Goal: Task Accomplishment & Management: Use online tool/utility

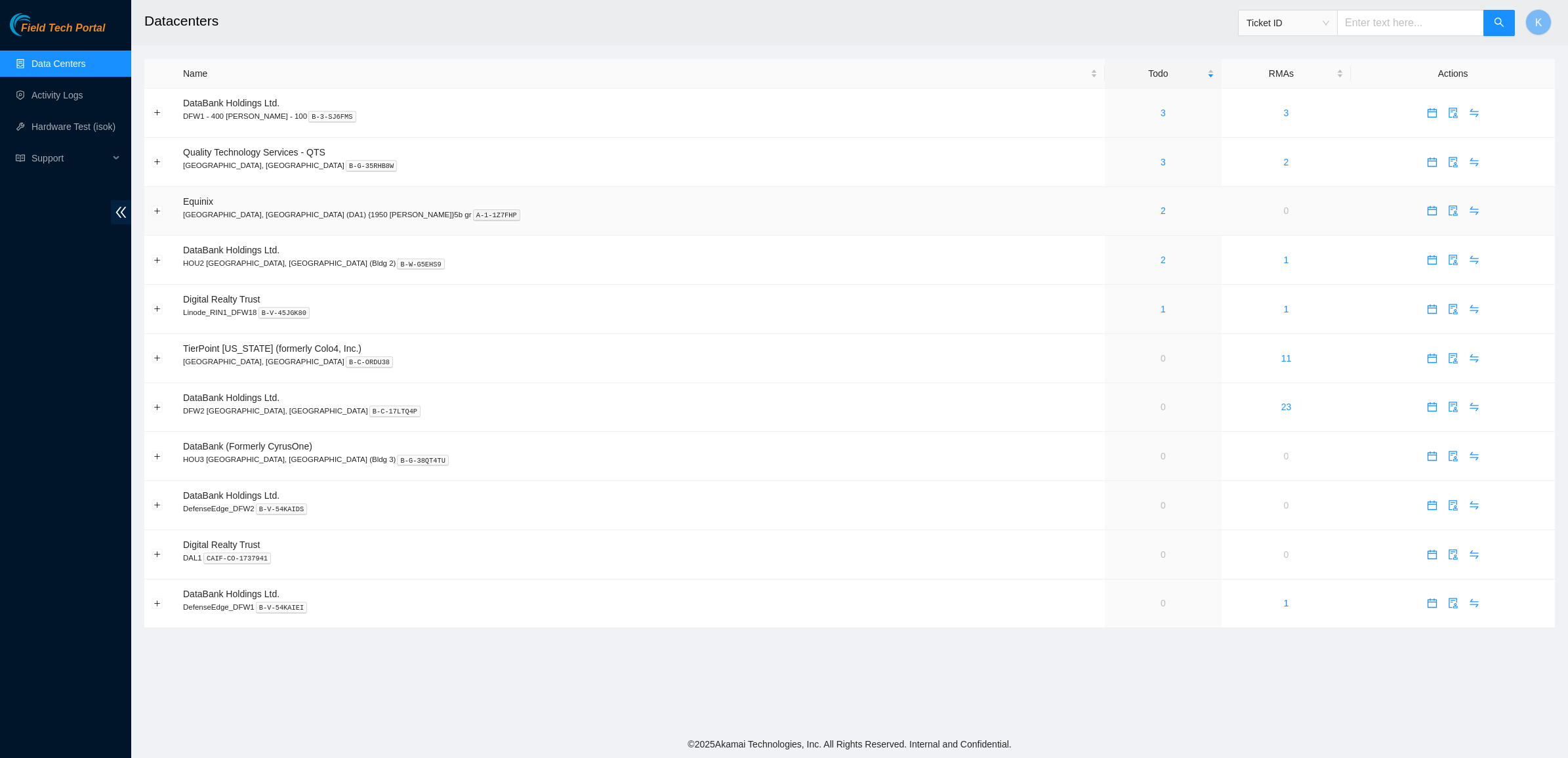
click at [195, 200] on span "Equinix" at bounding box center [198, 201] width 30 height 10
copy span "Equinix"
click at [1161, 111] on link "3" at bounding box center [1163, 113] width 5 height 10
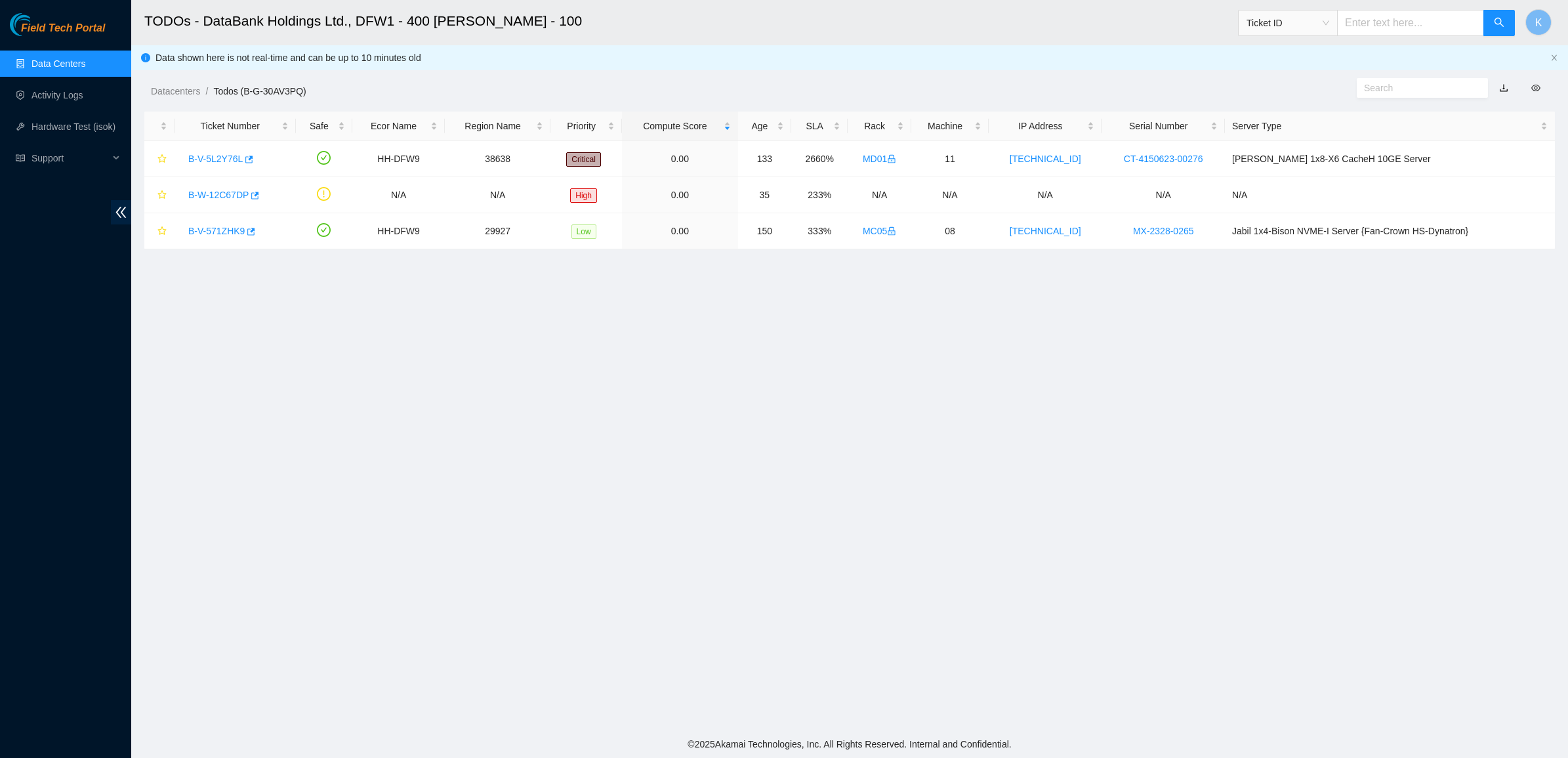
click at [65, 63] on link "Data Centers" at bounding box center [58, 64] width 53 height 10
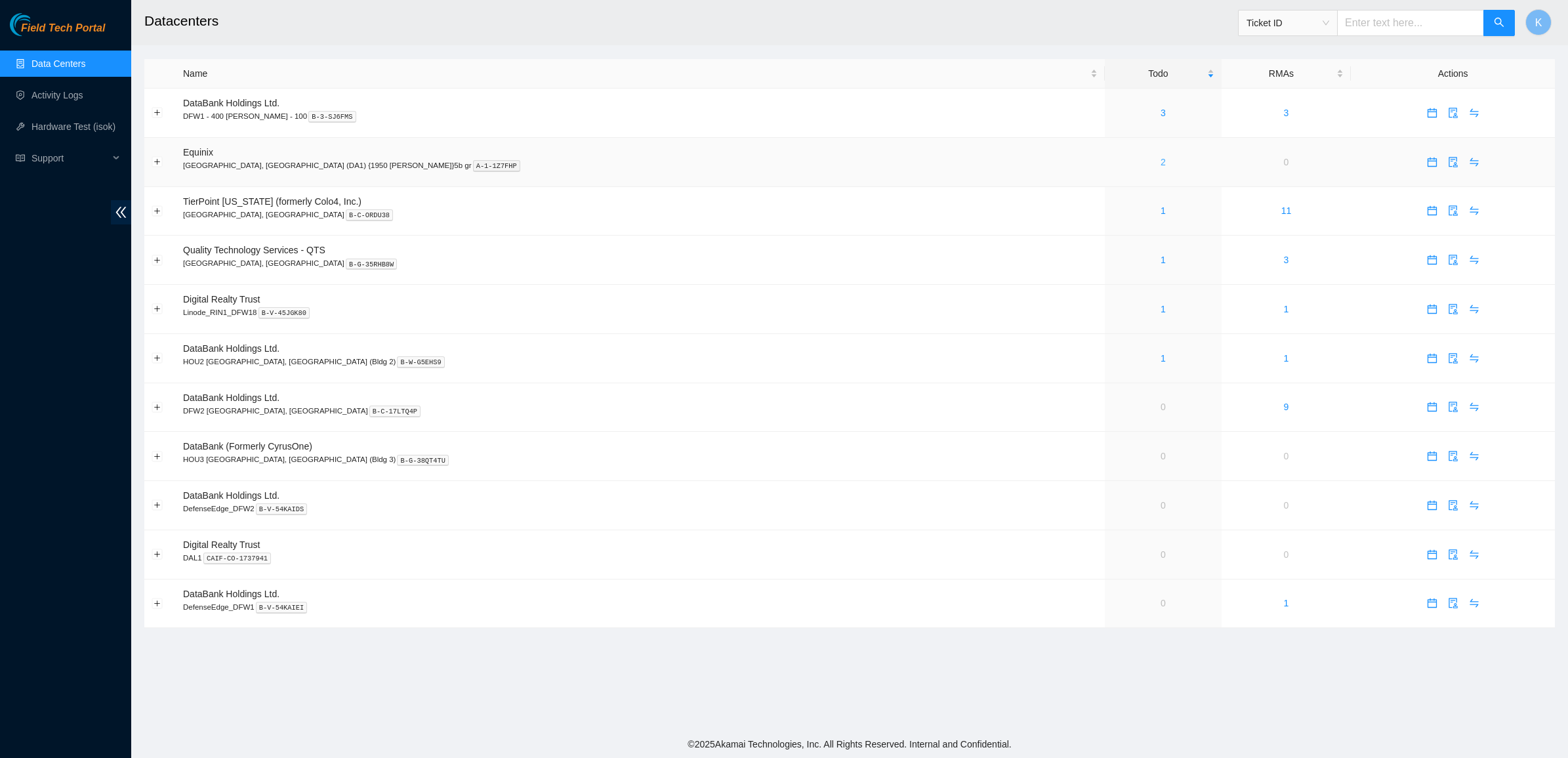
click at [1161, 161] on link "2" at bounding box center [1163, 162] width 5 height 10
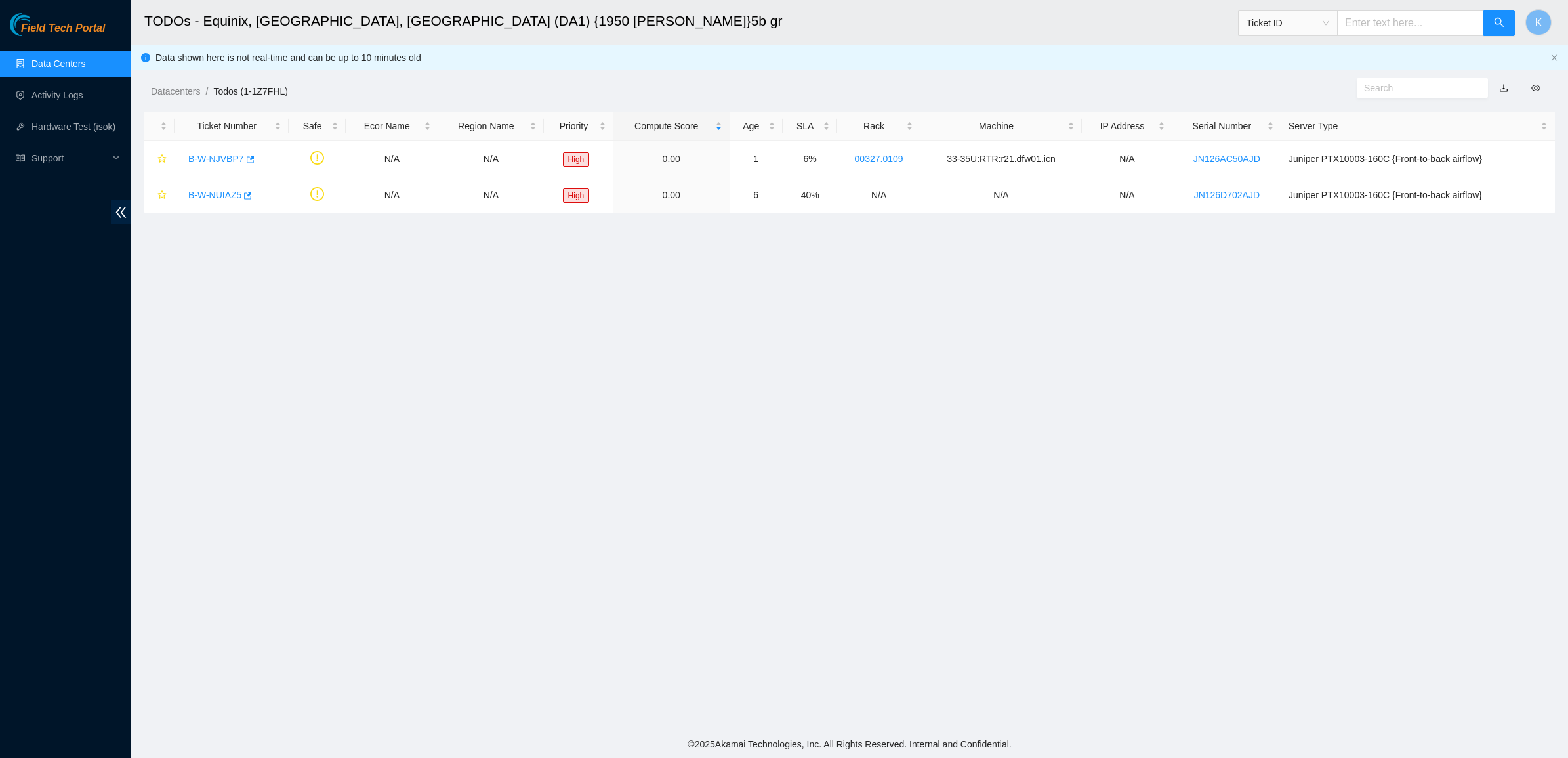
click at [58, 63] on link "Data Centers" at bounding box center [58, 64] width 53 height 10
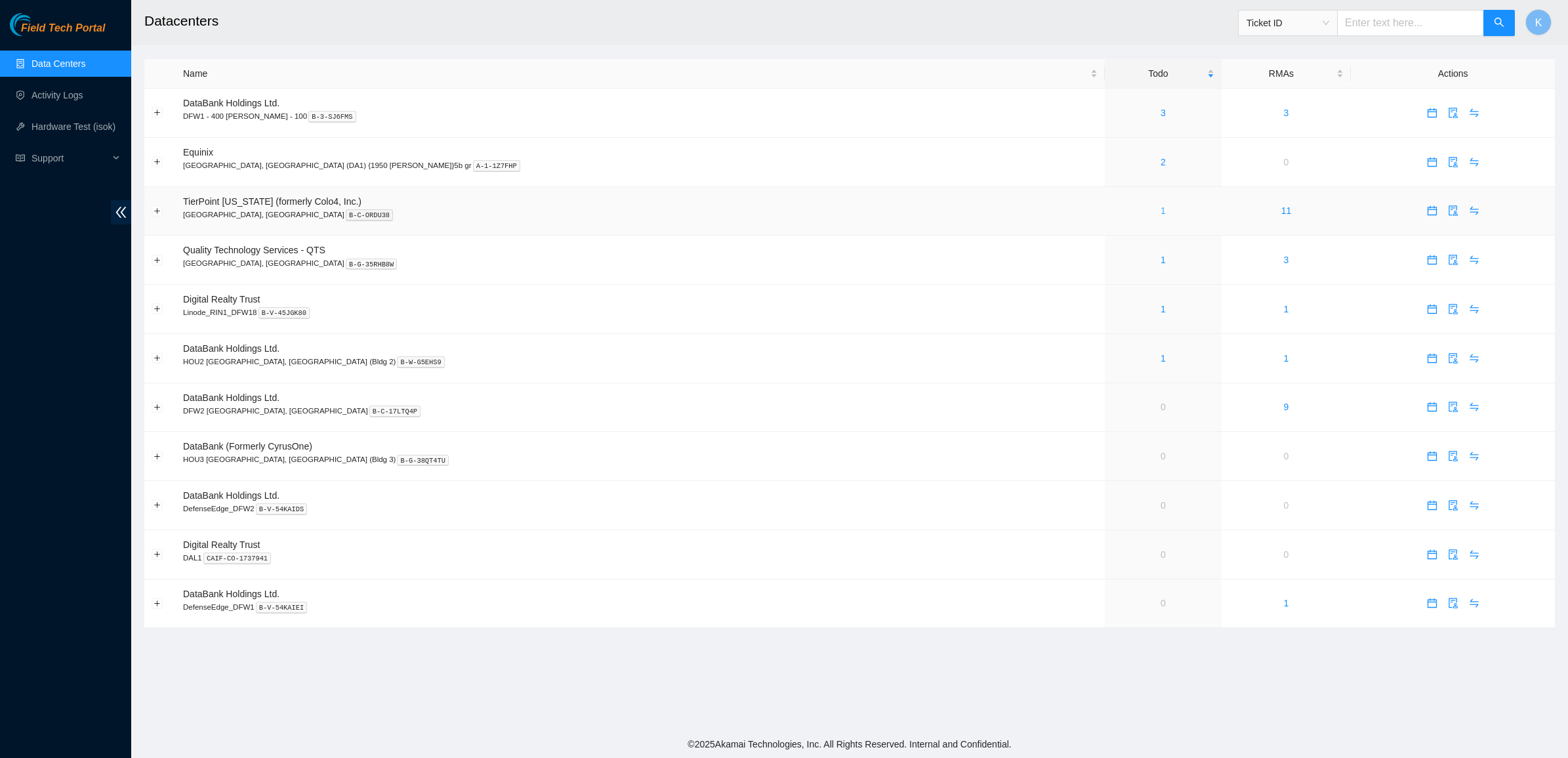
click at [1161, 212] on link "1" at bounding box center [1163, 211] width 5 height 10
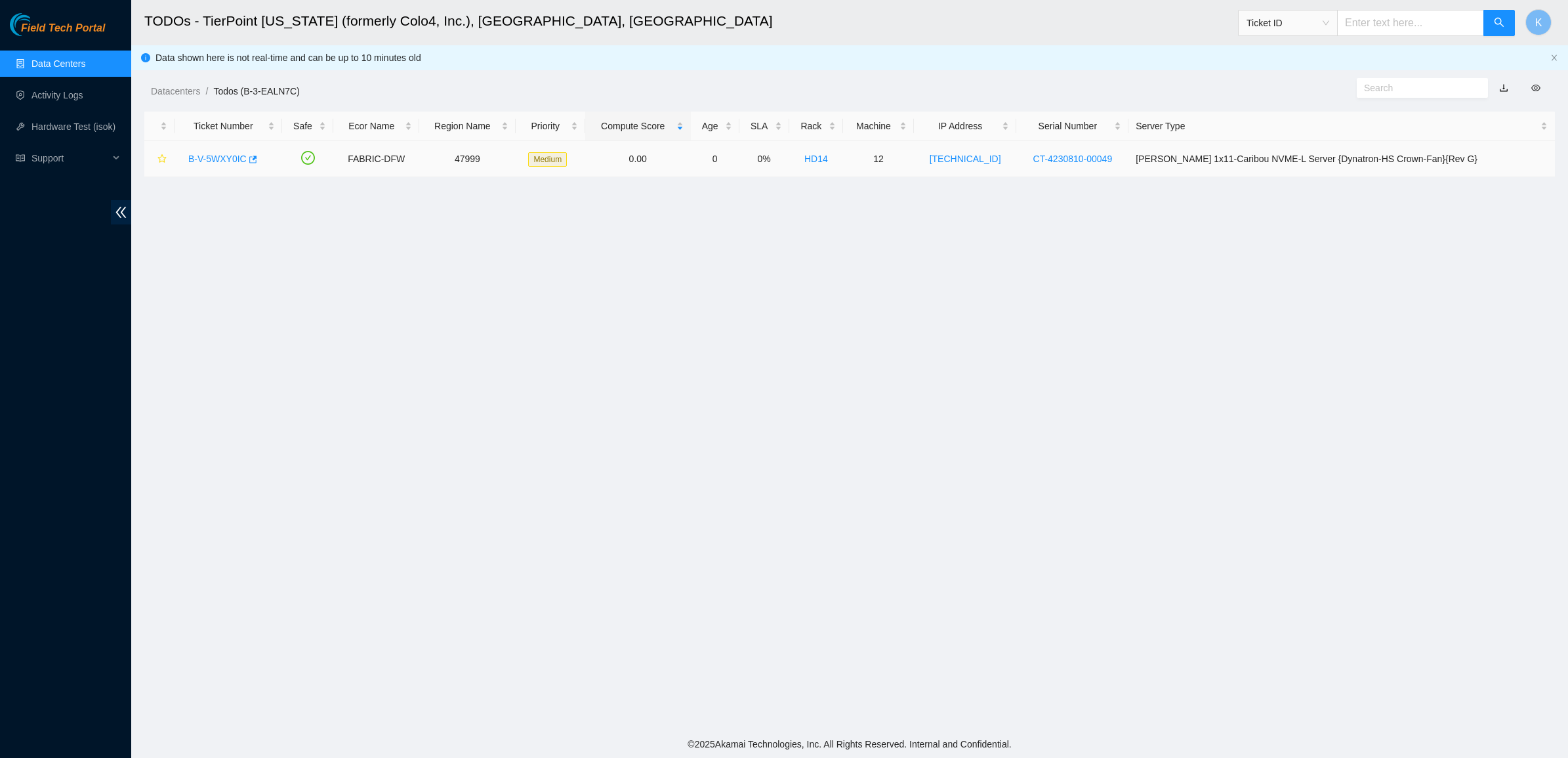
click at [206, 157] on link "B-V-5WXY0IC" at bounding box center [217, 159] width 59 height 10
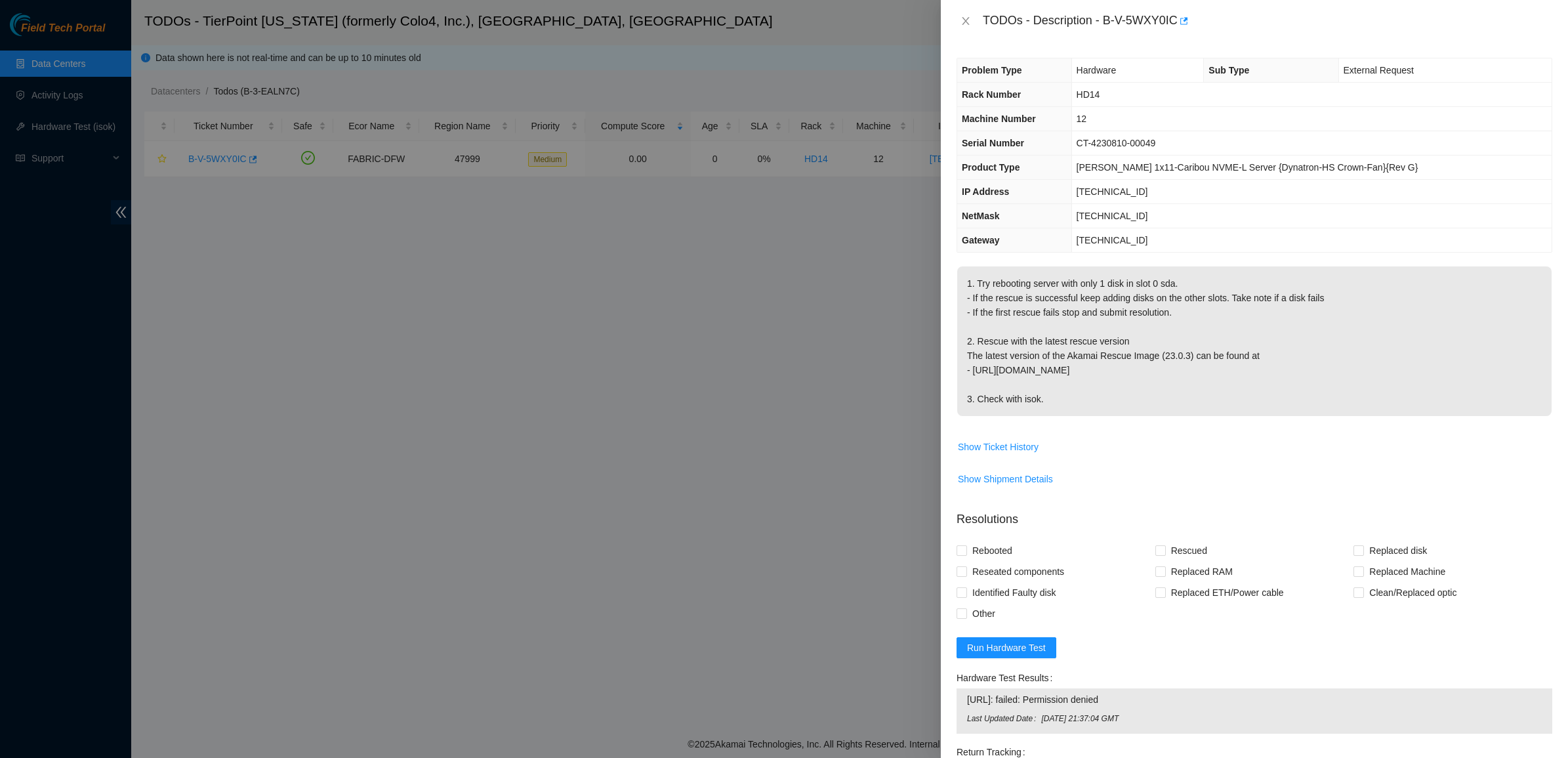
drag, startPoint x: 983, startPoint y: 269, endPoint x: 1190, endPoint y: 415, distance: 253.3
click at [1190, 415] on p "1. Try rebooting server with only 1 disk in slot 0 sda. - If the rescue is succ…" at bounding box center [1254, 342] width 594 height 150
drag, startPoint x: 1190, startPoint y: 415, endPoint x: 971, endPoint y: 257, distance: 270.0
click at [971, 257] on div "Problem Type Hardware Sub Type External Request Rack Number HD14 Machine Number…" at bounding box center [1254, 400] width 627 height 716
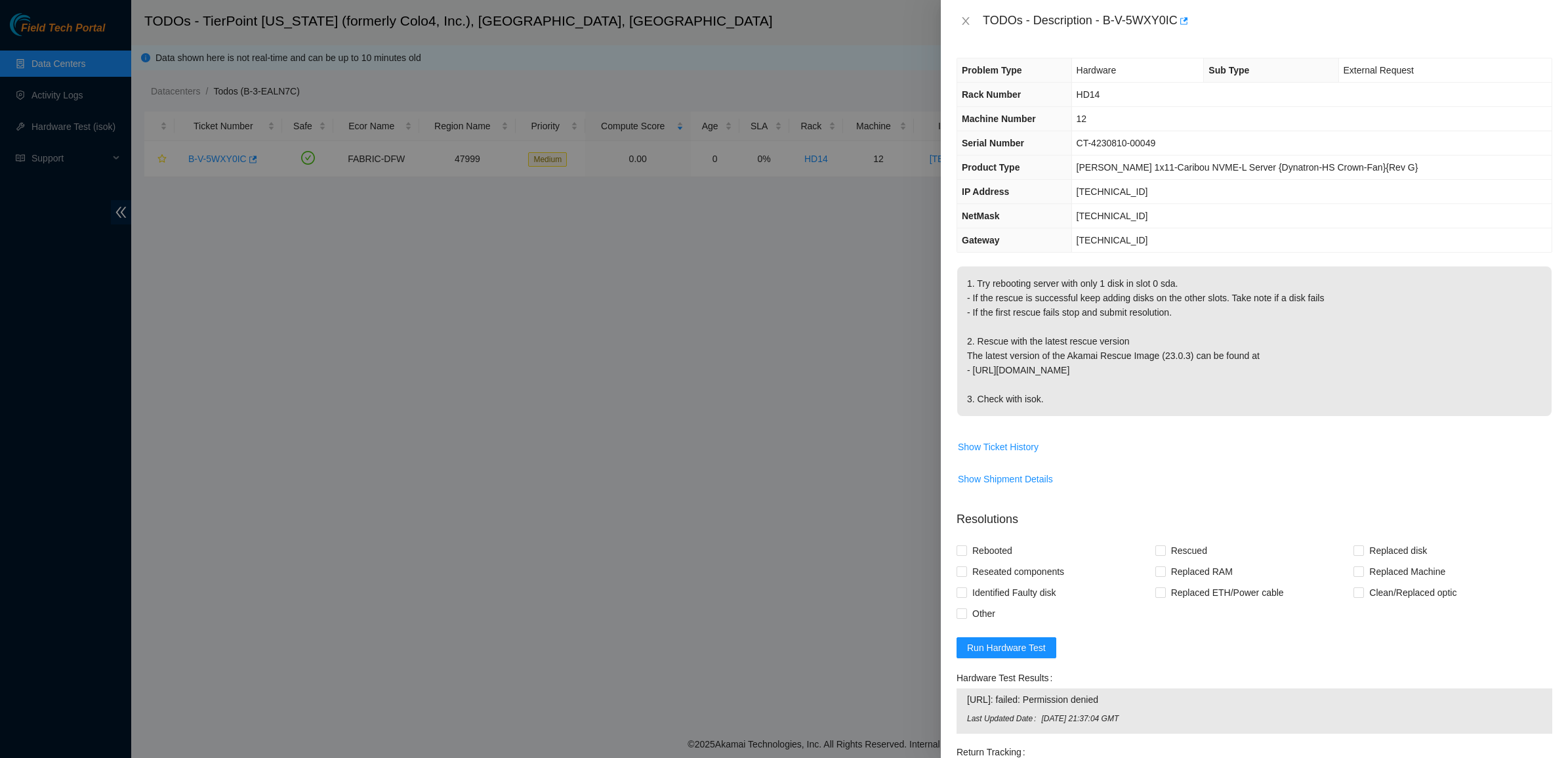
click at [971, 257] on div "Problem Type Hardware Sub Type External Request Rack Number HD14 Machine Number…" at bounding box center [1254, 400] width 627 height 716
drag, startPoint x: 1212, startPoint y: 384, endPoint x: 1222, endPoint y: 405, distance: 23.3
click at [1222, 405] on div "Problem Type Hardware Sub Type External Request Rack Number HD14 Machine Number…" at bounding box center [1254, 400] width 627 height 716
click at [1222, 405] on p "1. Try rebooting server with only 1 disk in slot 0 sda. - If the rescue is succ…" at bounding box center [1254, 342] width 594 height 150
drag, startPoint x: 1222, startPoint y: 405, endPoint x: 1049, endPoint y: 220, distance: 253.3
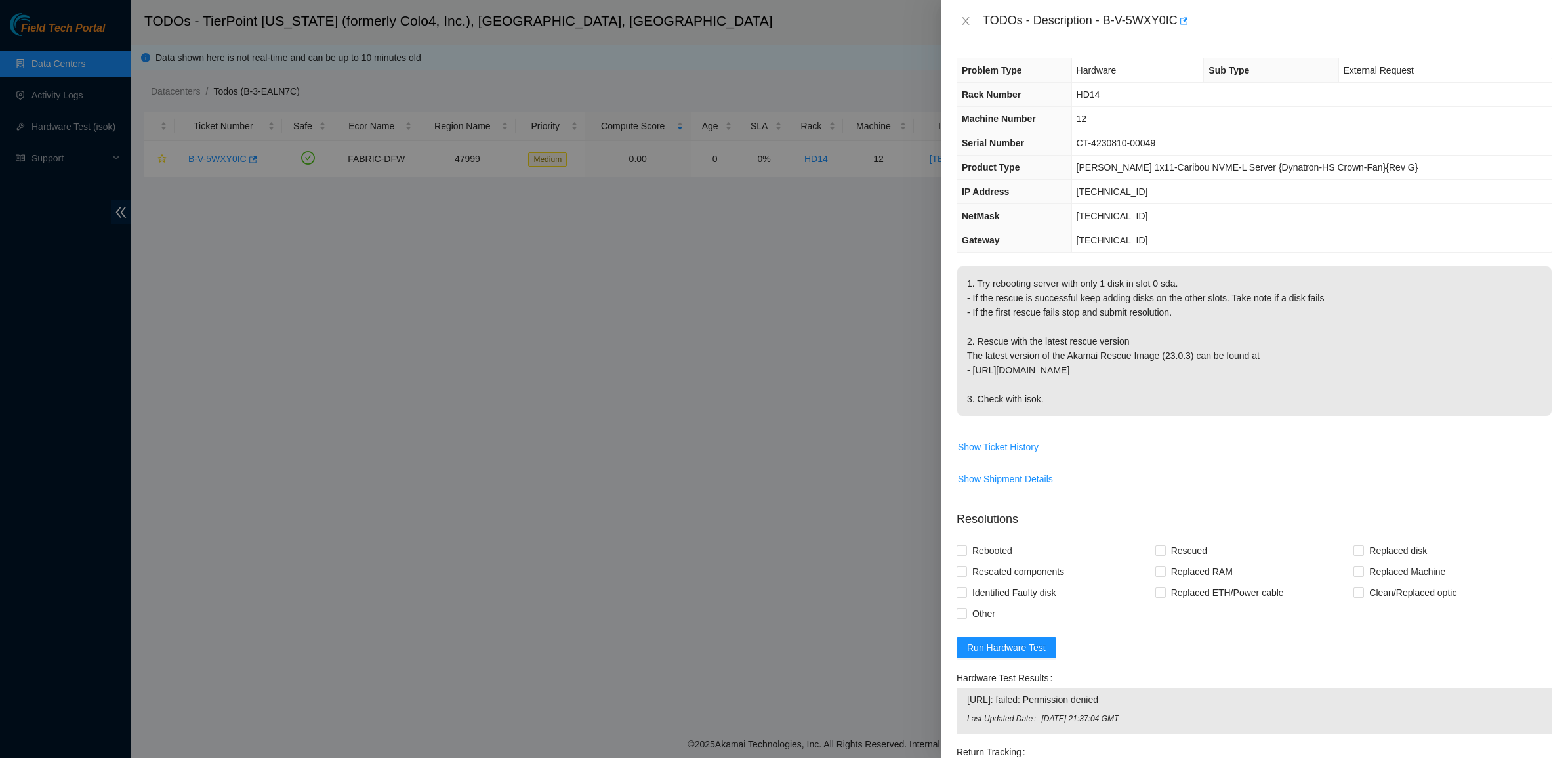
click at [1049, 220] on div "Problem Type Hardware Sub Type External Request Rack Number HD14 Machine Number…" at bounding box center [1254, 400] width 627 height 716
click at [1049, 220] on th "NetMask" at bounding box center [1014, 216] width 114 height 24
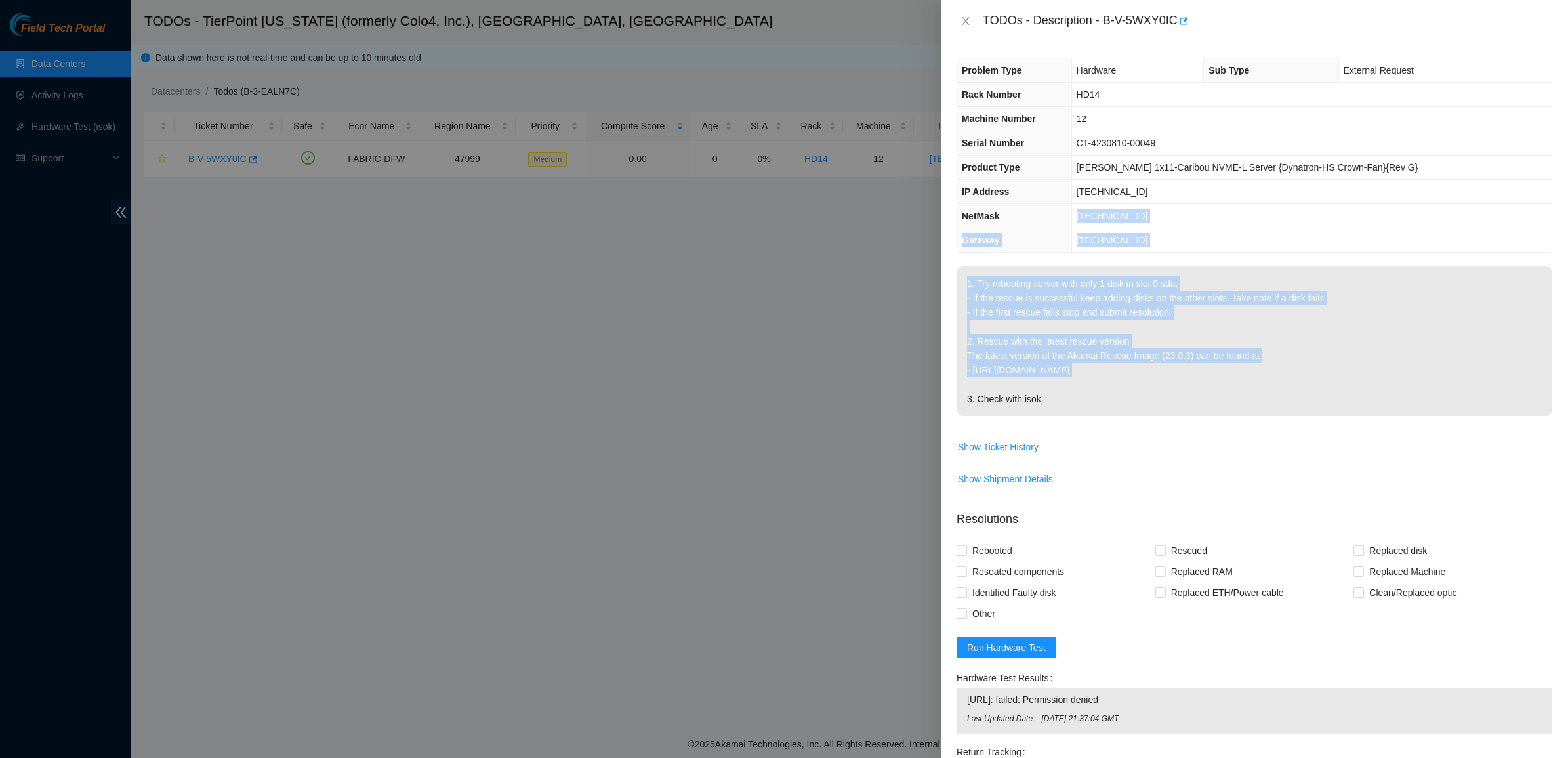
drag, startPoint x: 1049, startPoint y: 220, endPoint x: 1240, endPoint y: 376, distance: 246.6
click at [1240, 376] on div "Problem Type Hardware Sub Type External Request Rack Number HD14 Machine Number…" at bounding box center [1254, 400] width 627 height 716
click at [1240, 376] on p "1. Try rebooting server with only 1 disk in slot 0 sda. - If the rescue is succ…" at bounding box center [1254, 342] width 594 height 150
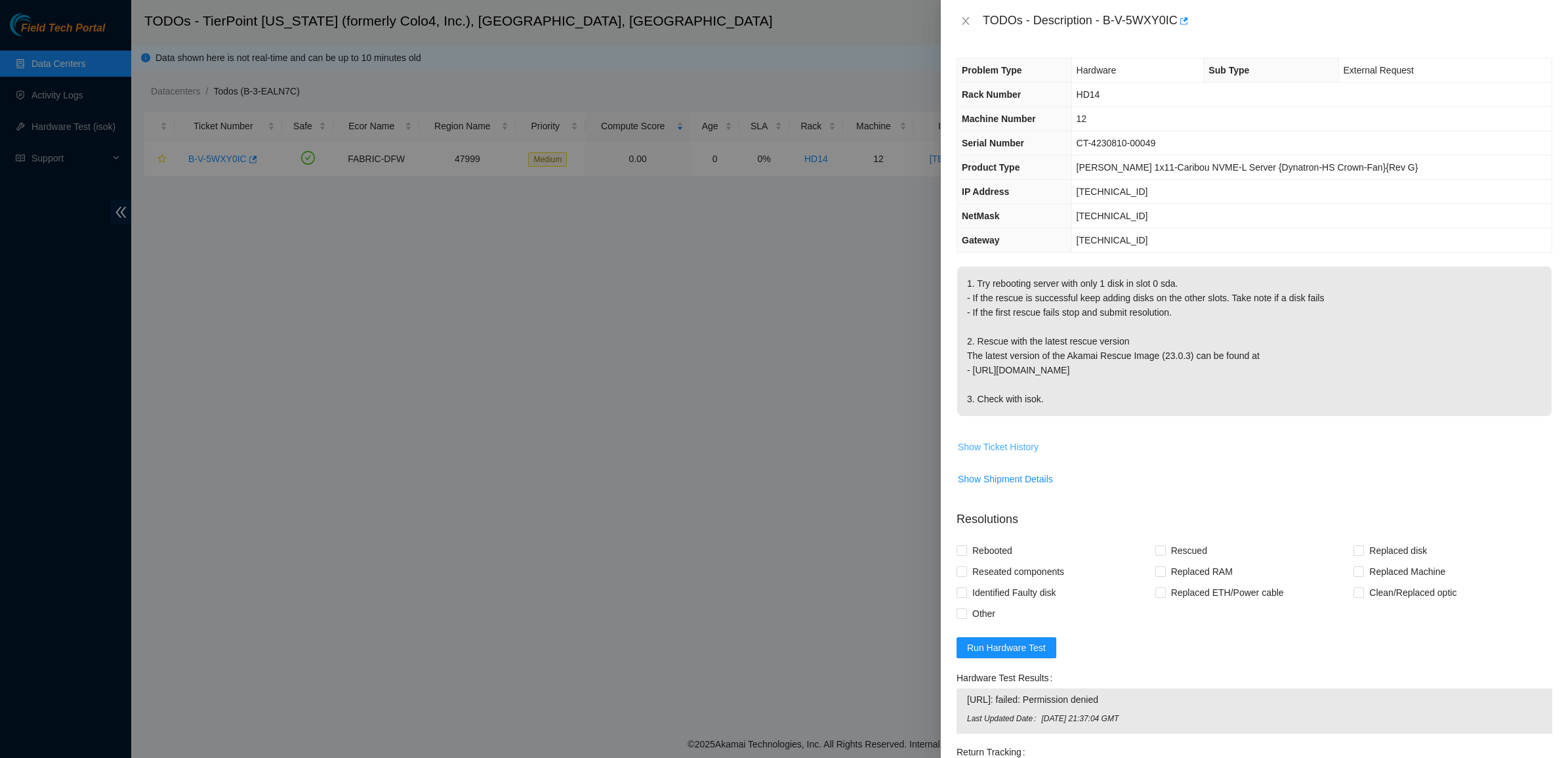
click at [1015, 450] on span "Show Ticket History" at bounding box center [998, 446] width 81 height 14
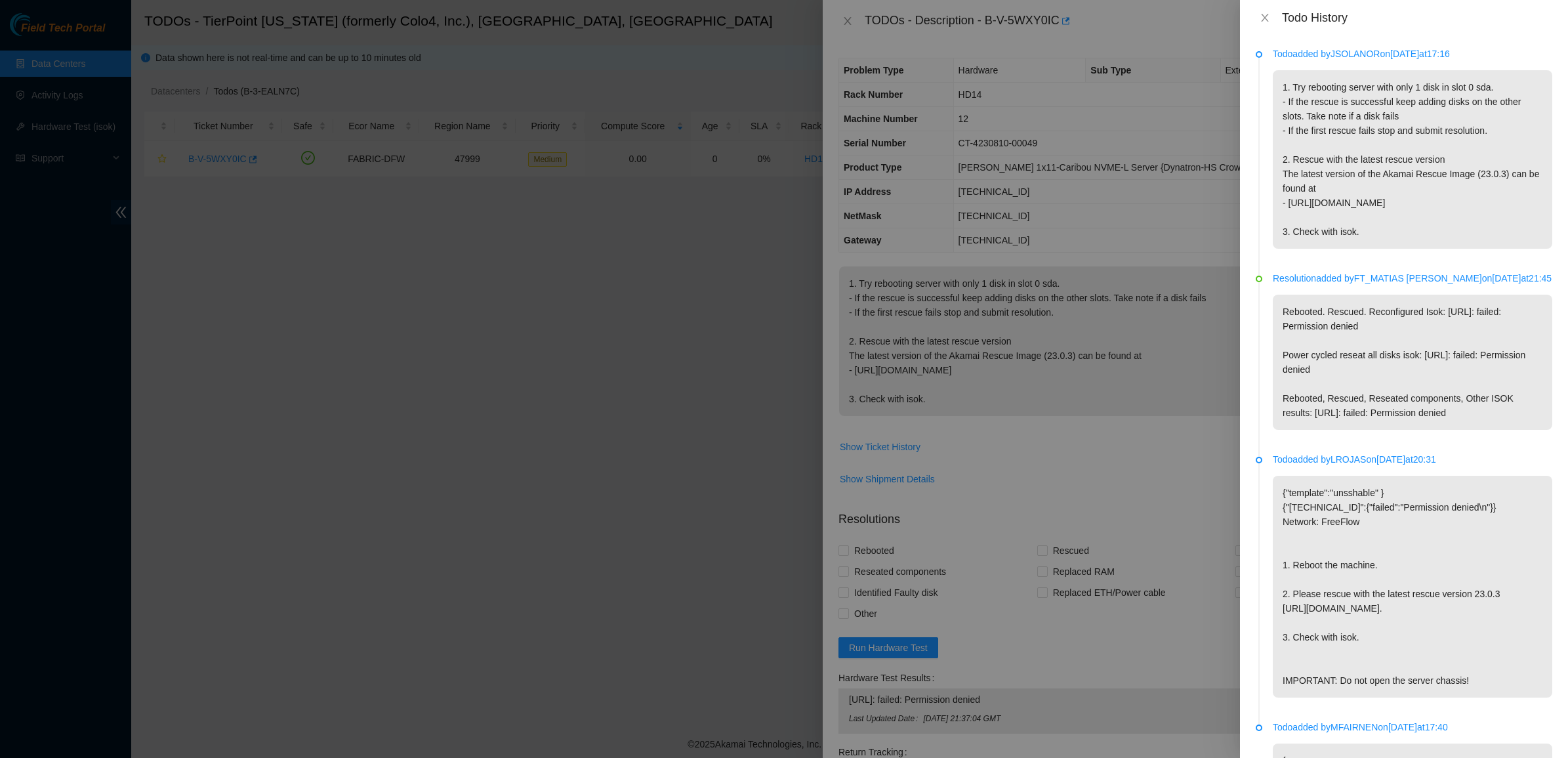
drag, startPoint x: 1351, startPoint y: 312, endPoint x: 1356, endPoint y: 327, distance: 15.8
click at [1356, 327] on ul "Todo added by JSOLANOR on 2025-10-01 at 17:16 1. Try rebooting server with only…" at bounding box center [1404, 507] width 297 height 912
click at [1356, 327] on p "Rebooted. Rescued. Reconfigured Isok: 23.202.88.81: failed: Permission denied P…" at bounding box center [1412, 362] width 280 height 135
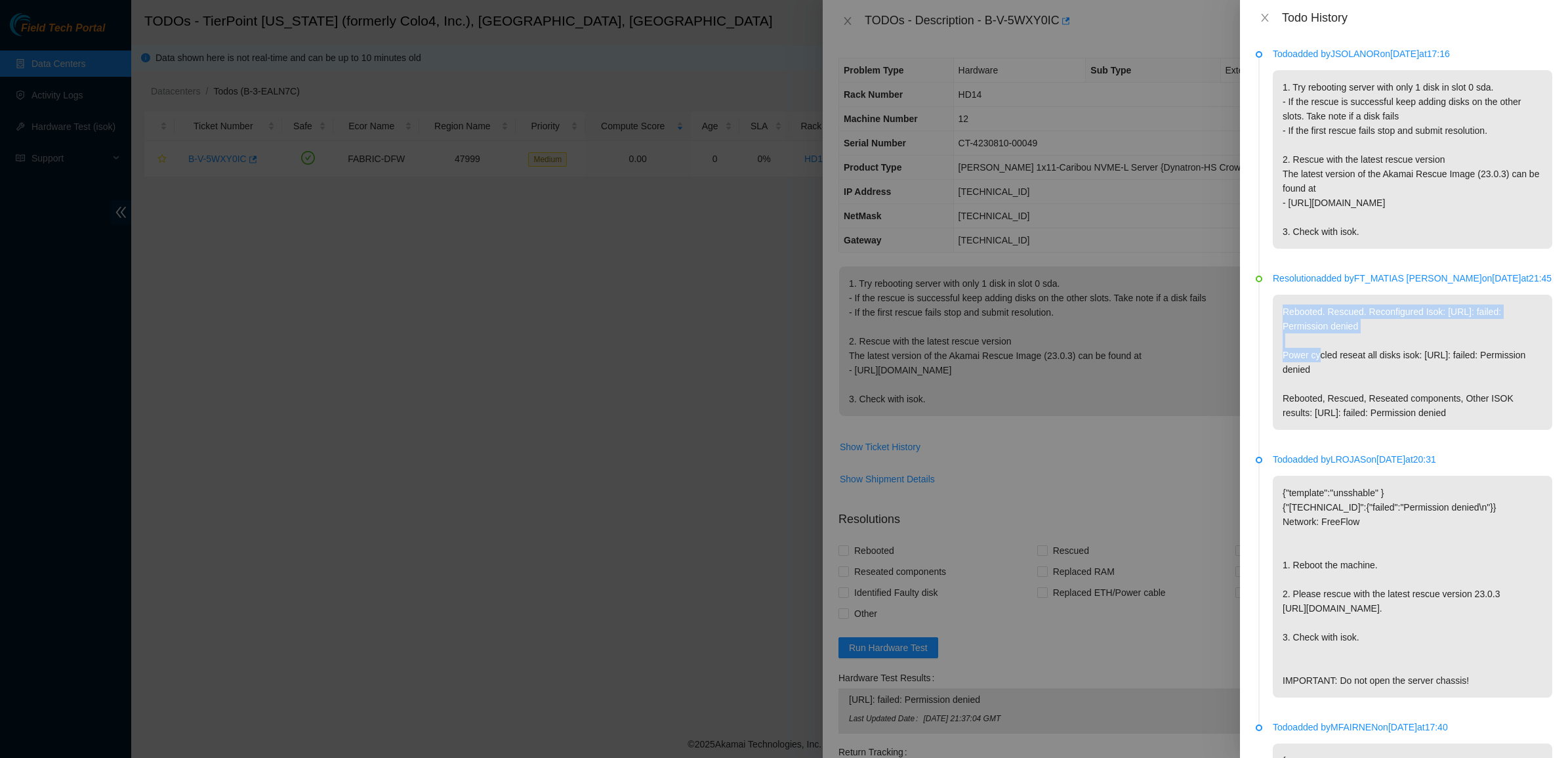
drag, startPoint x: 1356, startPoint y: 327, endPoint x: 1353, endPoint y: 339, distance: 12.4
click at [1356, 329] on p "Rebooted. Rescued. Reconfigured Isok: 23.202.88.81: failed: Permission denied P…" at bounding box center [1412, 362] width 280 height 135
click at [1344, 359] on p "Rebooted. Rescued. Reconfigured Isok: 23.202.88.81: failed: Permission denied P…" at bounding box center [1412, 362] width 280 height 135
drag, startPoint x: 1344, startPoint y: 359, endPoint x: 1358, endPoint y: 396, distance: 39.6
click at [1358, 396] on p "Rebooted. Rescued. Reconfigured Isok: 23.202.88.81: failed: Permission denied P…" at bounding box center [1412, 362] width 280 height 135
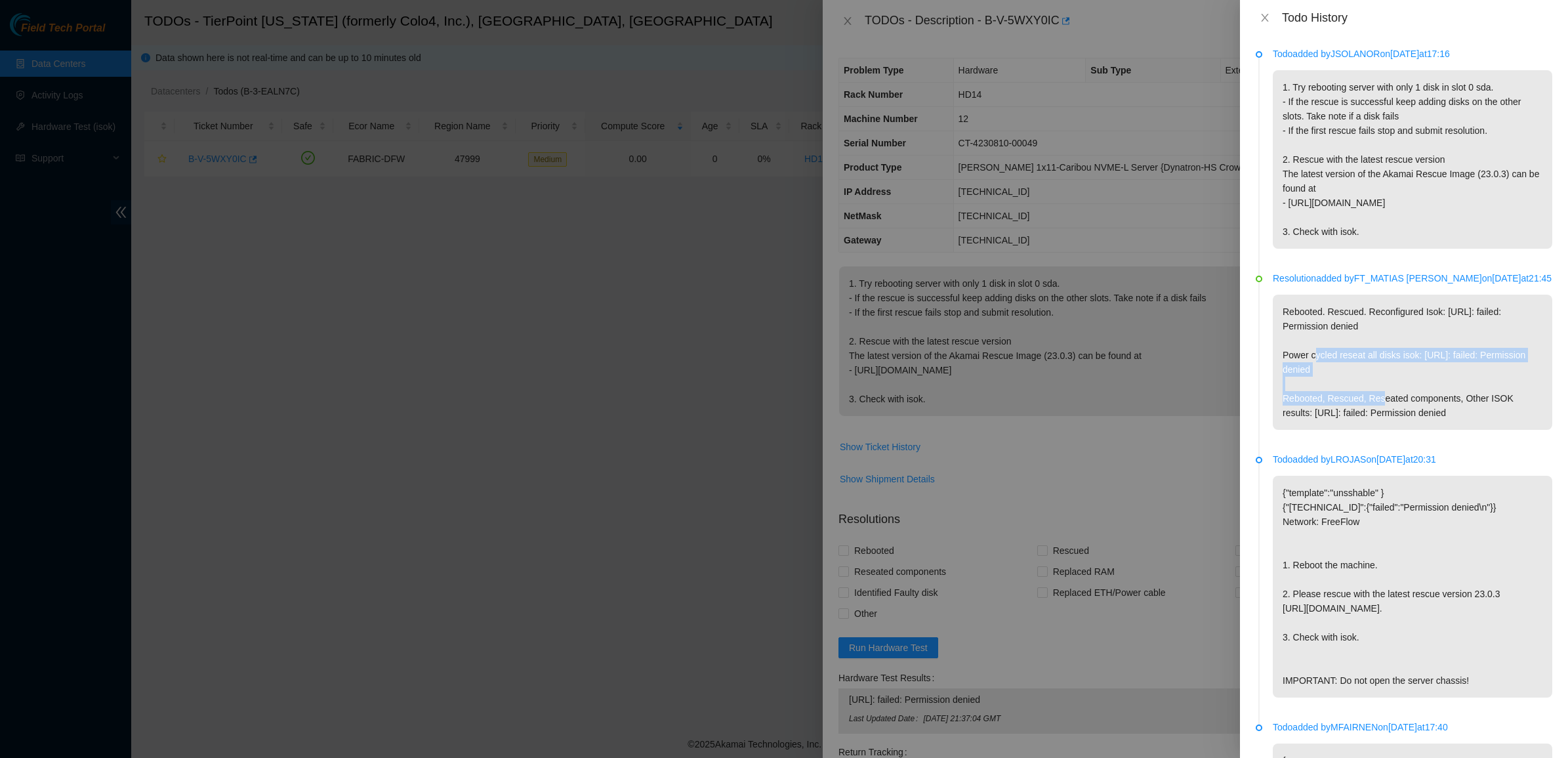
click at [1358, 396] on p "Rebooted. Rescued. Reconfigured Isok: 23.202.88.81: failed: Permission denied P…" at bounding box center [1412, 362] width 280 height 135
drag, startPoint x: 1358, startPoint y: 396, endPoint x: 1396, endPoint y: 451, distance: 66.9
click at [1396, 451] on li "Resolution added by FT_MATIAS ZURITA on 2025-09-30 at 21:45 Rebooted. Rescued. …" at bounding box center [1404, 366] width 297 height 181
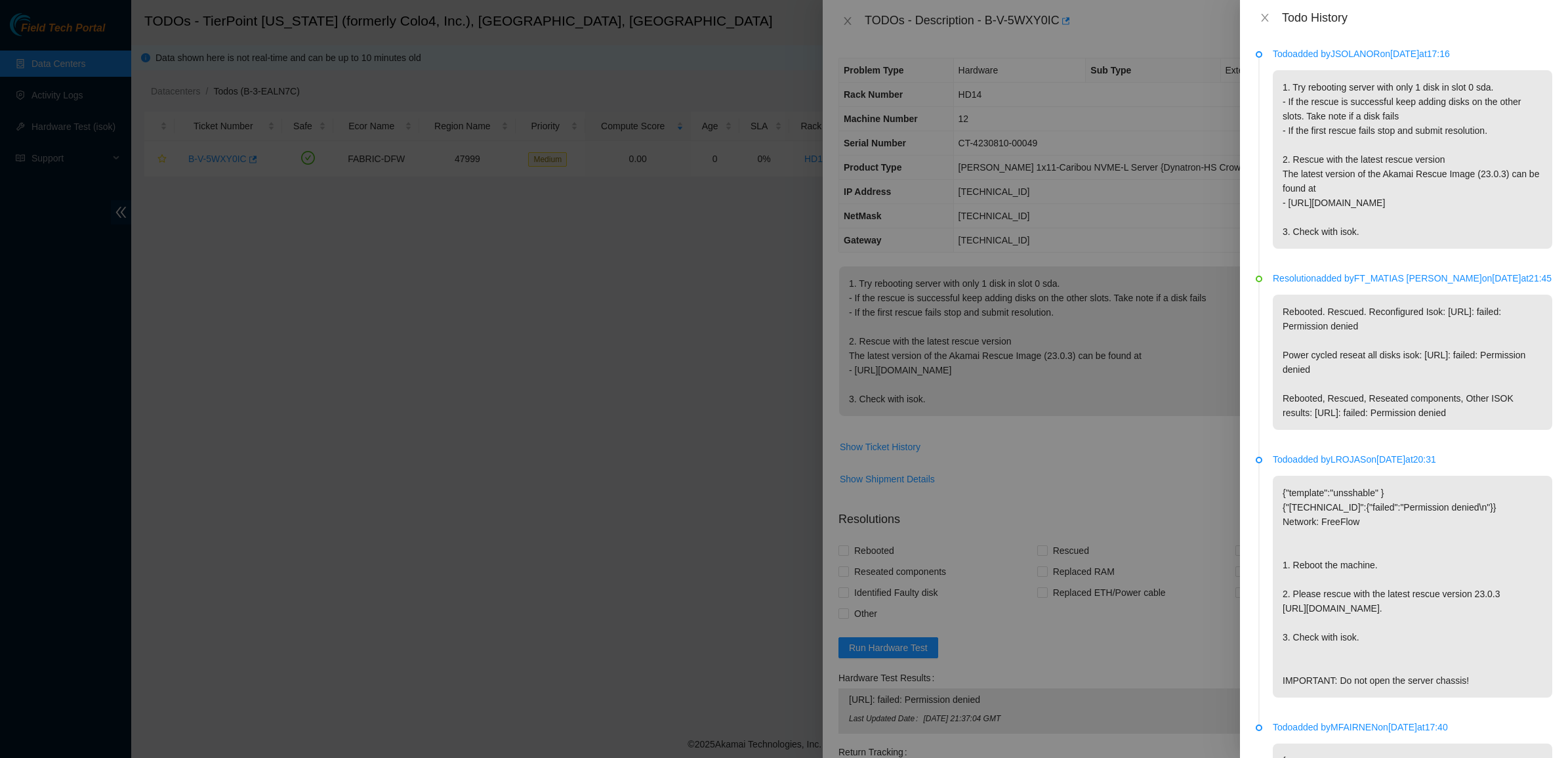
drag, startPoint x: 1365, startPoint y: 240, endPoint x: 1259, endPoint y: 89, distance: 184.5
click at [1259, 89] on li "Todo added by JSOLANOR on 2025-10-01 at 17:16 1. Try rebooting server with only…" at bounding box center [1404, 163] width 297 height 224
click at [1273, 88] on p "1. Try rebooting server with only 1 disk in slot 0 sda. - If the rescue is succ…" at bounding box center [1412, 160] width 280 height 178
drag, startPoint x: 1335, startPoint y: 138, endPoint x: 1370, endPoint y: 238, distance: 105.9
click at [1369, 237] on p "1. Try rebooting server with only 1 disk in slot 0 sda. - If the rescue is succ…" at bounding box center [1412, 160] width 280 height 178
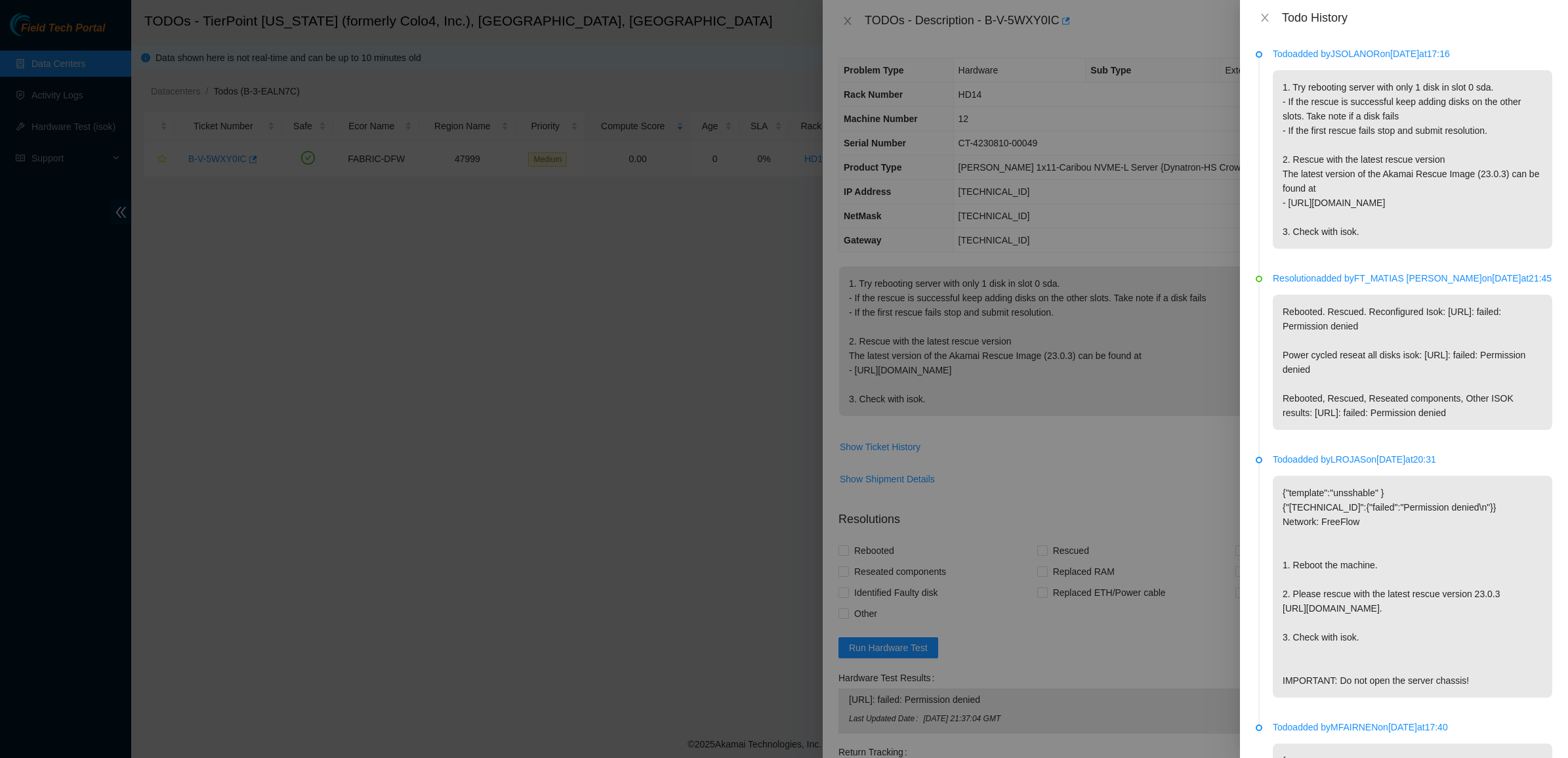
click at [1370, 238] on p "1. Try rebooting server with only 1 disk in slot 0 sda. - If the rescue is succ…" at bounding box center [1412, 160] width 280 height 178
click at [1262, 15] on icon "close" at bounding box center [1264, 18] width 10 height 10
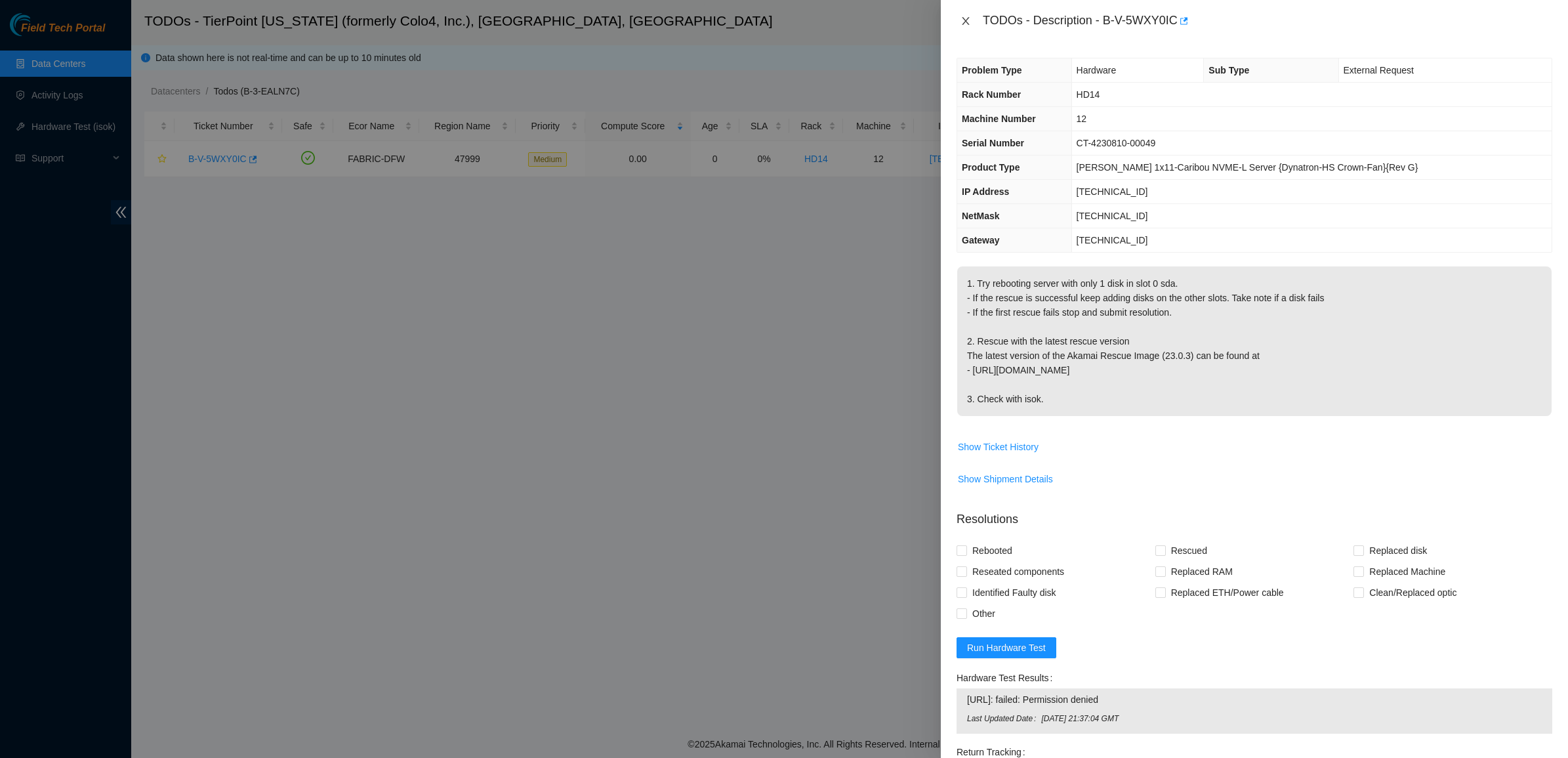
click at [965, 19] on icon "close" at bounding box center [965, 21] width 10 height 10
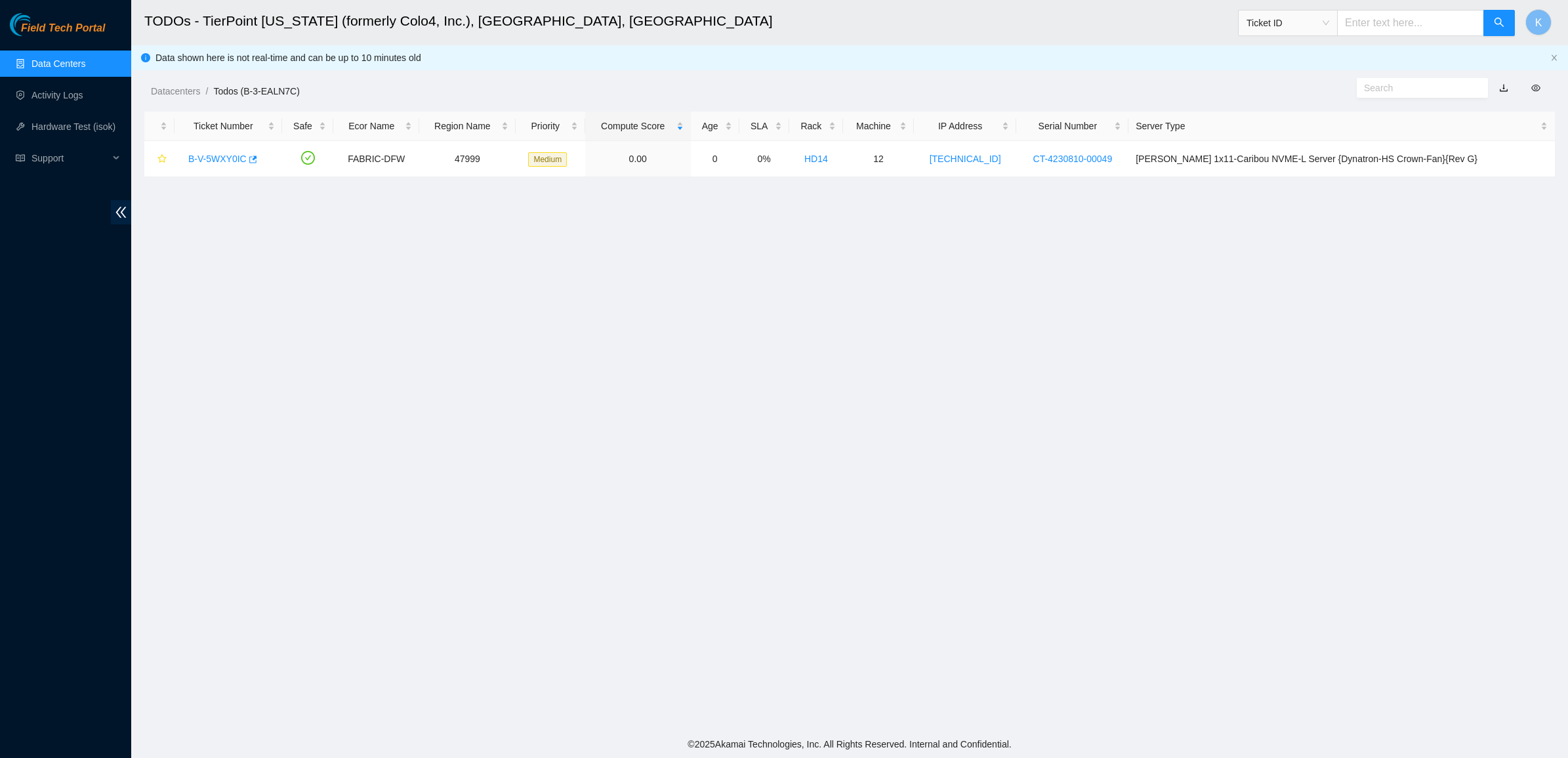
click at [73, 63] on link "Data Centers" at bounding box center [58, 64] width 53 height 10
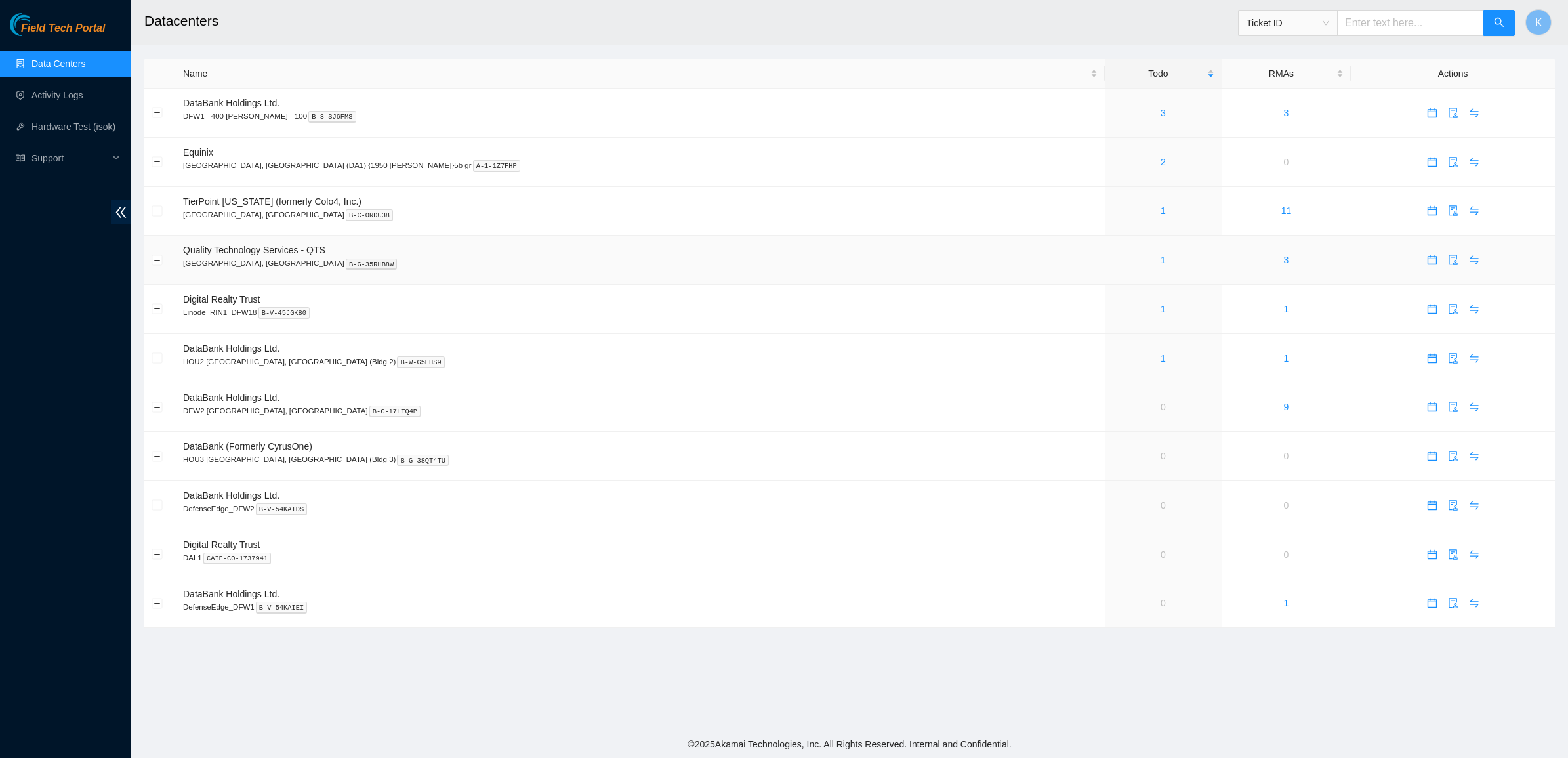
click at [1161, 259] on link "1" at bounding box center [1163, 260] width 5 height 10
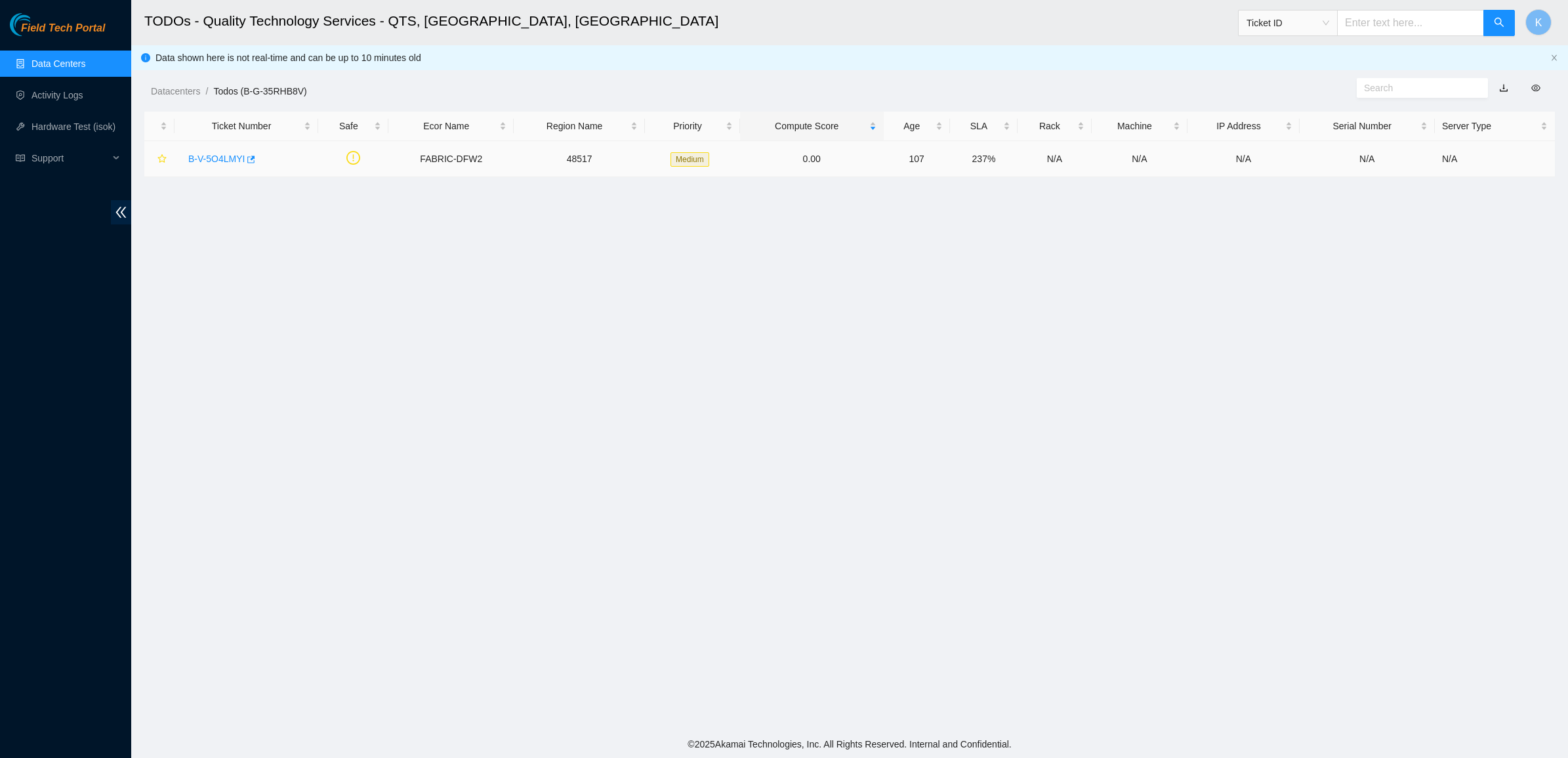
click at [199, 165] on div "B-V-5O4LMYI" at bounding box center [246, 159] width 129 height 21
click at [218, 155] on link "B-V-5O4LMYI" at bounding box center [217, 159] width 56 height 10
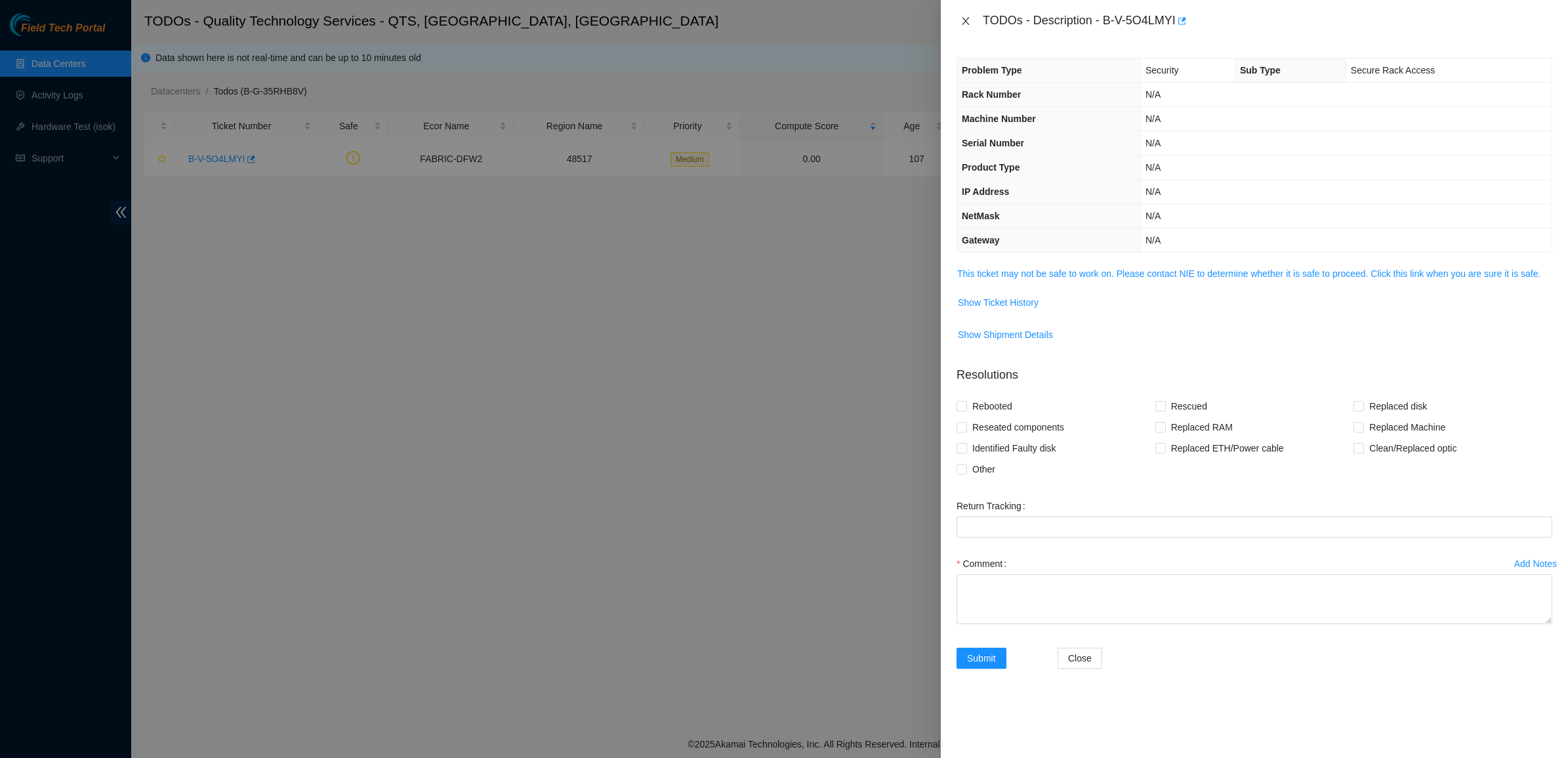
click at [958, 19] on button "Close" at bounding box center [965, 21] width 19 height 13
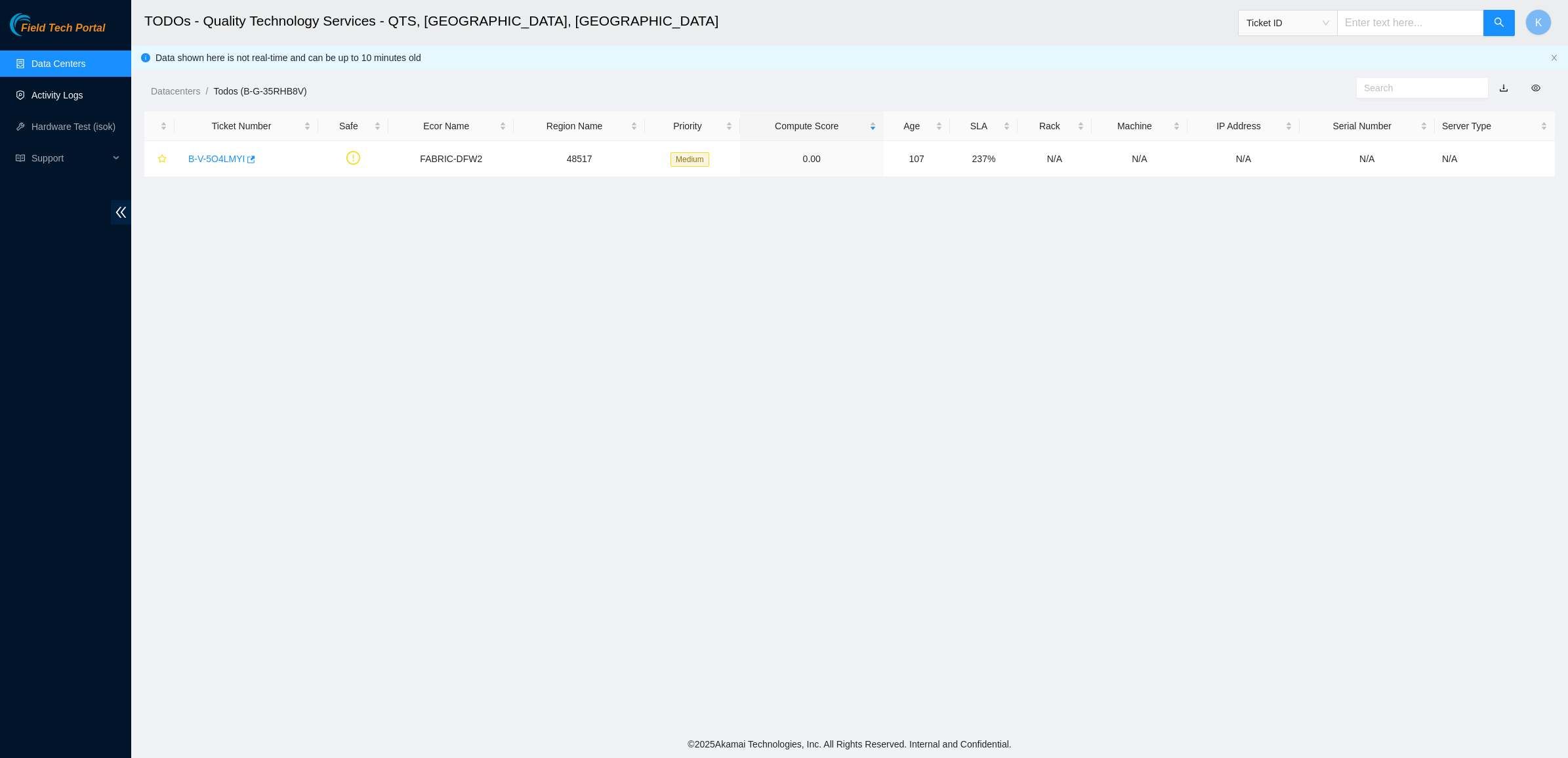
click at [47, 80] on ul "Data Centers Activity Logs Hardware Test (isok) Support" at bounding box center [65, 111] width 131 height 126
click at [56, 69] on link "Data Centers" at bounding box center [58, 64] width 53 height 10
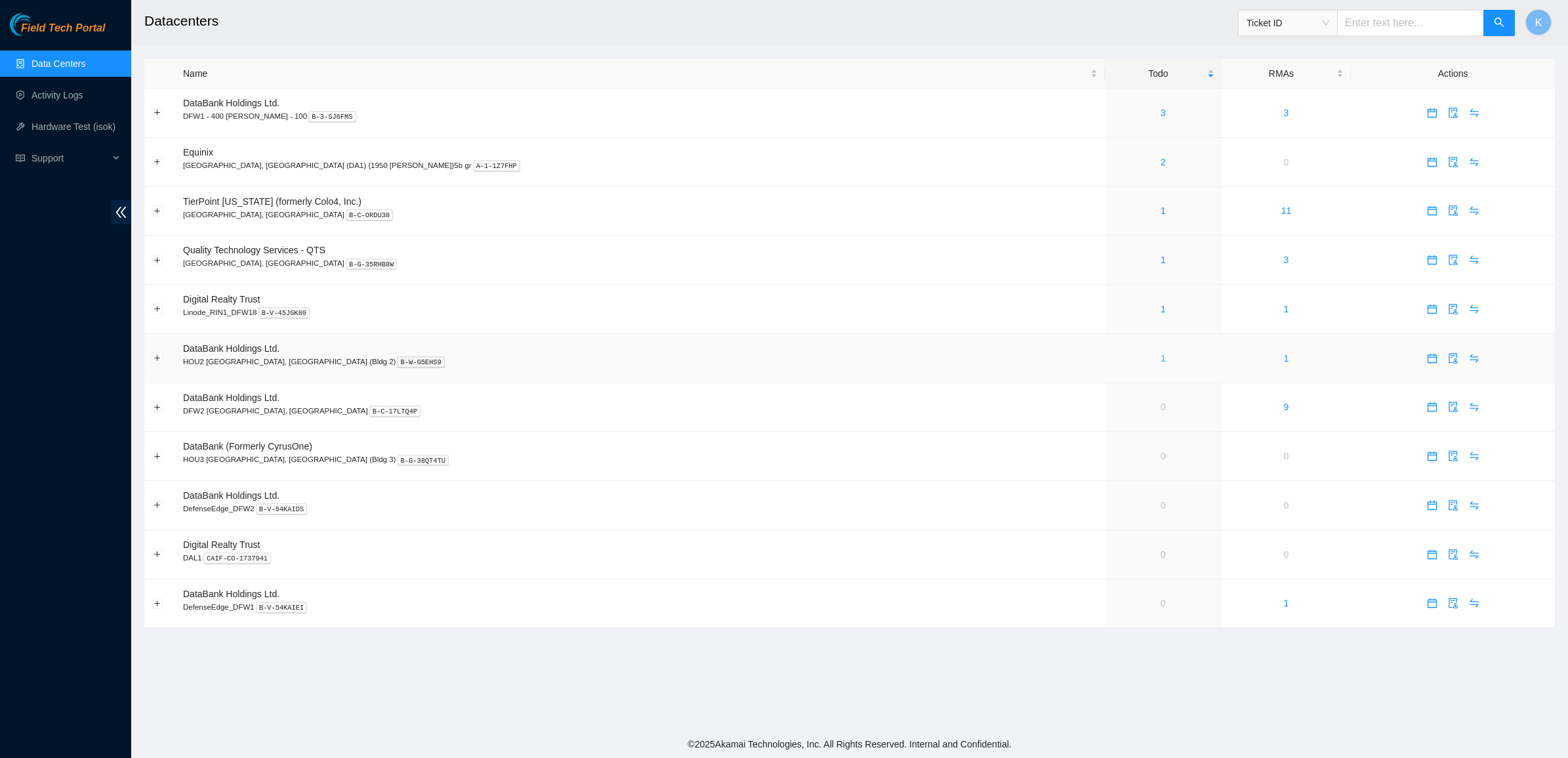
click at [1161, 359] on link "1" at bounding box center [1163, 359] width 5 height 10
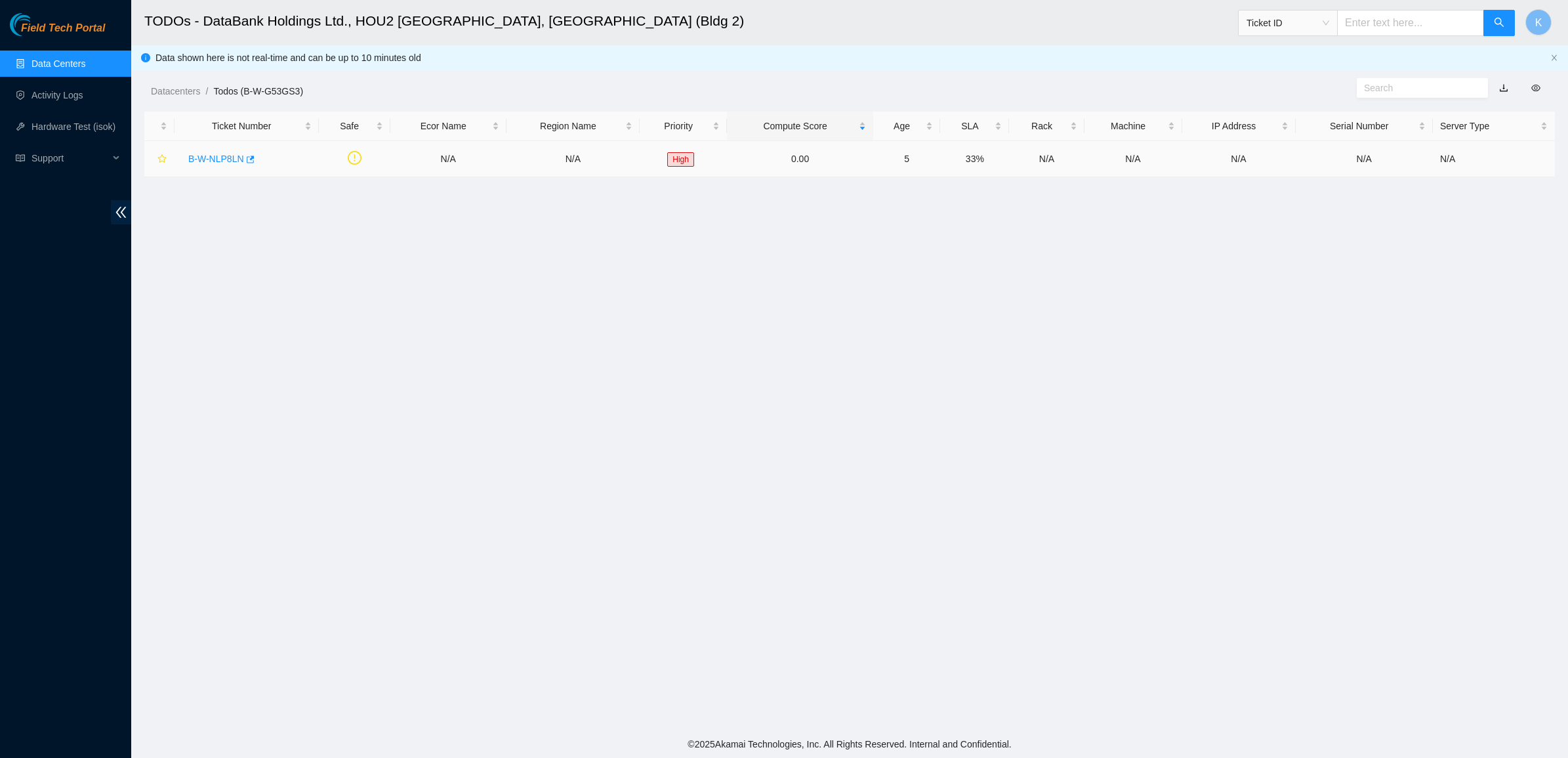
click at [218, 154] on link "B-W-NLP8LN" at bounding box center [216, 159] width 56 height 10
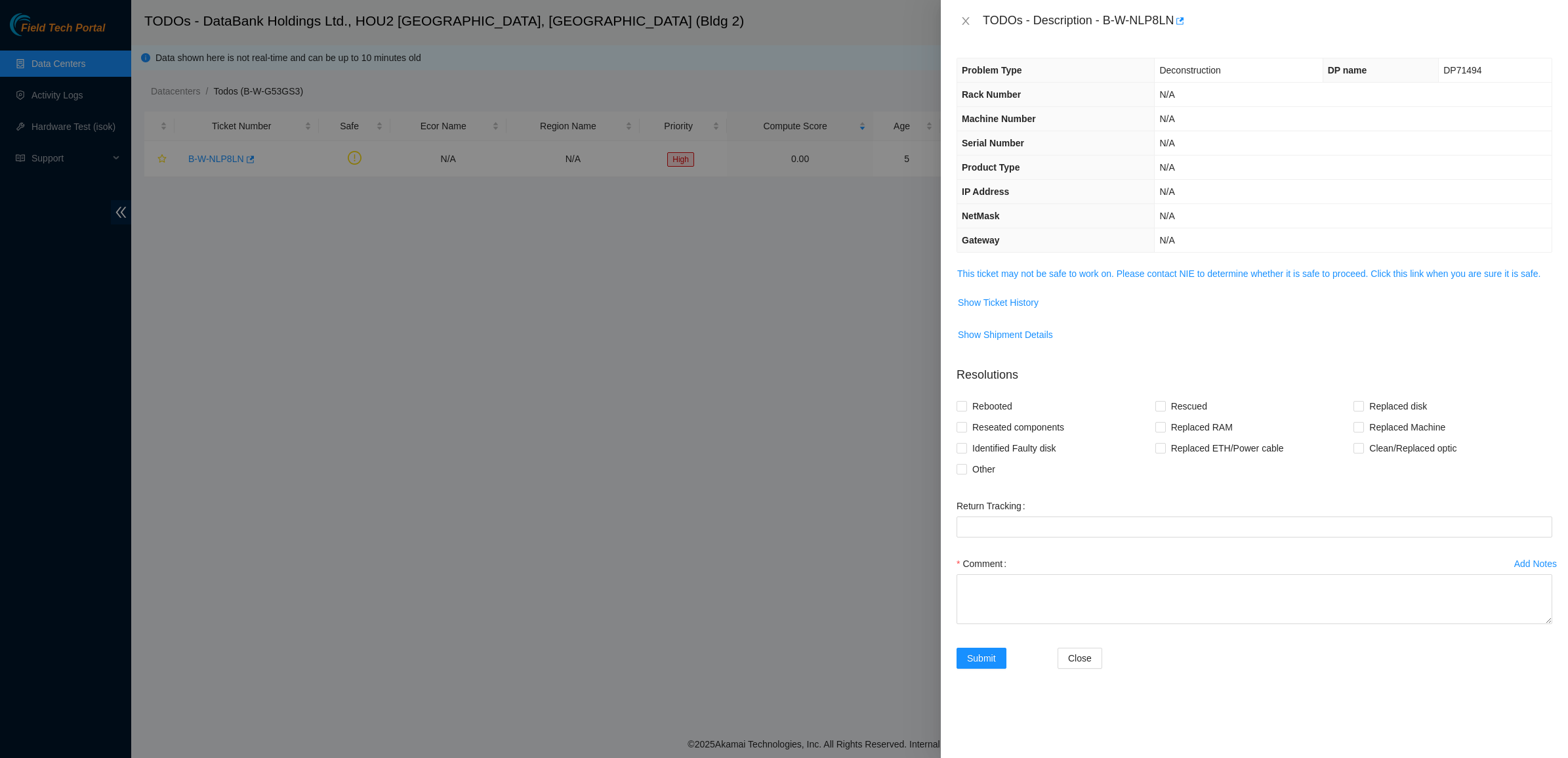
click at [1042, 284] on td "This ticket may not be safe to work on. Please contact NIE to determine whether…" at bounding box center [1254, 278] width 596 height 25
click at [1043, 279] on link "This ticket may not be safe to work on. Please contact NIE to determine whether…" at bounding box center [1249, 274] width 583 height 10
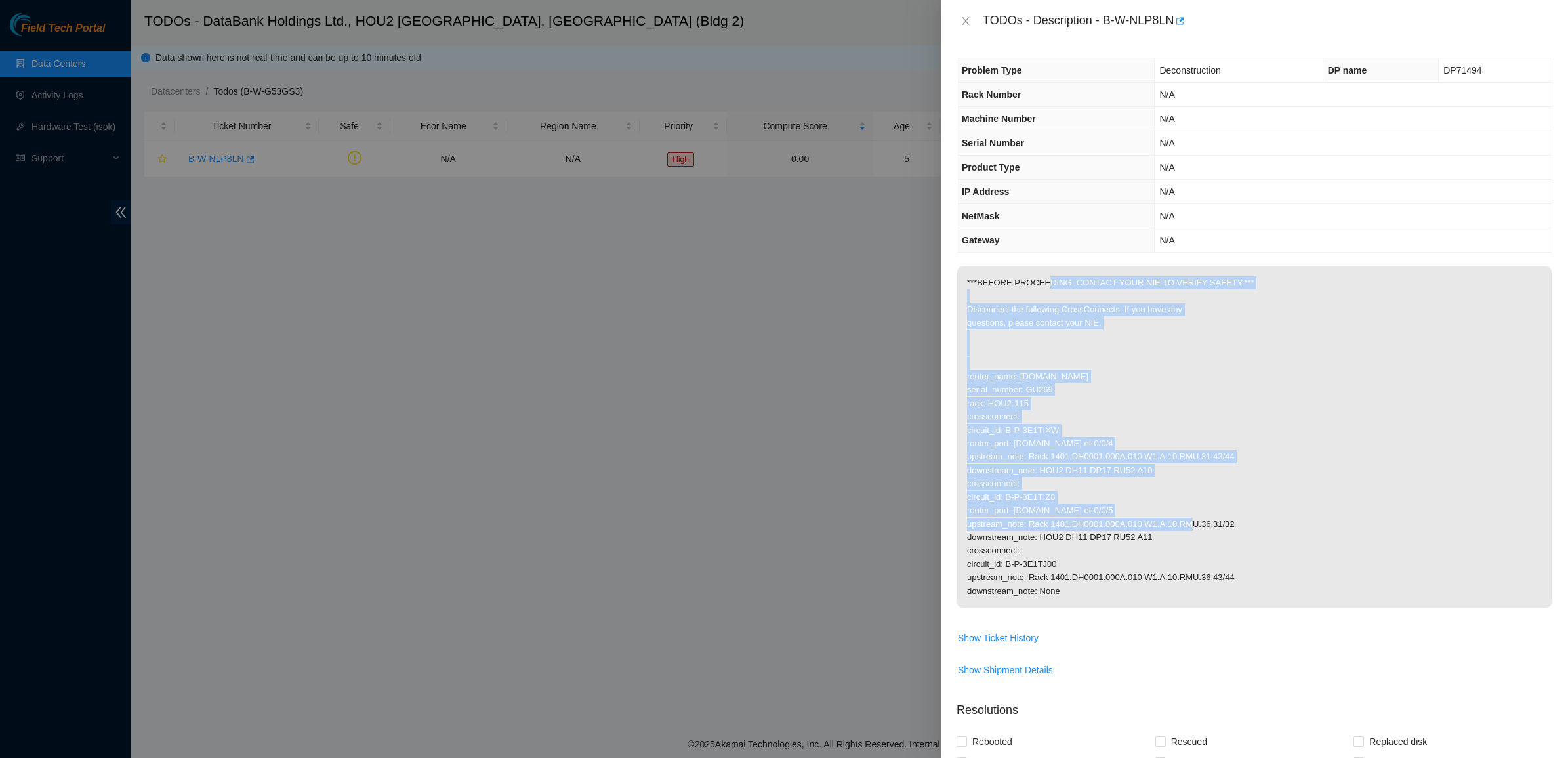
drag, startPoint x: 1126, startPoint y: 363, endPoint x: 1319, endPoint y: 512, distance: 243.8
click at [1319, 512] on p "***BEFORE PROCEEDING, CONTACT YOUR NIE TO VERIFY SAFETY.*** Disconnect the foll…" at bounding box center [1254, 437] width 594 height 342
drag, startPoint x: 1037, startPoint y: 337, endPoint x: 1014, endPoint y: 313, distance: 33.2
click at [1014, 313] on p "***BEFORE PROCEEDING, CONTACT YOUR NIE TO VERIFY SAFETY.*** Disconnect the foll…" at bounding box center [1254, 437] width 594 height 342
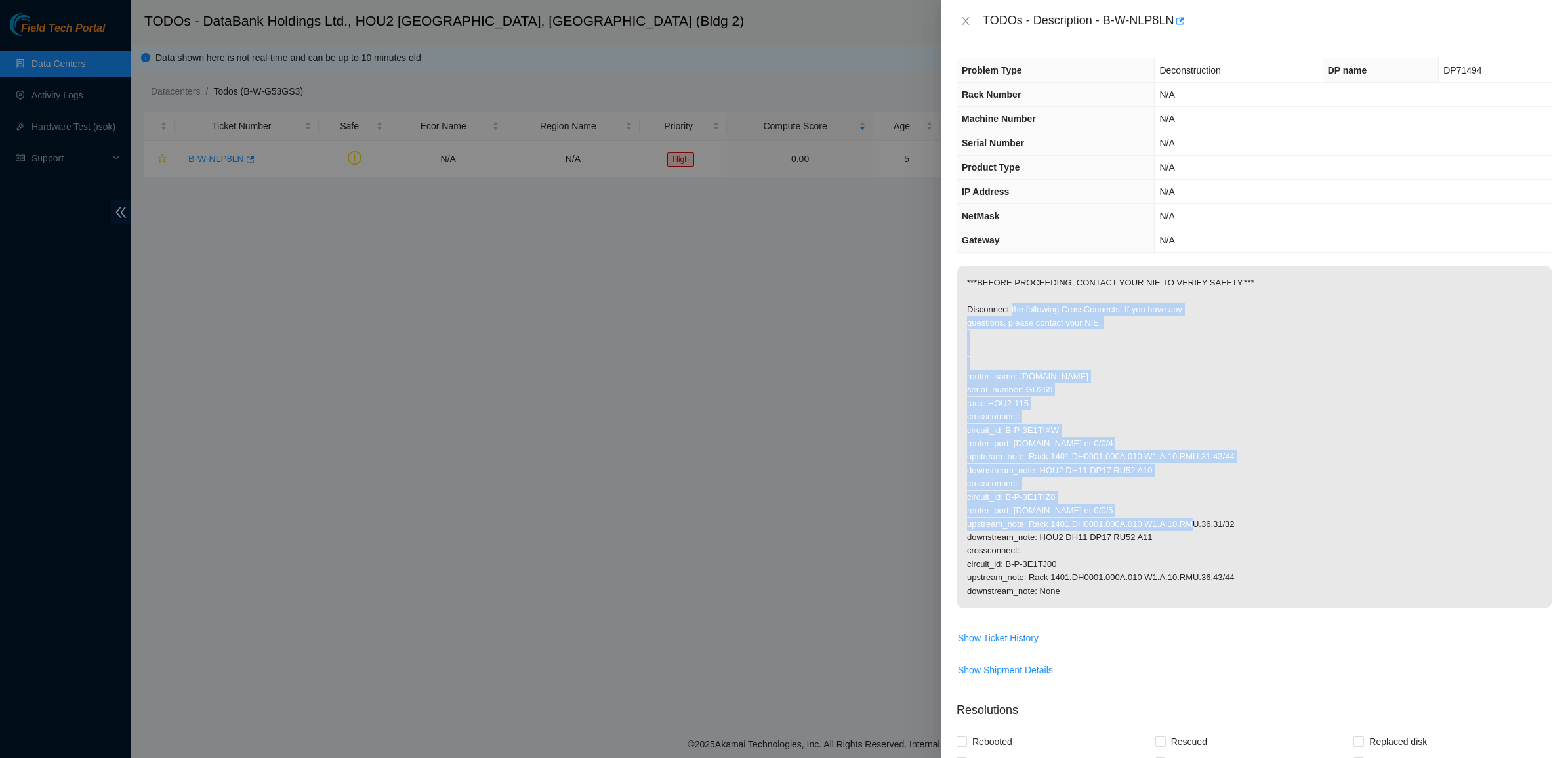
drag, startPoint x: 1014, startPoint y: 313, endPoint x: 948, endPoint y: 161, distance: 165.7
click at [1014, 312] on p "***BEFORE PROCEEDING, CONTACT YOUR NIE TO VERIFY SAFETY.*** Disconnect the foll…" at bounding box center [1254, 437] width 594 height 342
click at [961, 19] on icon "close" at bounding box center [965, 21] width 10 height 10
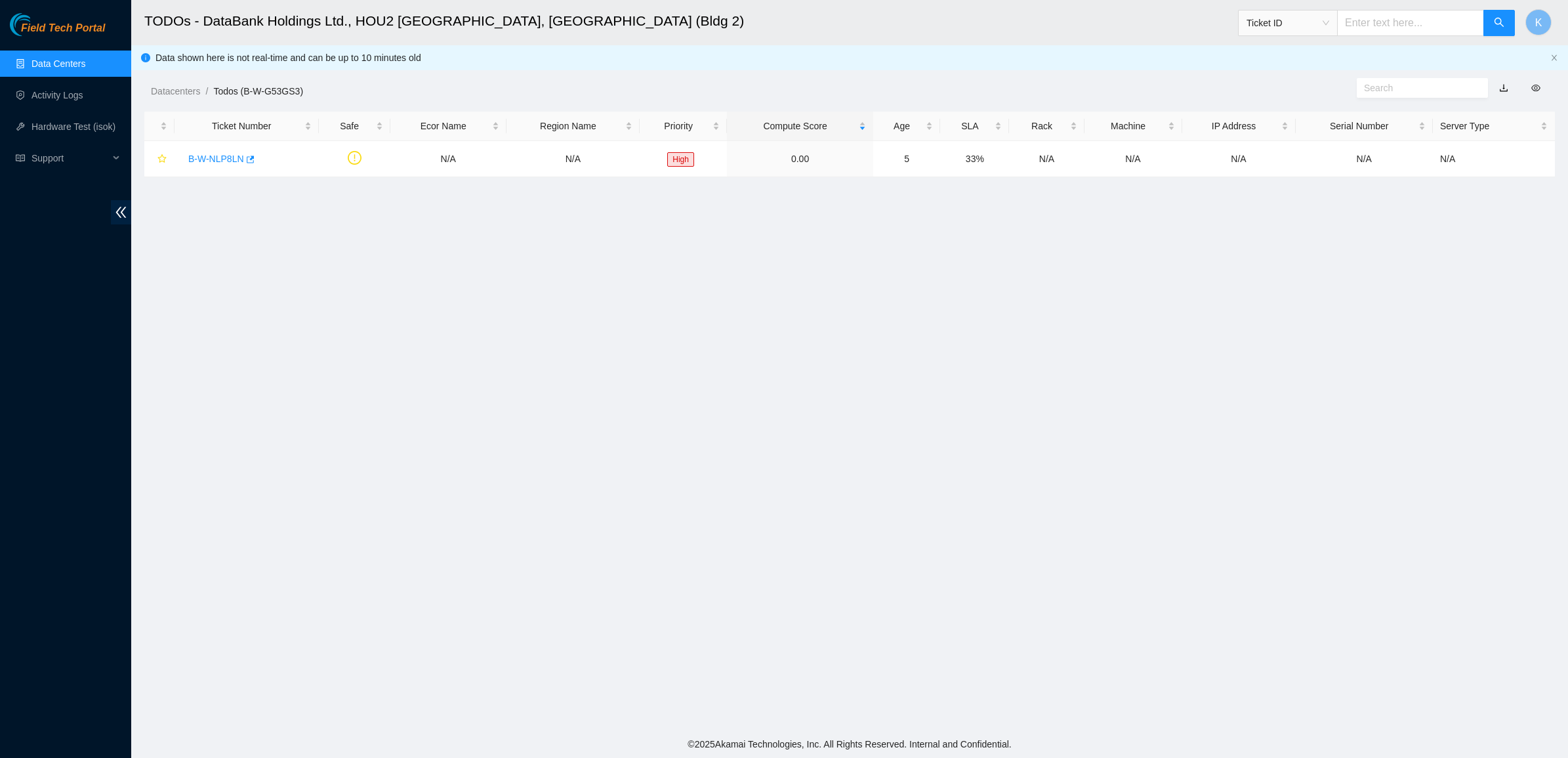
click at [57, 69] on link "Data Centers" at bounding box center [58, 64] width 53 height 10
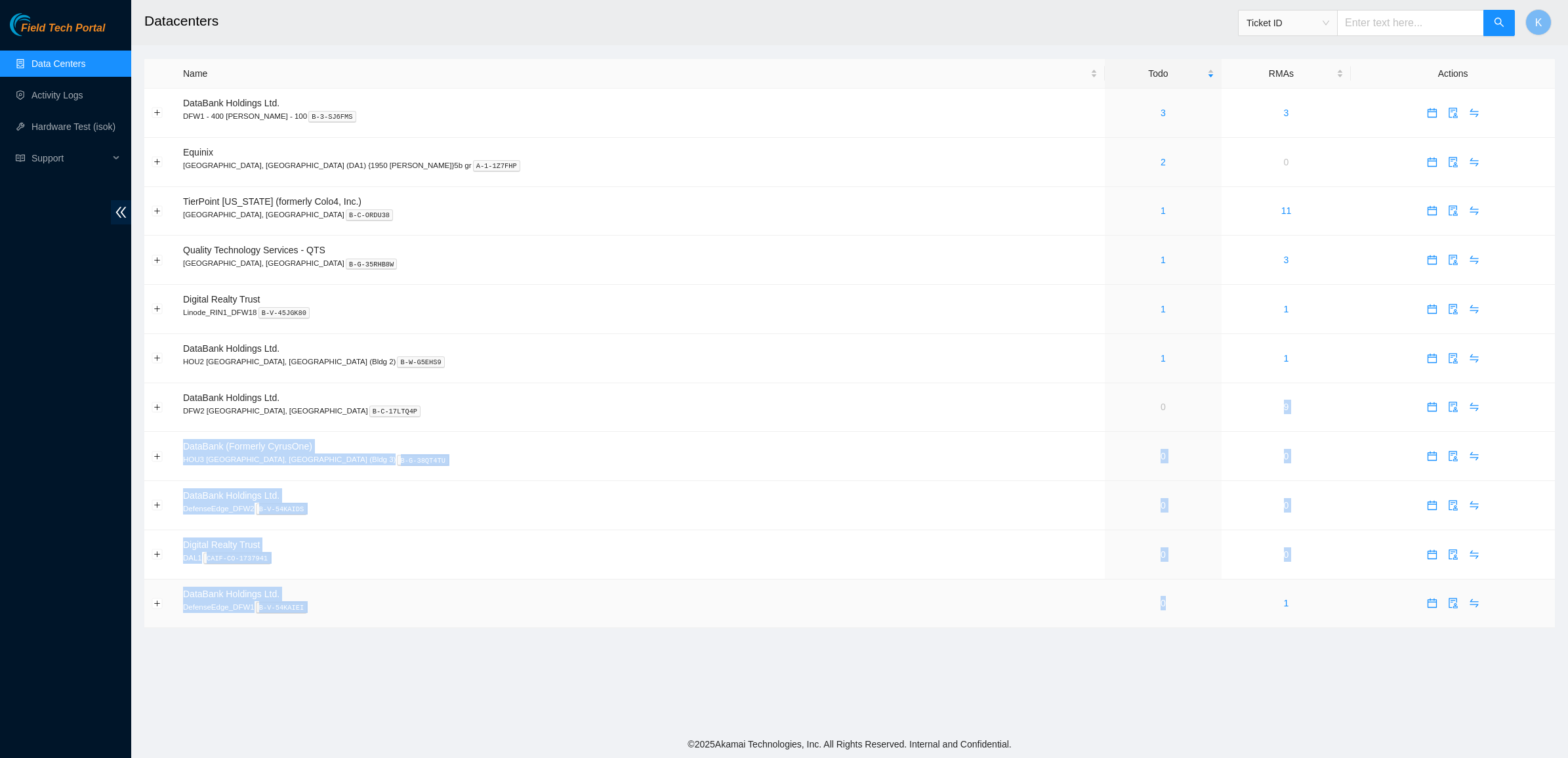
drag, startPoint x: 1011, startPoint y: 473, endPoint x: 1065, endPoint y: 604, distance: 141.7
click at [1065, 603] on tbody "DataBank Holdings Ltd. DFW1 - 400 S. Akard - 100 B-3-SJ6FMS 3 3 Equinix Dallas,…" at bounding box center [850, 358] width 1411 height 540
click at [1105, 604] on td "0" at bounding box center [1163, 604] width 116 height 49
drag, startPoint x: 1065, startPoint y: 604, endPoint x: 1027, endPoint y: 399, distance: 208.5
click at [1027, 399] on tbody "DataBank Holdings Ltd. DFW1 - 400 S. Akard - 100 B-3-SJ6FMS 3 3 Equinix Dallas,…" at bounding box center [850, 358] width 1411 height 540
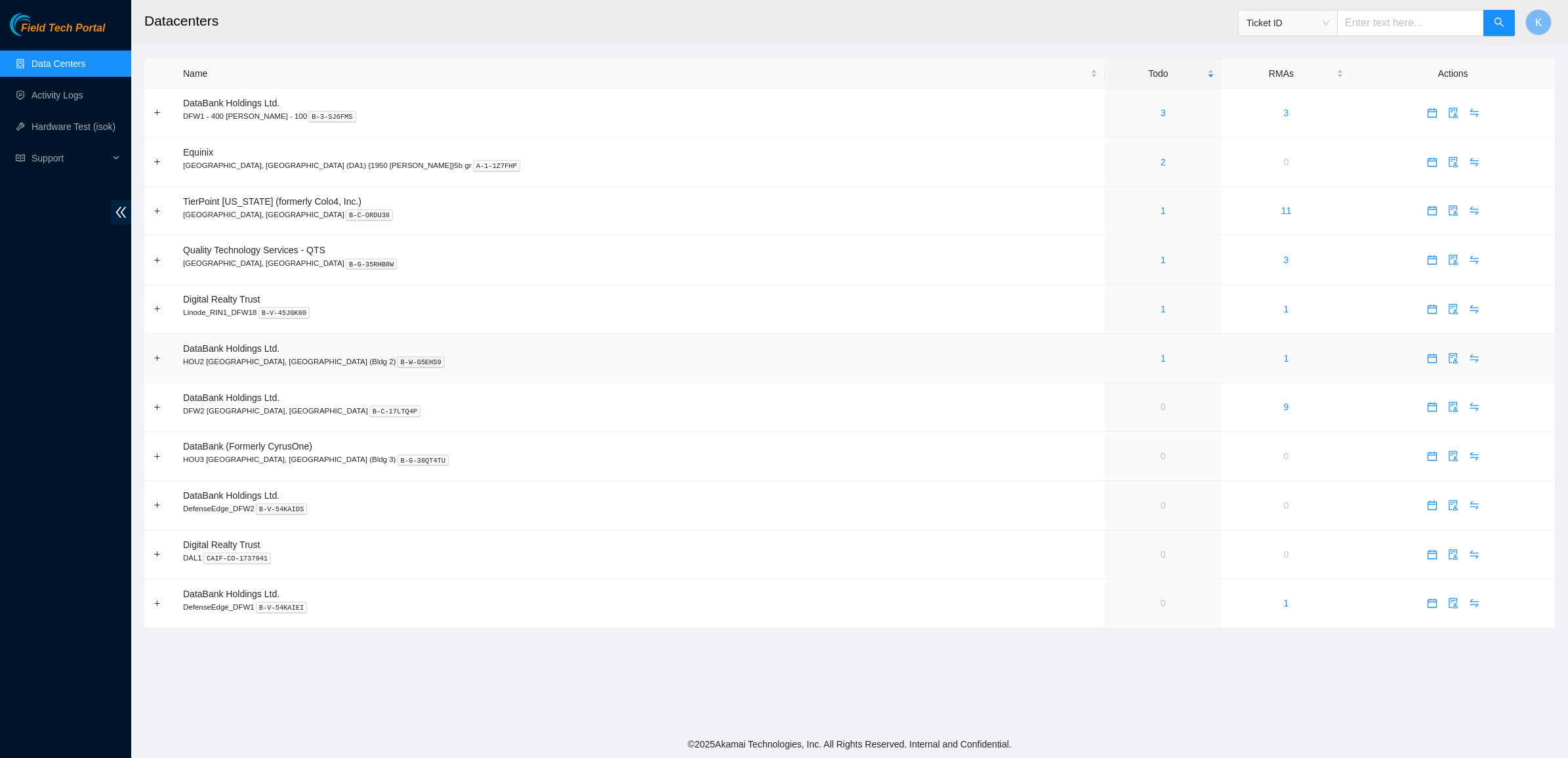
click at [1112, 363] on div "1" at bounding box center [1163, 358] width 102 height 14
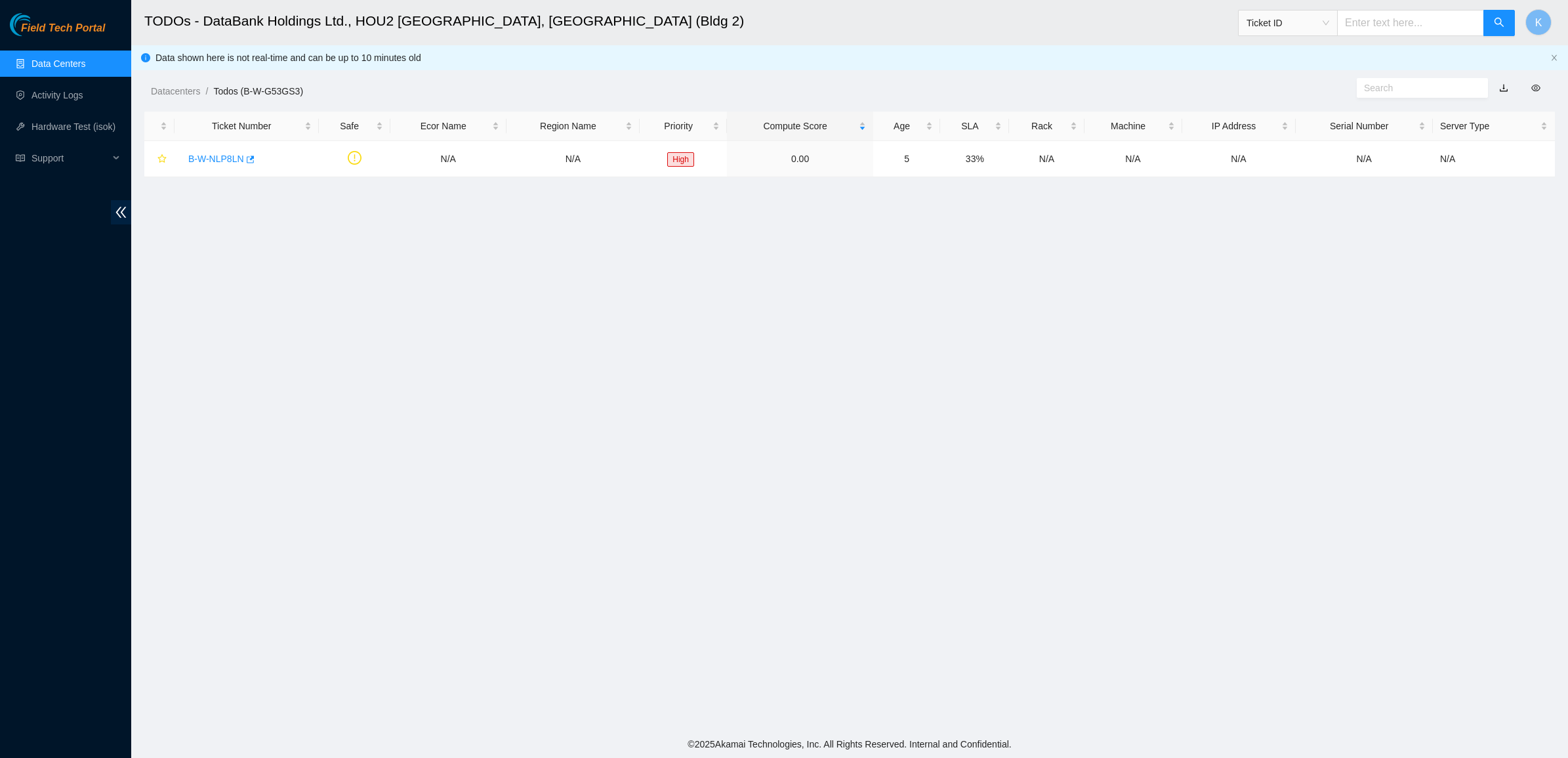
click at [69, 59] on link "Data Centers" at bounding box center [58, 64] width 53 height 10
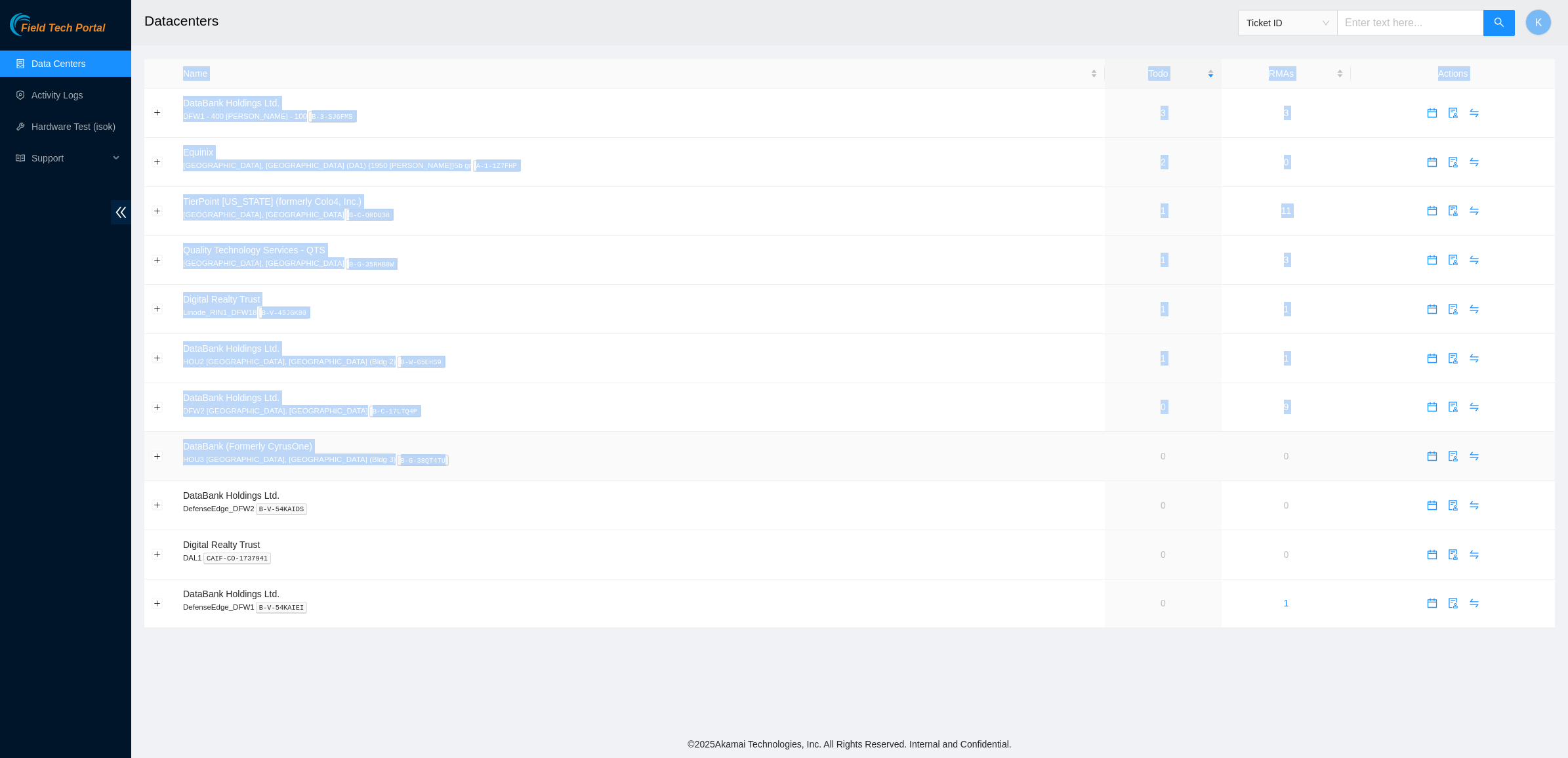
drag, startPoint x: 1103, startPoint y: 660, endPoint x: 430, endPoint y: 466, distance: 700.4
click at [430, 466] on main "Datacenters Ticket ID K Name Todo RMAs Actions DataBank Holdings Ltd. DFW1 - 40…" at bounding box center [850, 365] width 1437 height 731
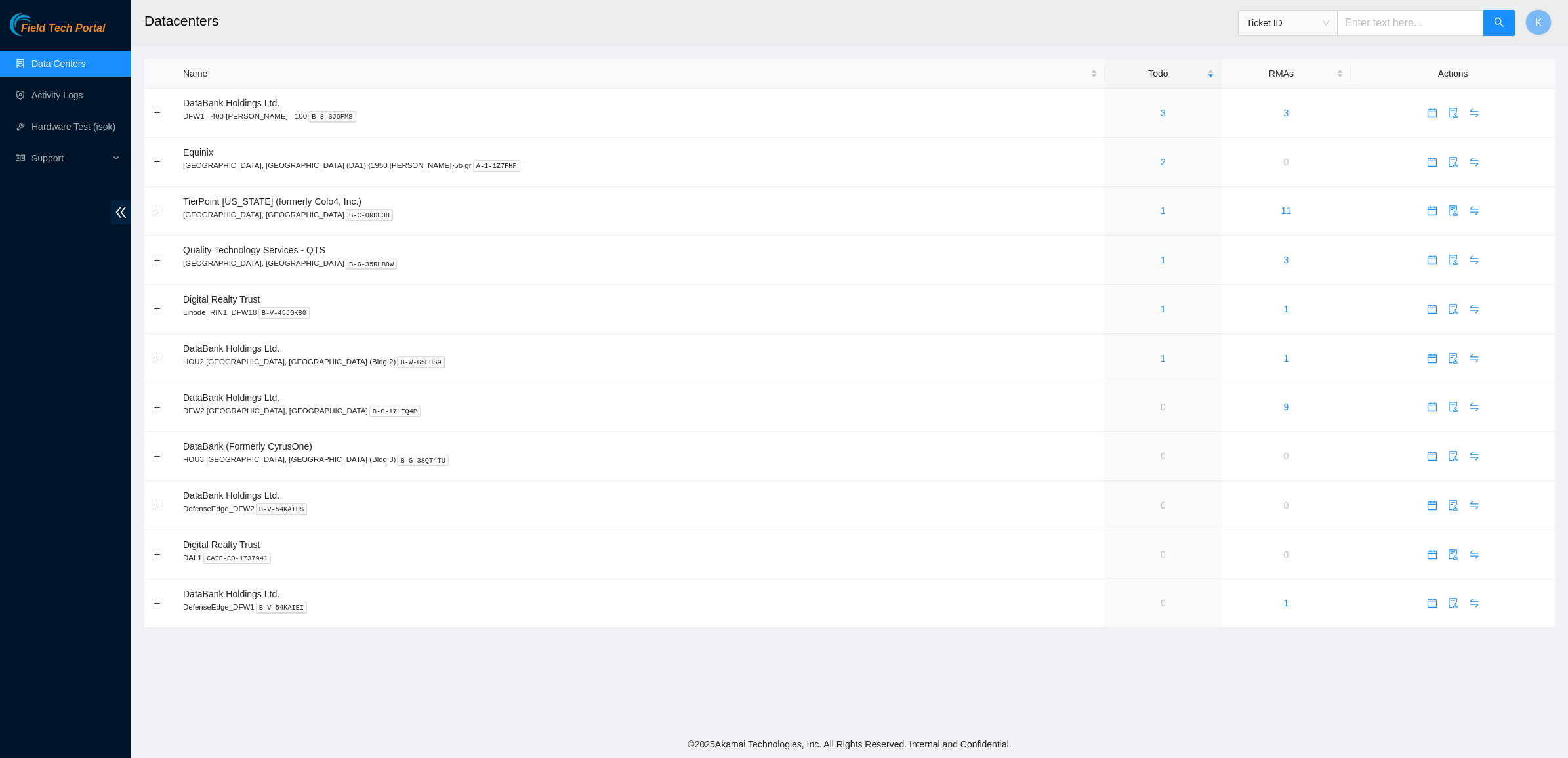
click at [35, 486] on div "Field Tech Portal Data Centers Activity Logs Hardware Test (isok) Support" at bounding box center [65, 385] width 131 height 745
click at [153, 166] on button "Expand row" at bounding box center [157, 162] width 10 height 10
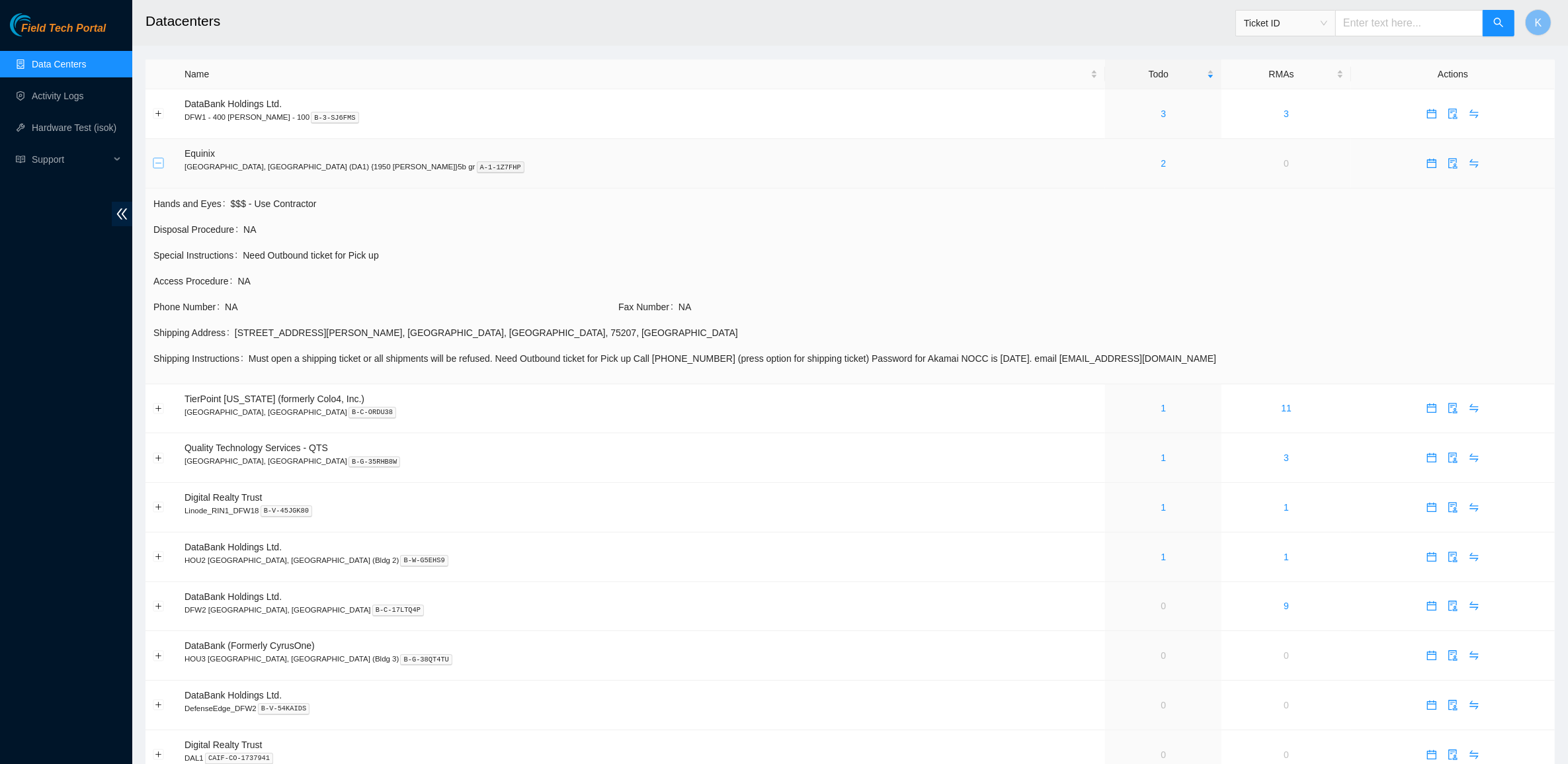
click at [154, 168] on button "Collapse row" at bounding box center [159, 163] width 10 height 10
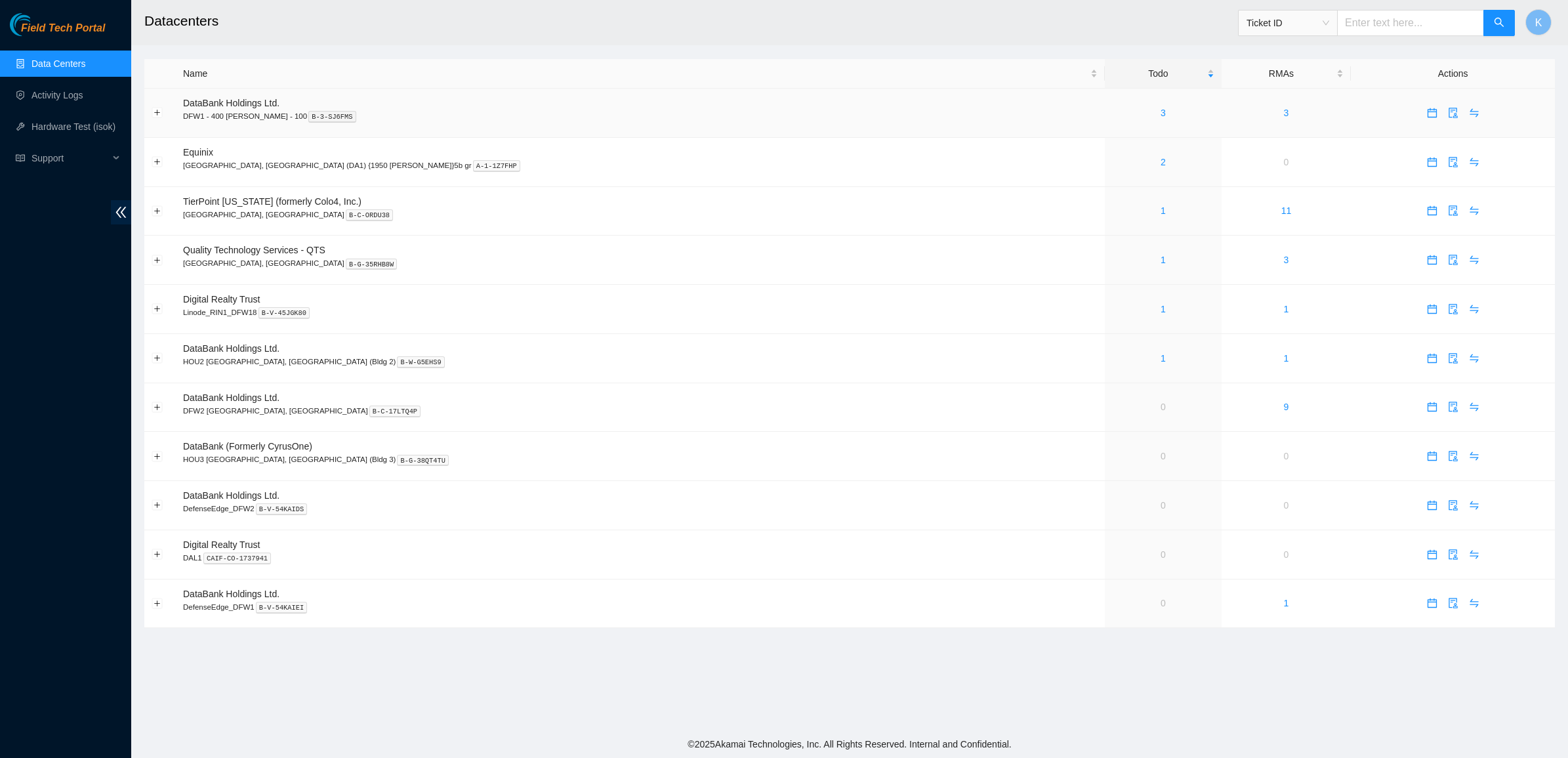
click at [156, 104] on td at bounding box center [160, 113] width 31 height 49
click at [156, 112] on button "Expand row" at bounding box center [157, 113] width 10 height 10
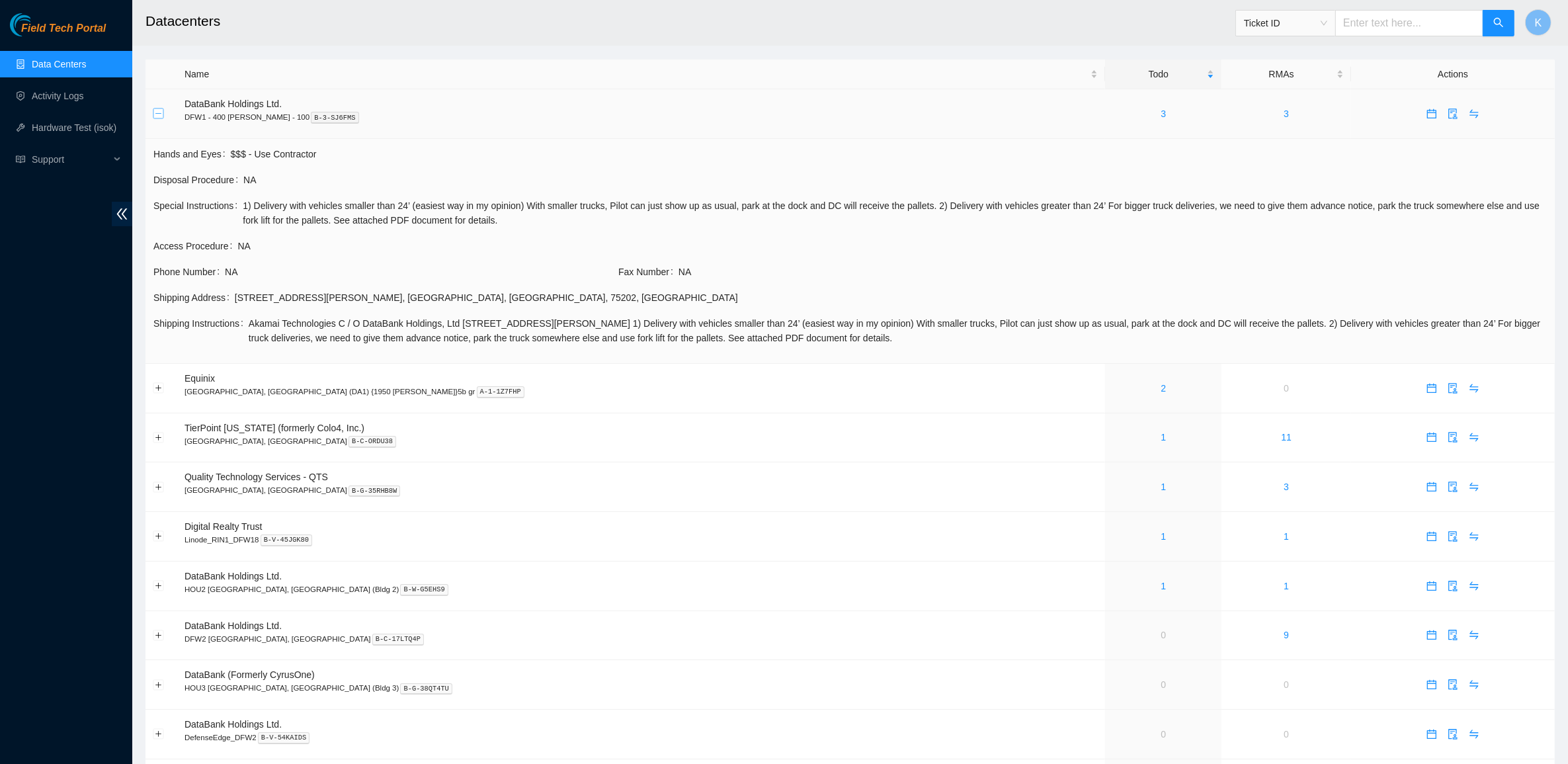
click at [157, 114] on button "Collapse row" at bounding box center [159, 114] width 10 height 10
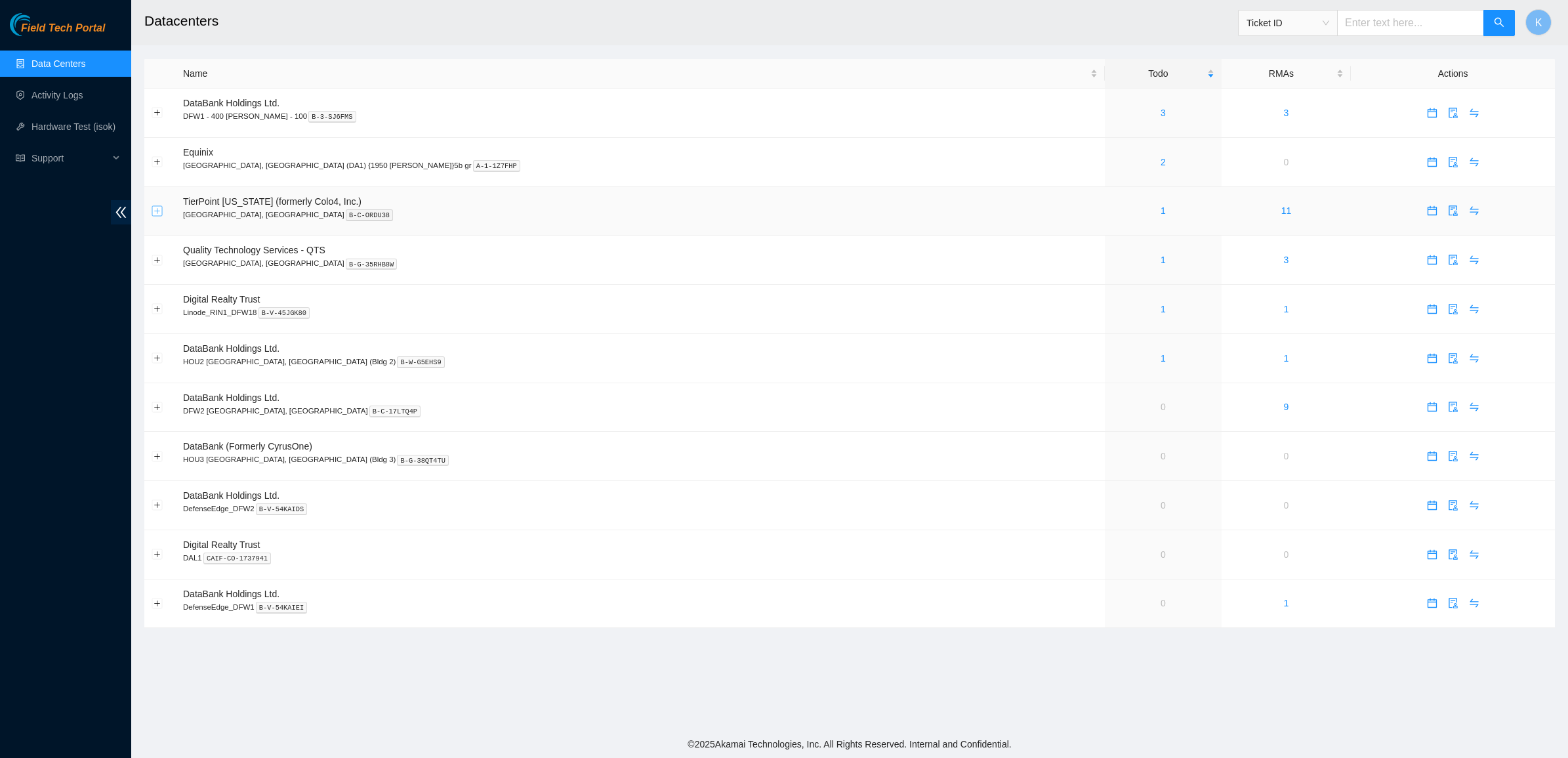
click at [158, 210] on button "Expand row" at bounding box center [157, 211] width 10 height 10
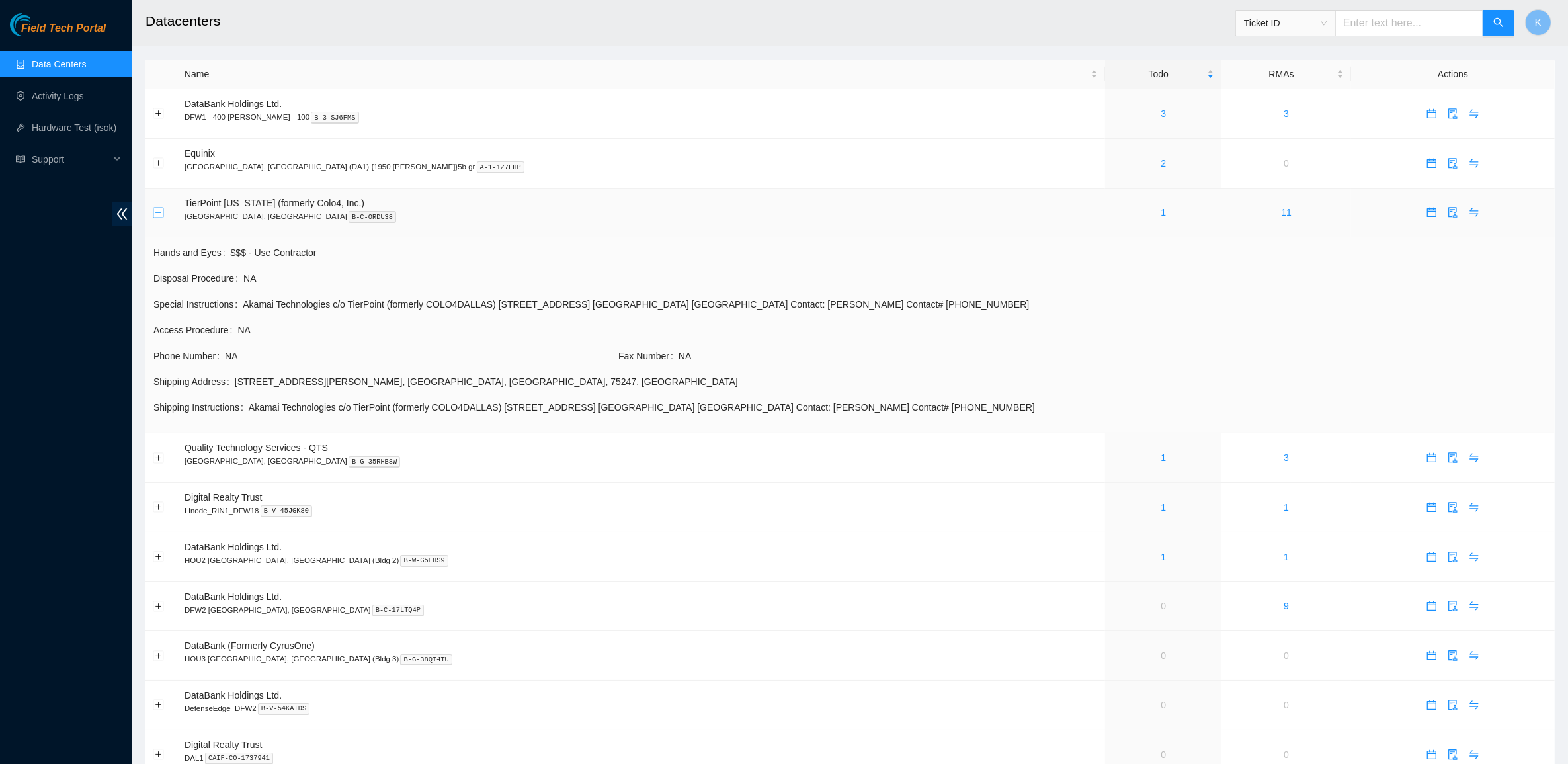
click at [159, 212] on button "Collapse row" at bounding box center [159, 213] width 10 height 10
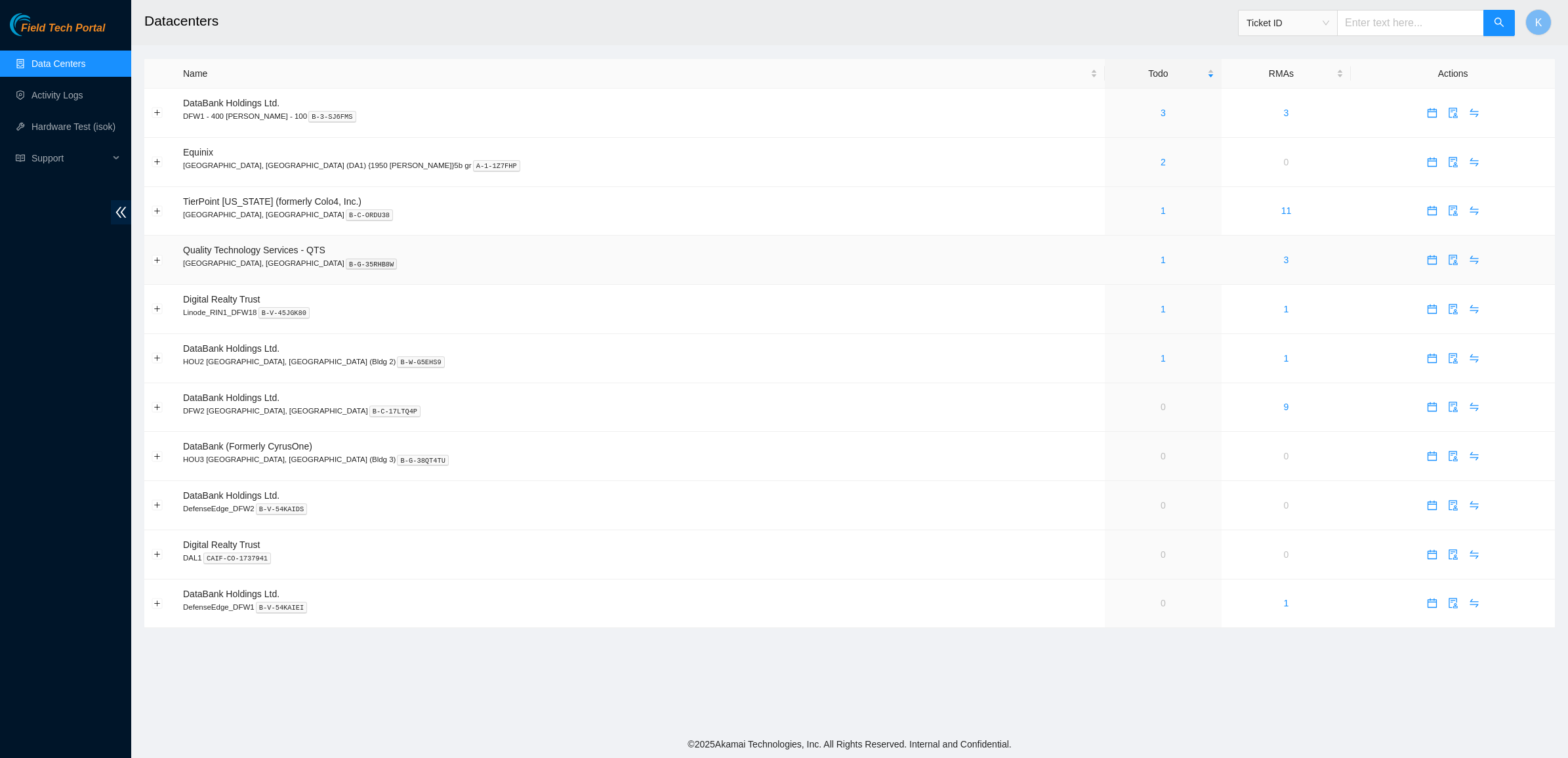
click at [150, 261] on td at bounding box center [160, 260] width 31 height 49
click at [154, 261] on button "Expand row" at bounding box center [157, 260] width 10 height 10
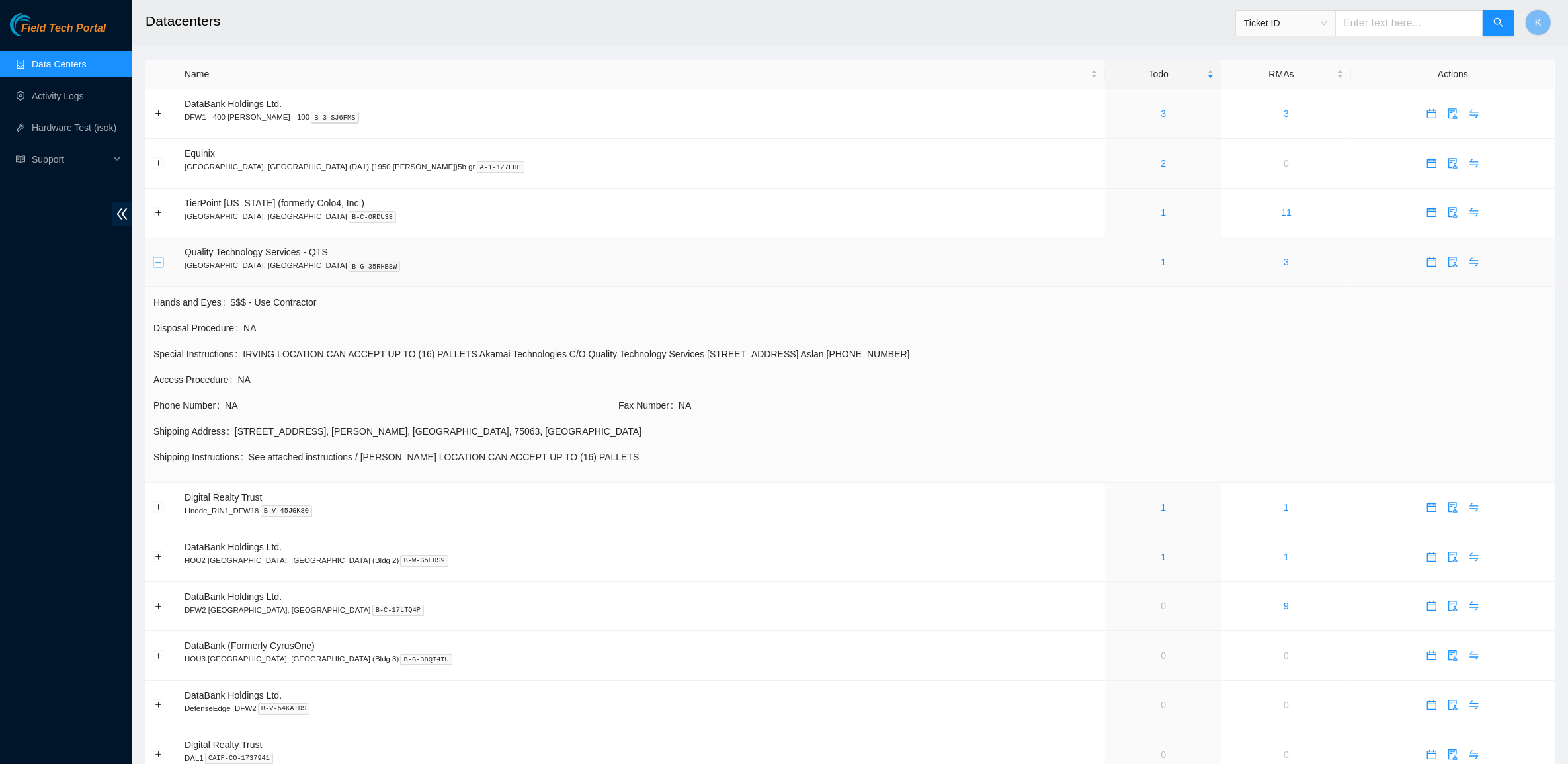
click at [156, 263] on button "Collapse row" at bounding box center [159, 262] width 10 height 10
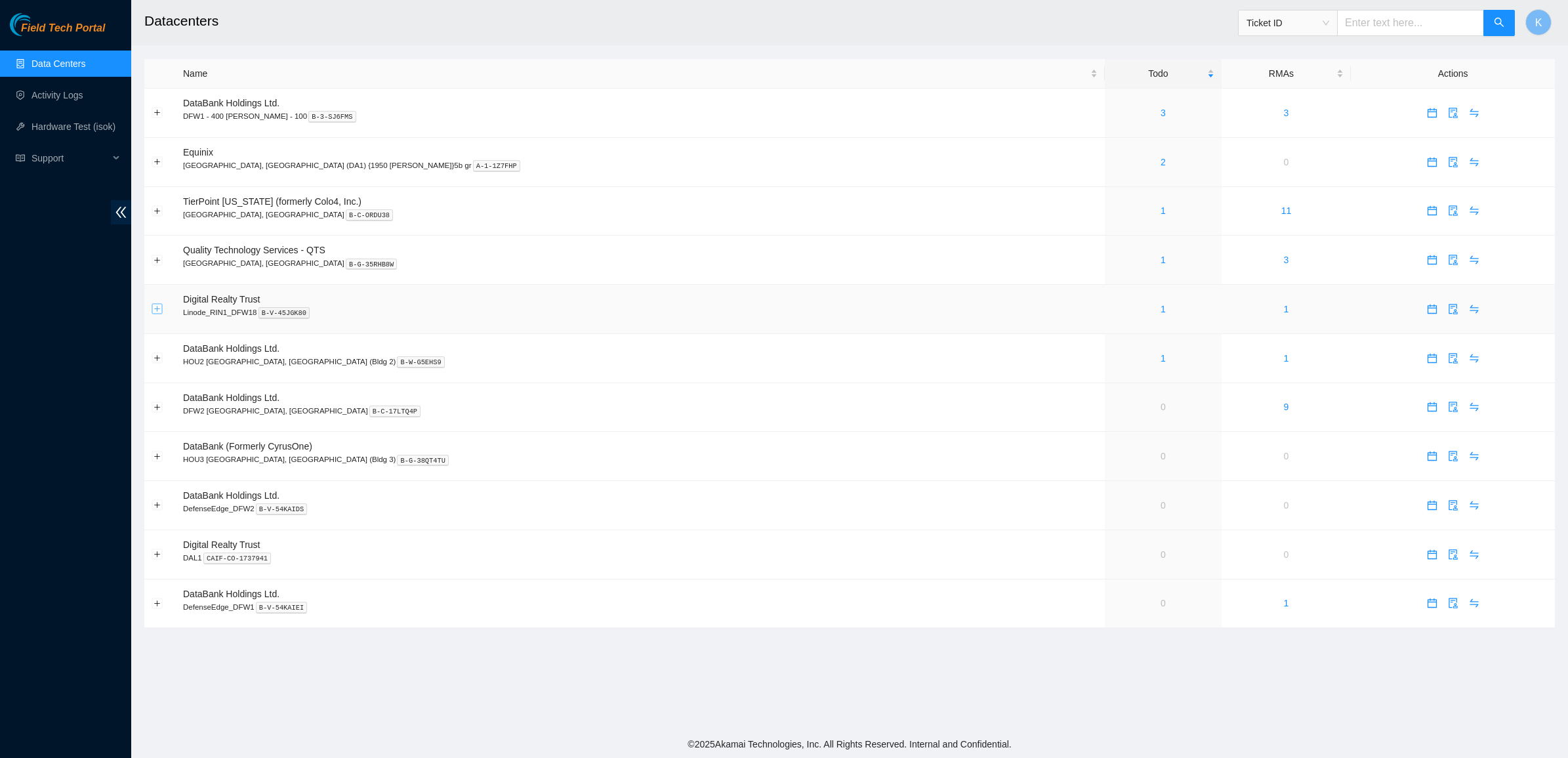
click at [159, 310] on button "Expand row" at bounding box center [157, 309] width 10 height 10
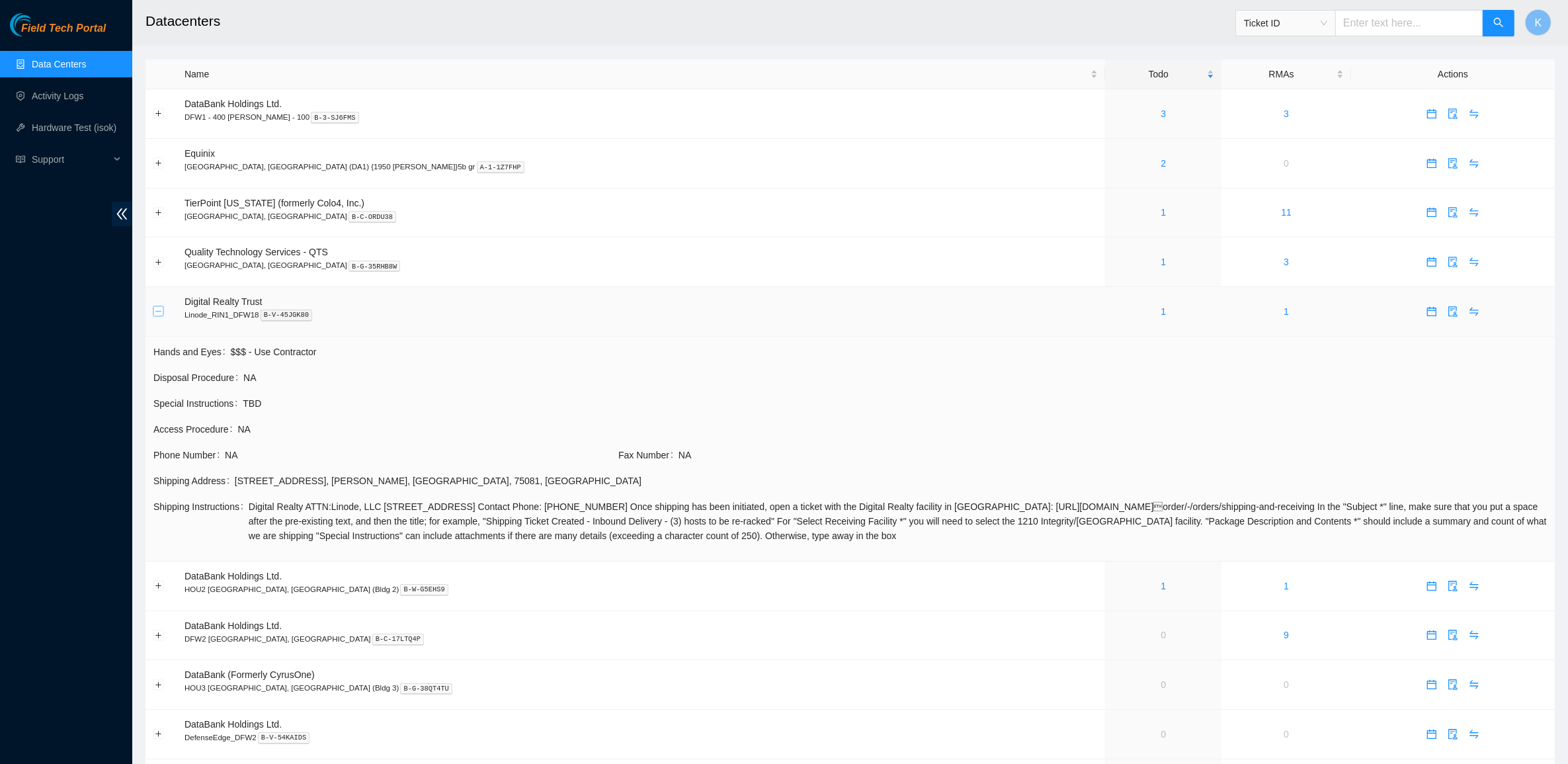
click at [160, 312] on button "Collapse row" at bounding box center [159, 311] width 10 height 10
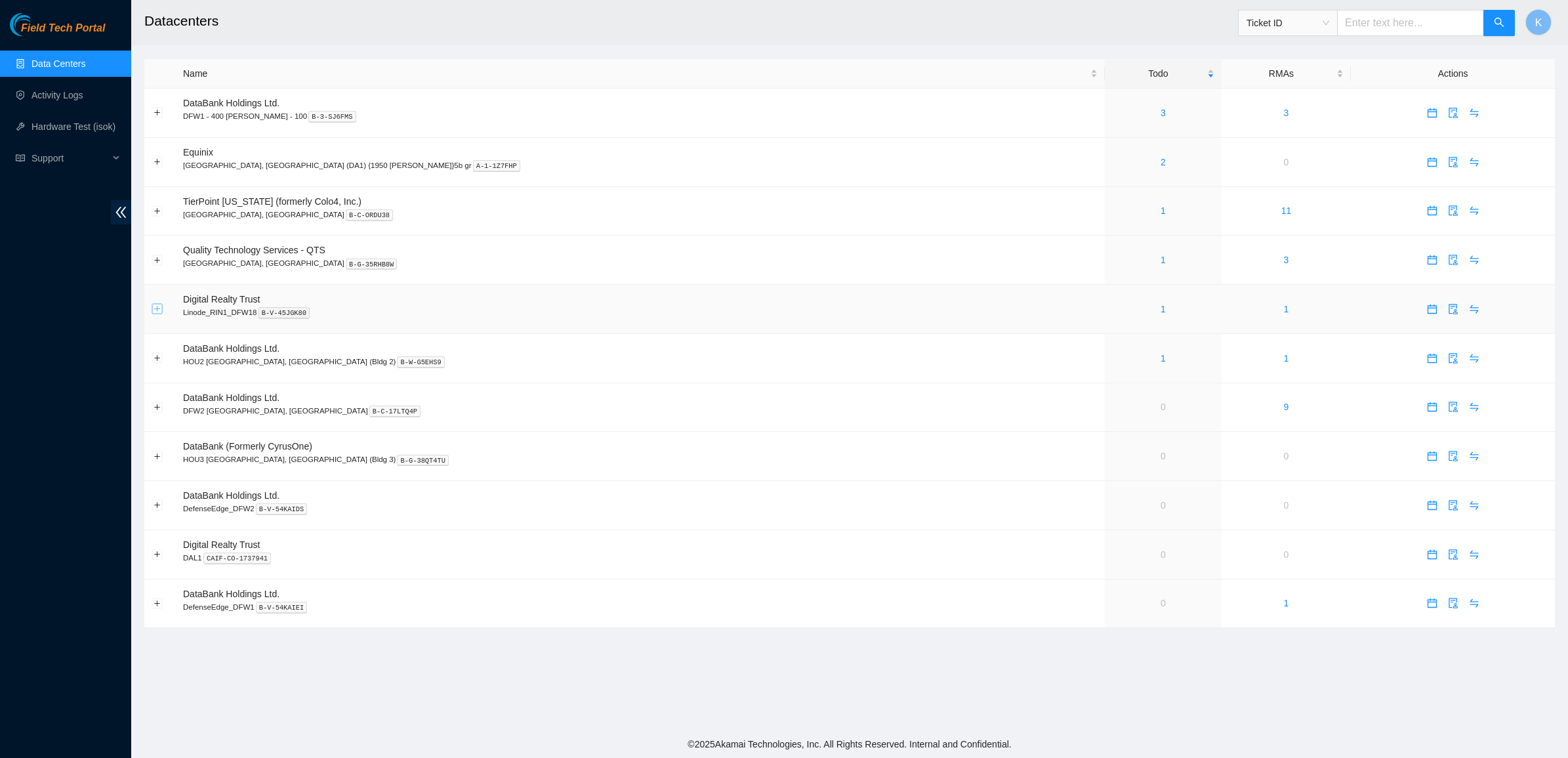
click at [159, 310] on button "Expand row" at bounding box center [157, 309] width 10 height 10
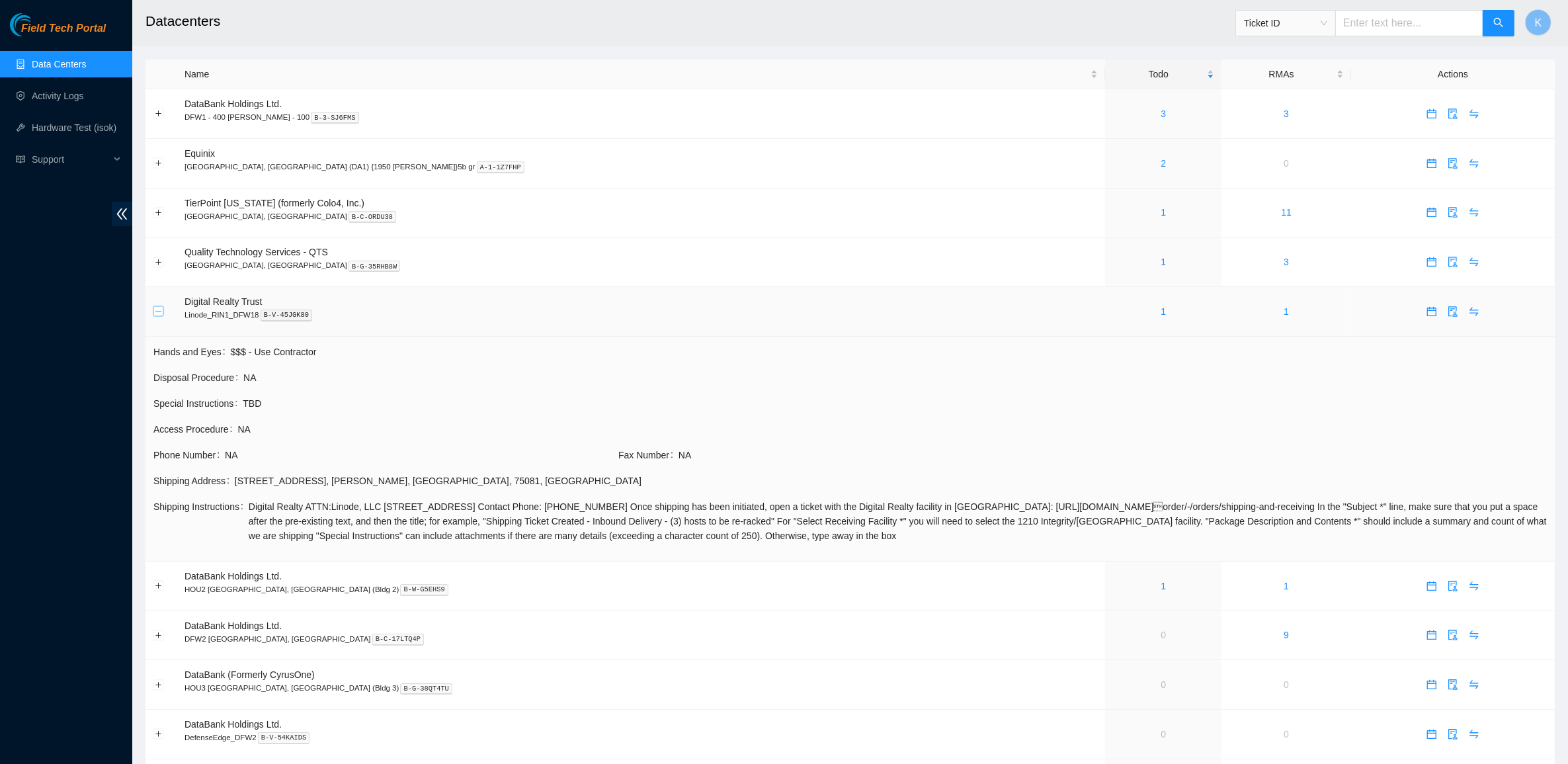
click at [159, 312] on button "Collapse row" at bounding box center [159, 311] width 10 height 10
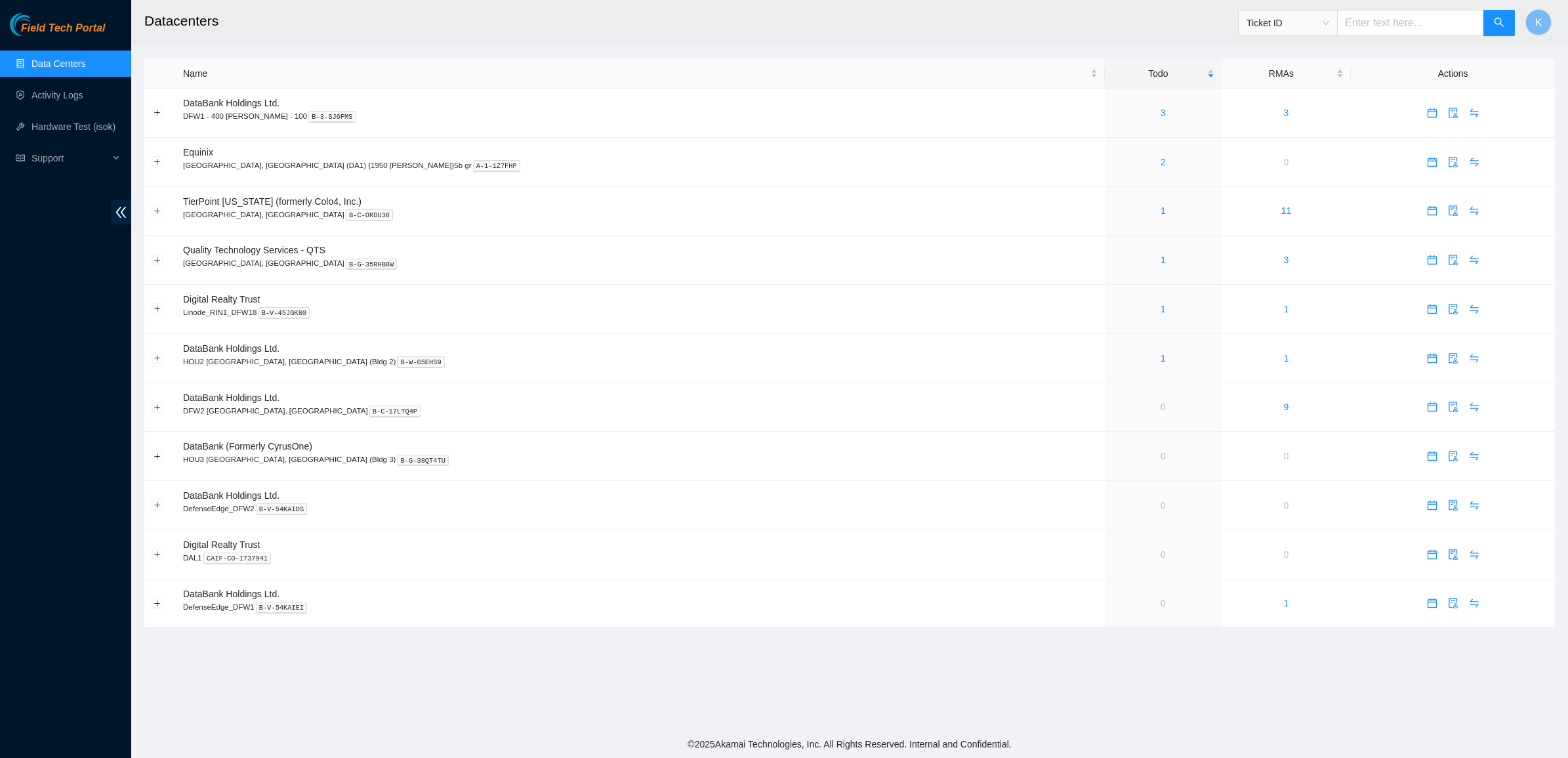
click at [50, 421] on div "Field Tech Portal Data Centers Activity Logs Hardware Test (isok) Support" at bounding box center [65, 385] width 131 height 745
click at [50, 247] on div "Field Tech Portal Data Centers Activity Logs Hardware Test (isok) Support" at bounding box center [65, 385] width 131 height 745
click at [149, 411] on td at bounding box center [160, 408] width 31 height 49
click at [156, 411] on button "Expand row" at bounding box center [157, 407] width 10 height 10
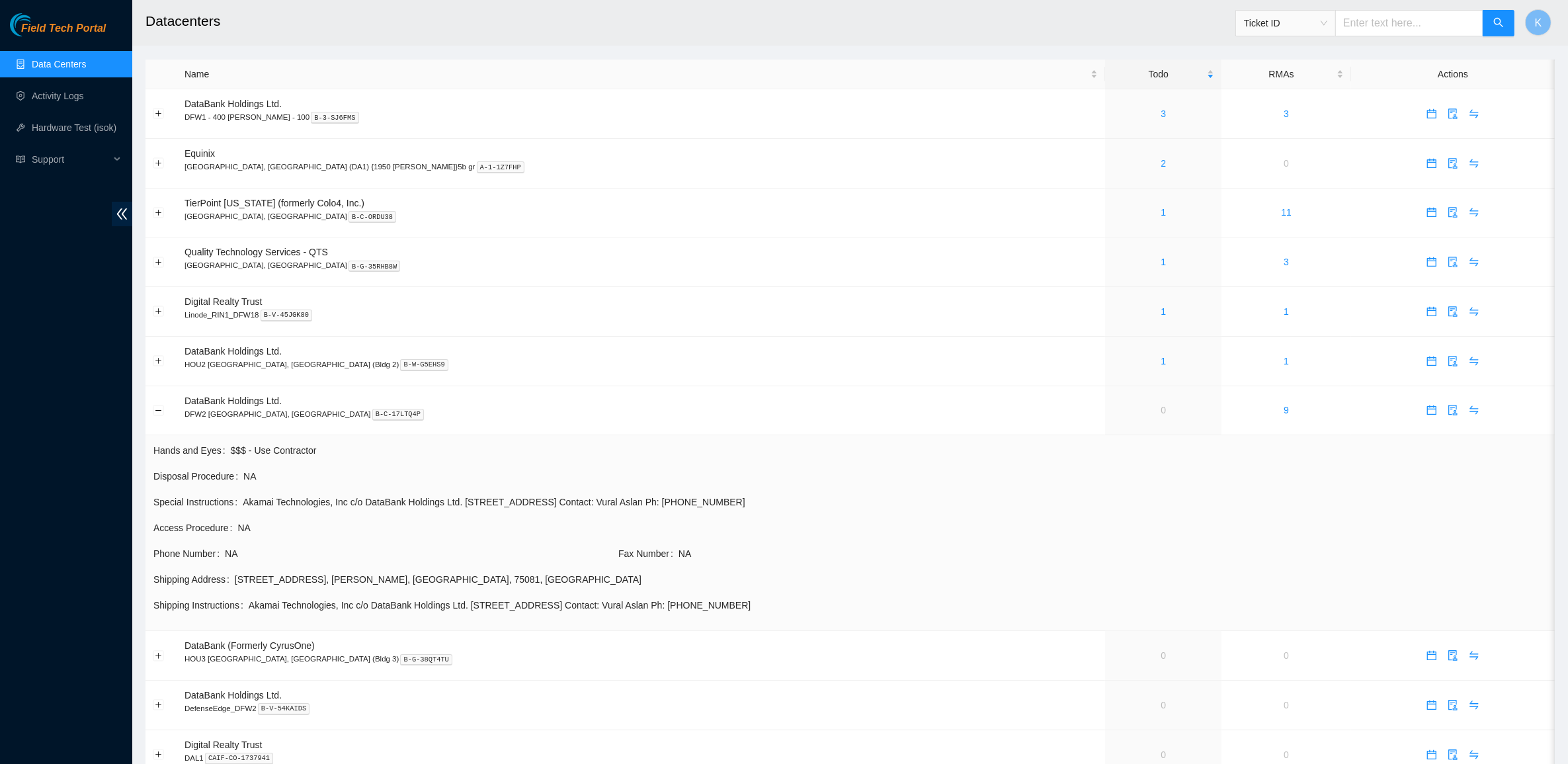
drag, startPoint x: 675, startPoint y: 522, endPoint x: 842, endPoint y: 619, distance: 193.1
click at [842, 619] on tbody "Hands and Eyes $$$ - Use Contractor Disposal Procedure NA Special Instructions …" at bounding box center [850, 532] width 1395 height 180
click at [842, 619] on td "Shipping Instructions Akamai Technologies, Inc c/o DataBank Holdings Ltd. 904 Q…" at bounding box center [850, 610] width 1395 height 25
drag, startPoint x: 837, startPoint y: 612, endPoint x: 144, endPoint y: 453, distance: 711.0
click at [144, 453] on main "Datacenters Ticket ID K Name Todo RMAs Actions DataBank Holdings Ltd. DFW1 - 40…" at bounding box center [850, 421] width 1436 height 842
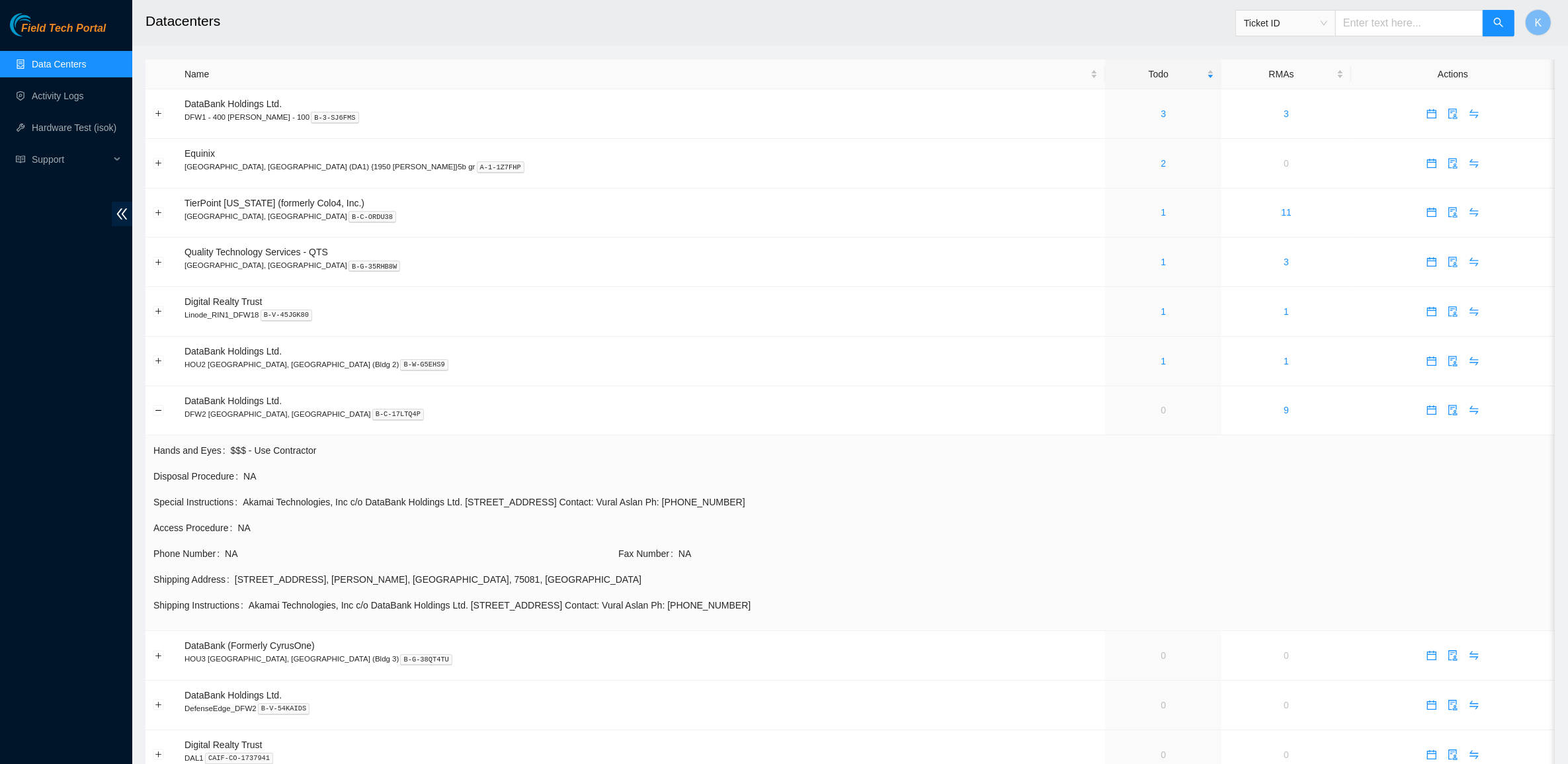
click at [179, 453] on span "Hands and Eyes" at bounding box center [192, 450] width 77 height 14
click at [157, 411] on button "Collapse row" at bounding box center [159, 410] width 10 height 10
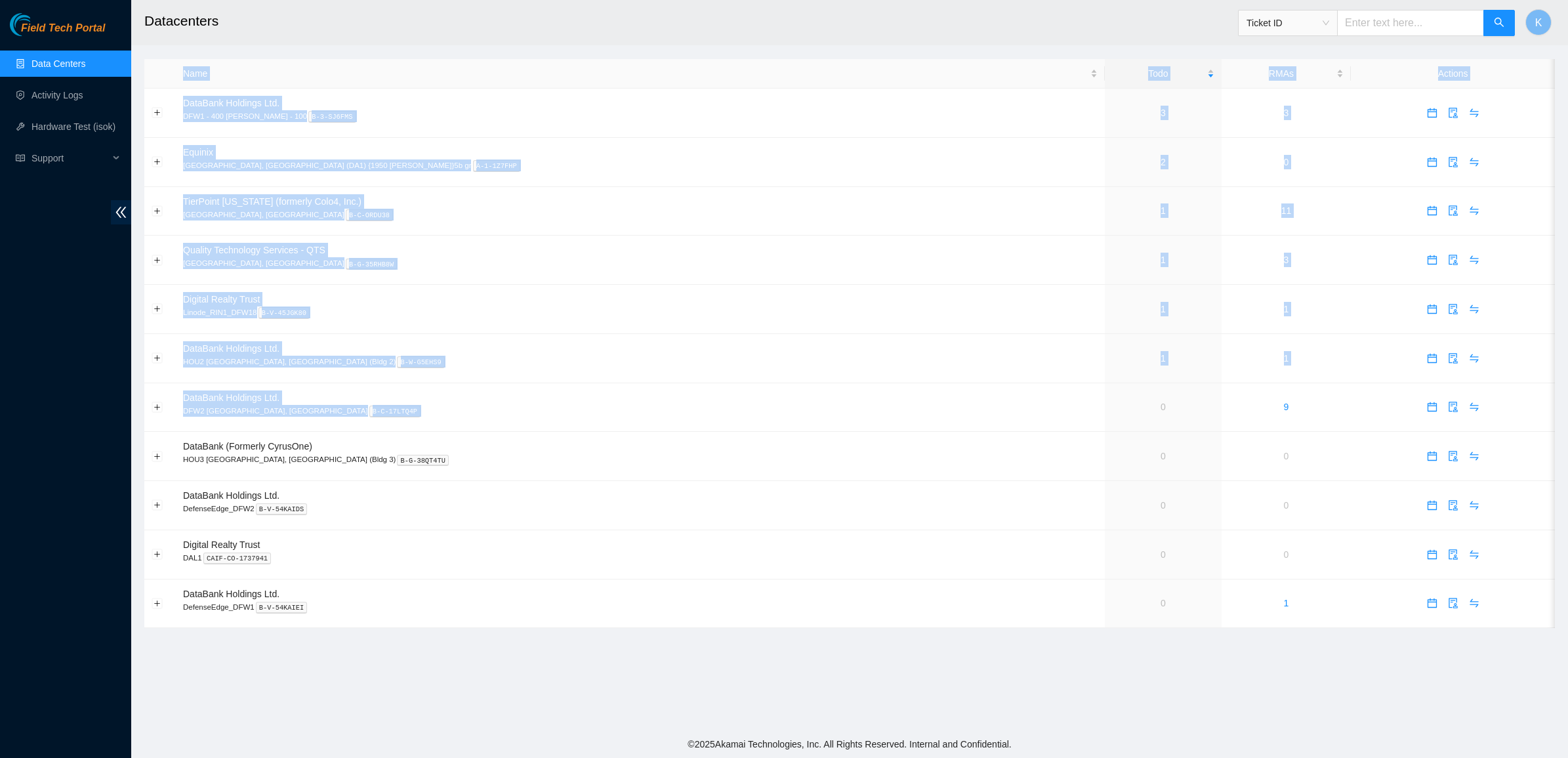
drag, startPoint x: 977, startPoint y: 411, endPoint x: 986, endPoint y: 644, distance: 233.2
click at [986, 644] on main "Datacenters Ticket ID K Name Todo RMAs Actions DataBank Holdings Ltd. DFW1 - 40…" at bounding box center [850, 365] width 1437 height 731
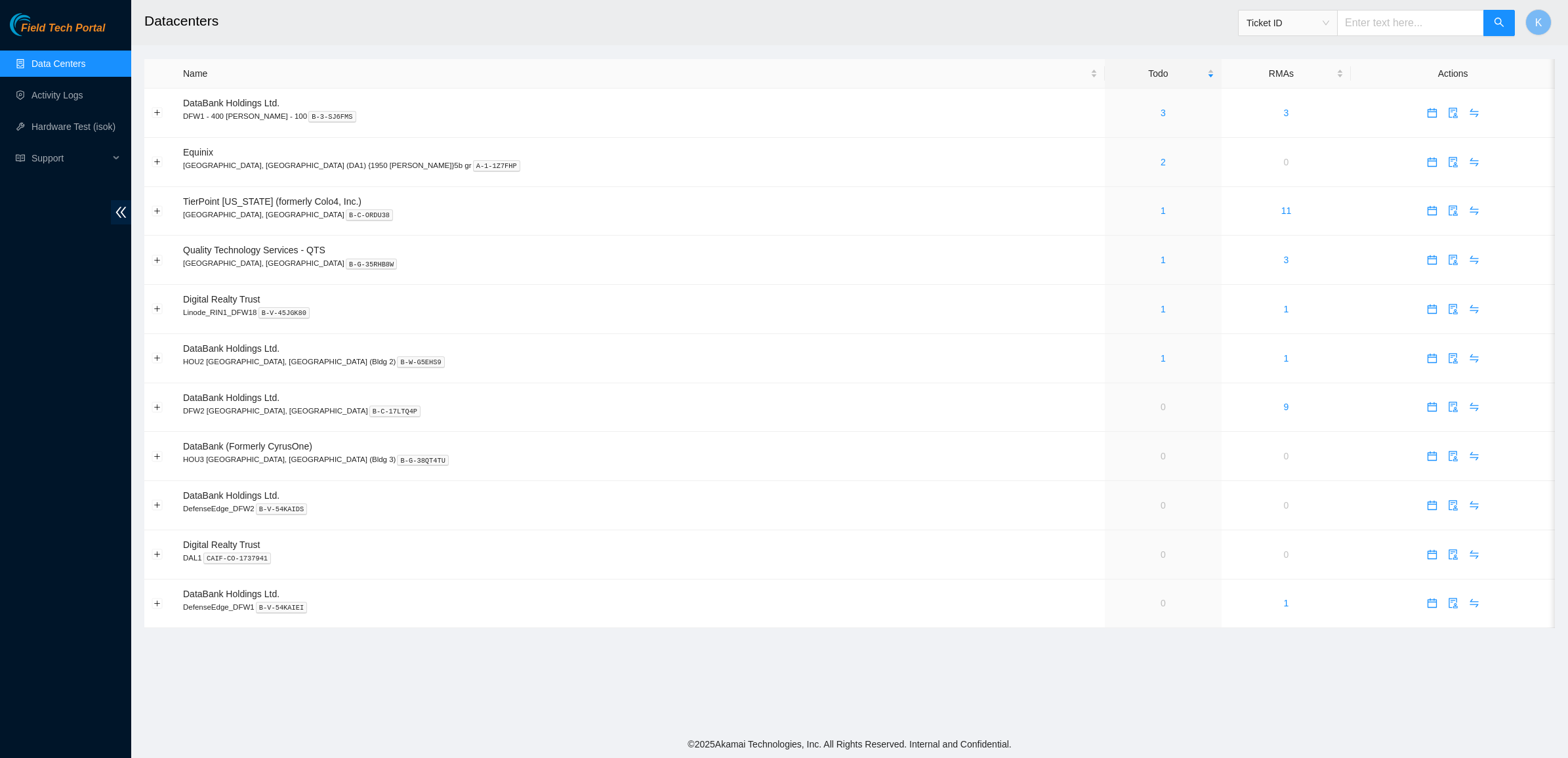
click at [70, 382] on div "Field Tech Portal Data Centers Activity Logs Hardware Test (isok) Support" at bounding box center [65, 385] width 131 height 745
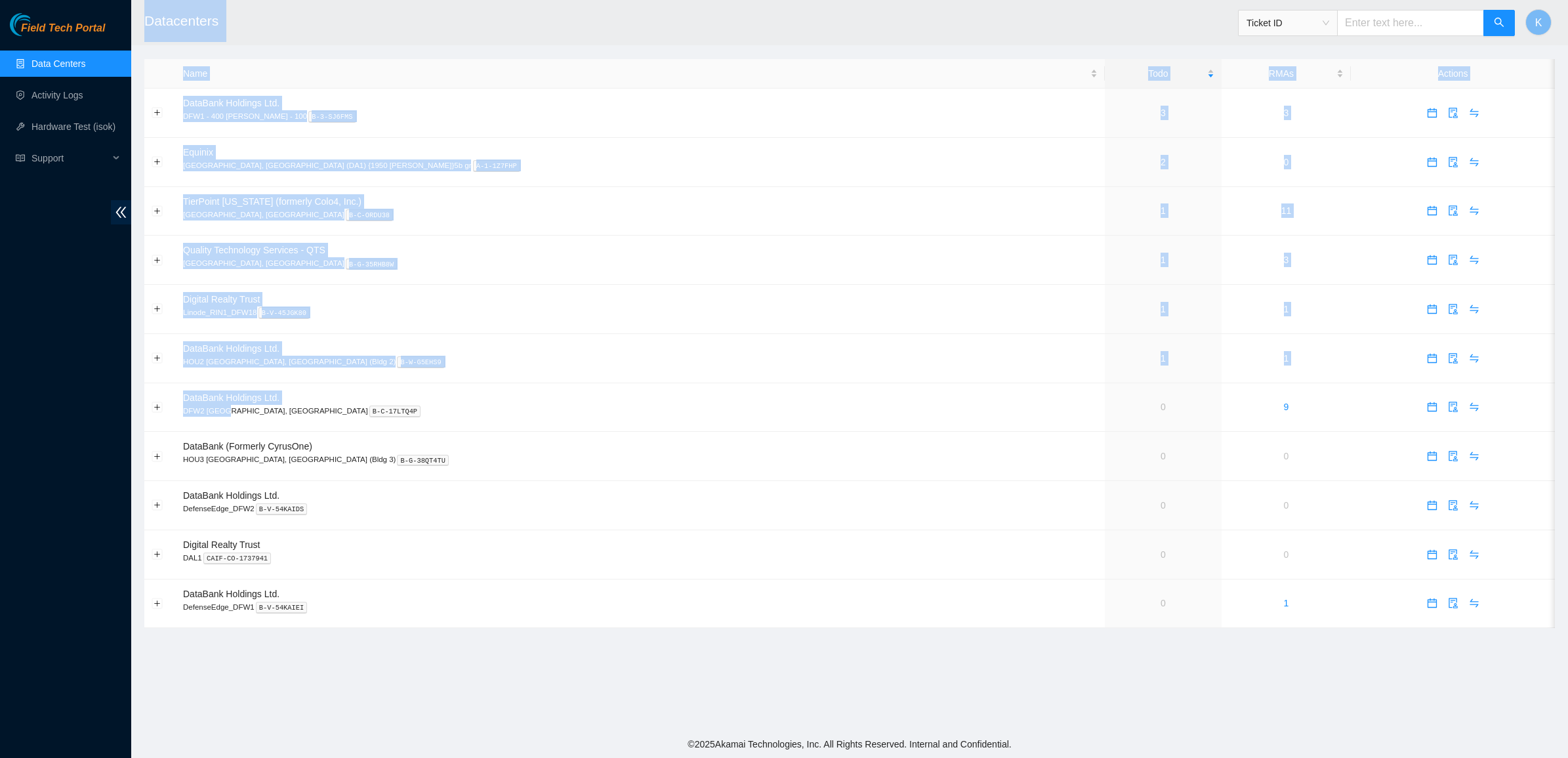
drag, startPoint x: 223, startPoint y: 409, endPoint x: 88, endPoint y: 405, distance: 135.1
click at [88, 405] on section "Field Tech Portal Data Centers Activity Logs Hardware Test (isok) Support Datac…" at bounding box center [784, 379] width 1568 height 758
click at [88, 405] on div "Field Tech Portal Data Centers Activity Logs Hardware Test (isok) Support" at bounding box center [65, 385] width 131 height 745
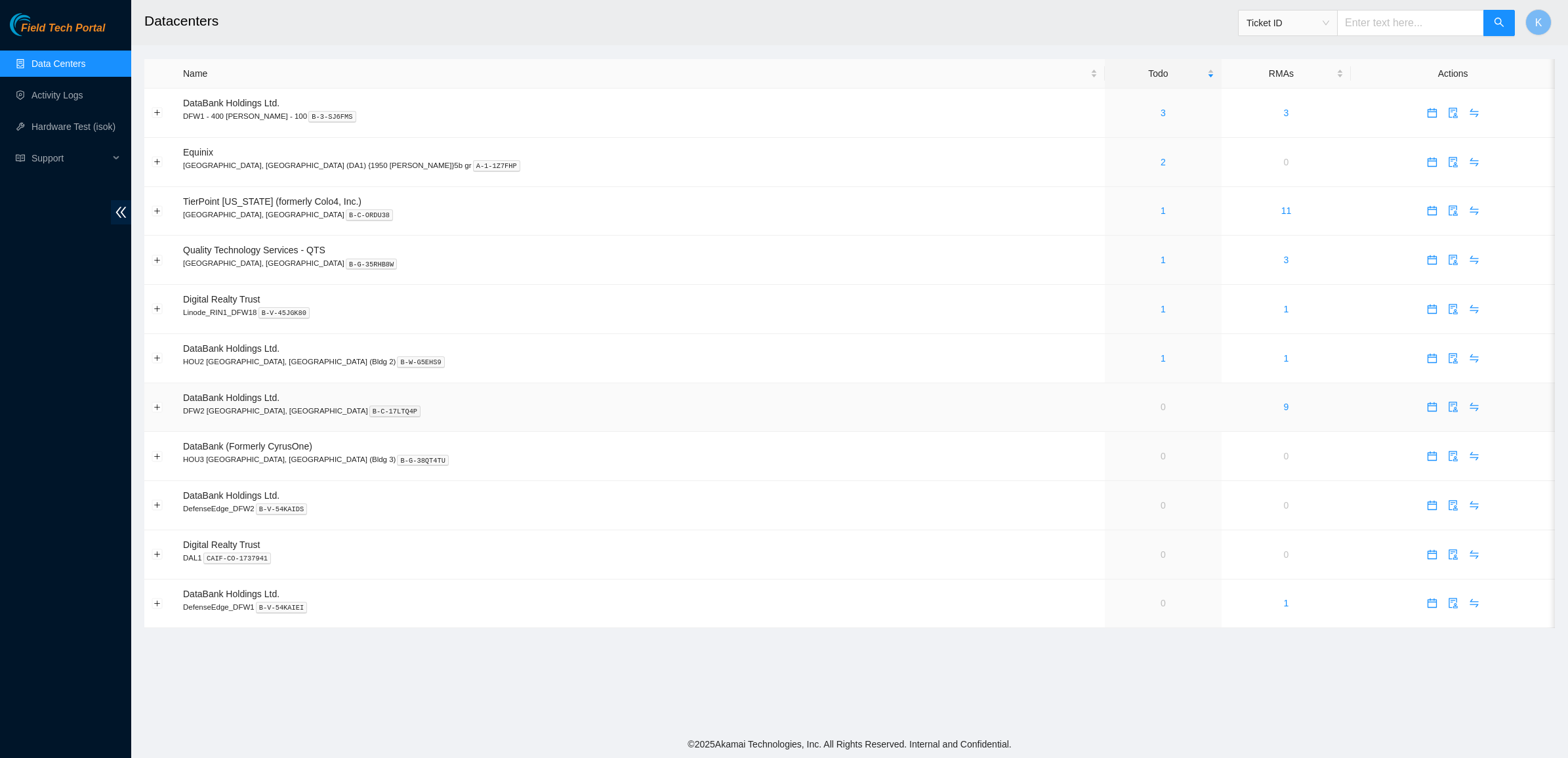
click at [1221, 412] on td "9" at bounding box center [1286, 408] width 130 height 49
click at [1284, 409] on link "9" at bounding box center [1286, 407] width 5 height 10
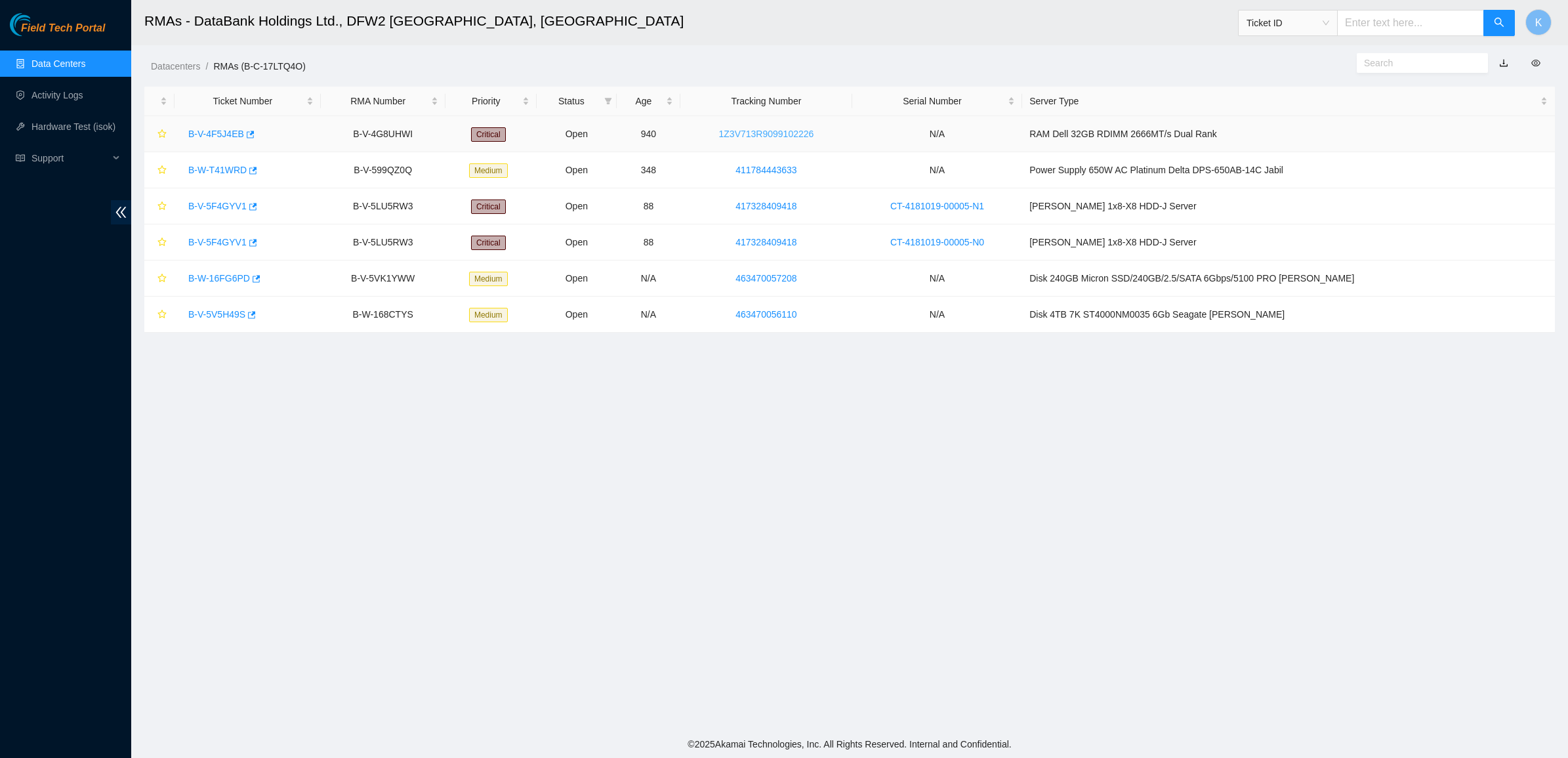
click at [809, 137] on link "1Z3V713R9099102226" at bounding box center [767, 134] width 95 height 10
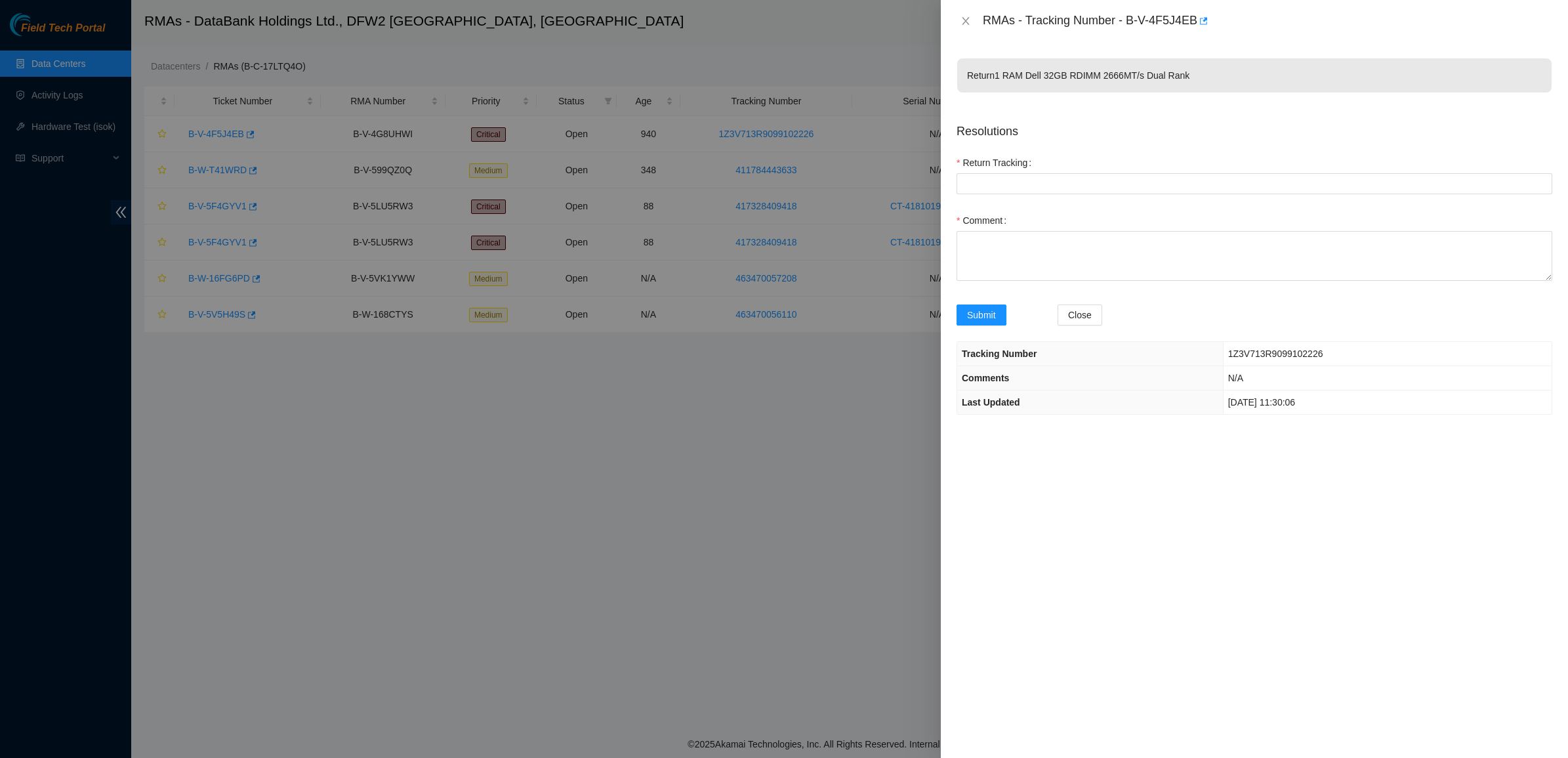
click at [1264, 354] on span "1Z3V713R9099102226" at bounding box center [1276, 353] width 95 height 10
copy span "1Z3V713R9099102226"
click at [1063, 184] on Tracking "Return Tracking" at bounding box center [1254, 183] width 596 height 21
paste Tracking "1Z3V713R9099102226"
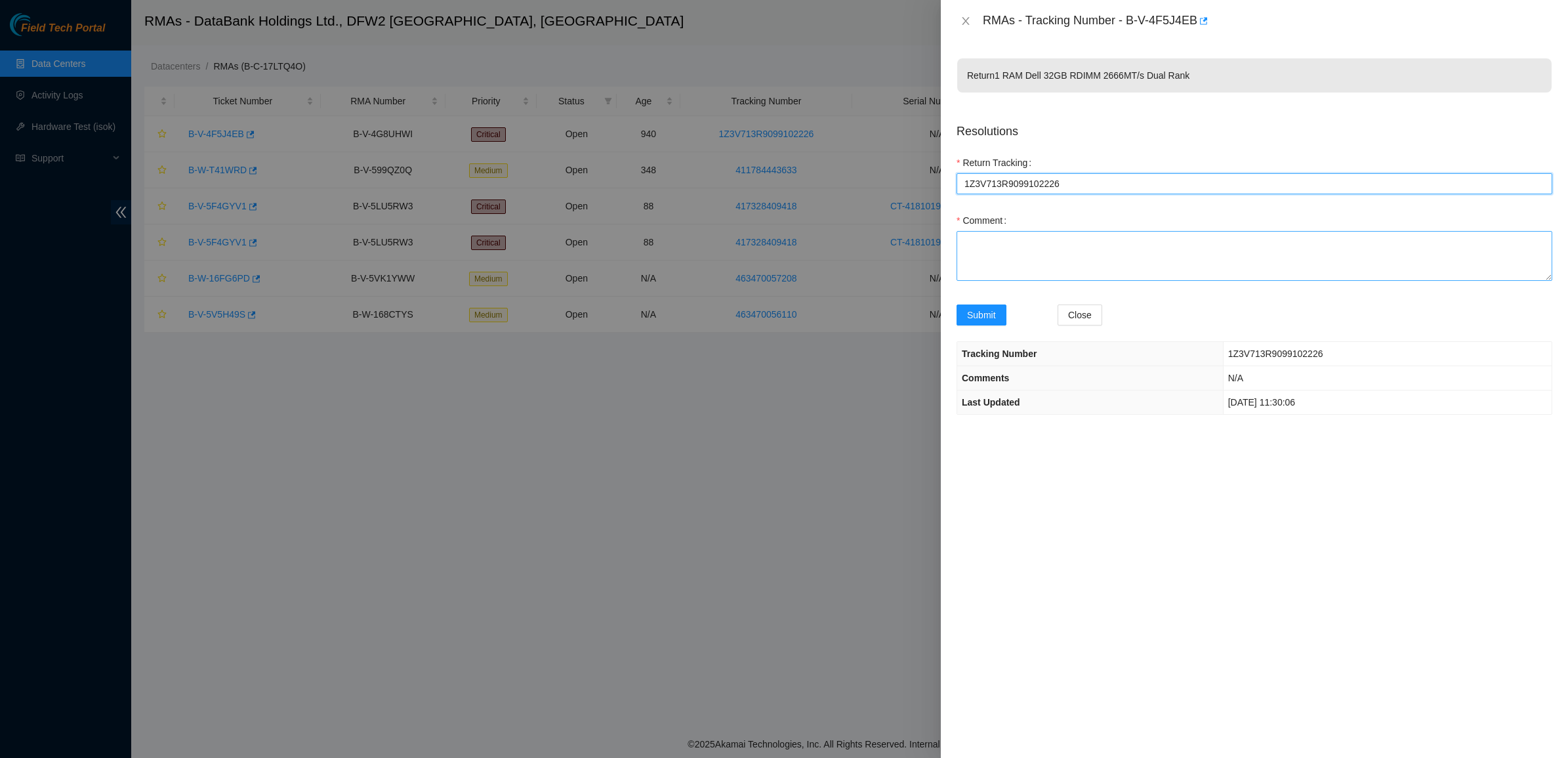
type Tracking "1Z3V713R9099102226"
click at [1009, 253] on textarea "Comment" at bounding box center [1254, 255] width 596 height 50
type textarea "Package lost? 940 days old."
click at [980, 313] on span "Submit" at bounding box center [981, 315] width 29 height 14
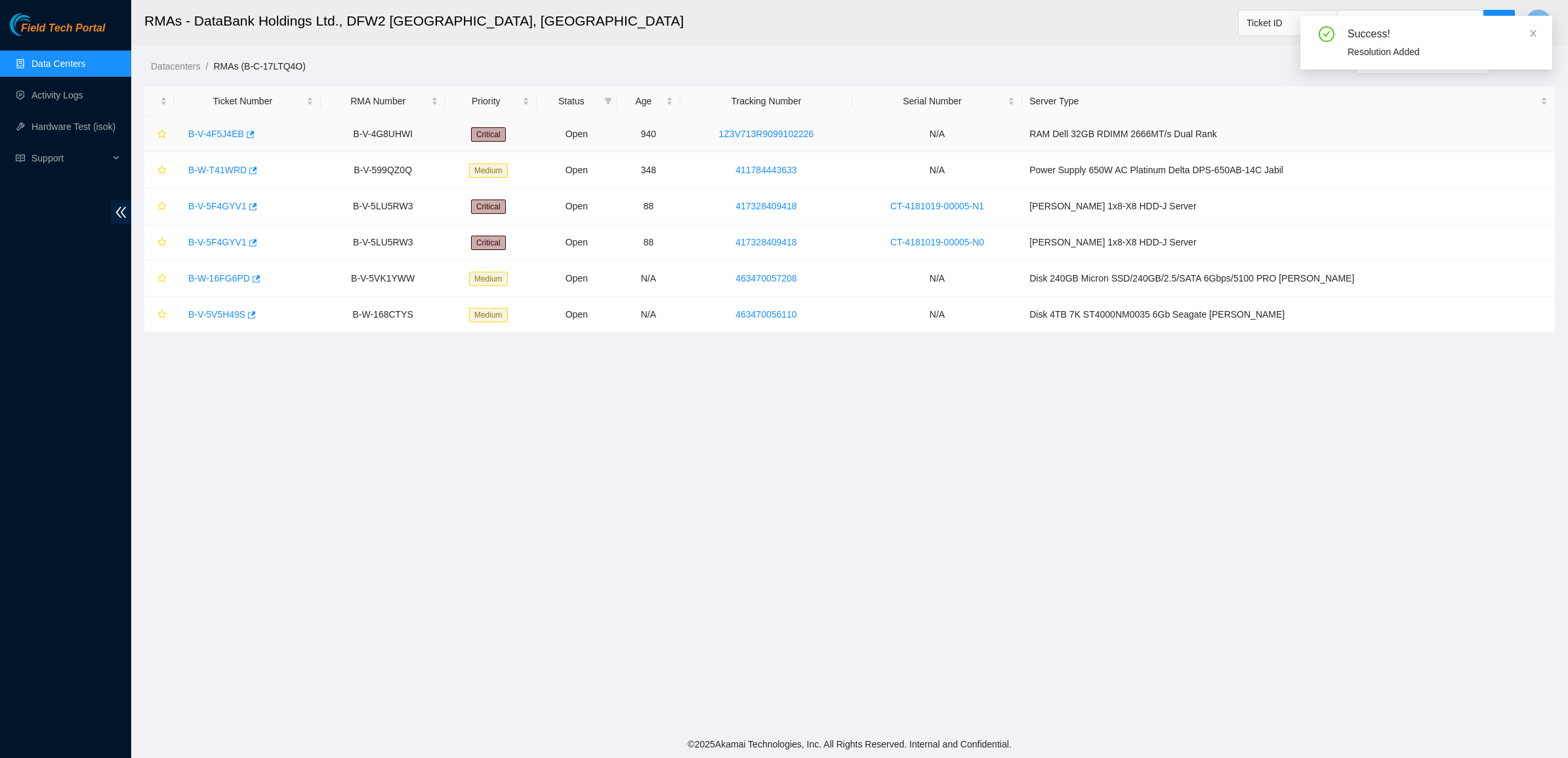
click at [200, 135] on link "B-V-4F5J4EB" at bounding box center [216, 134] width 56 height 10
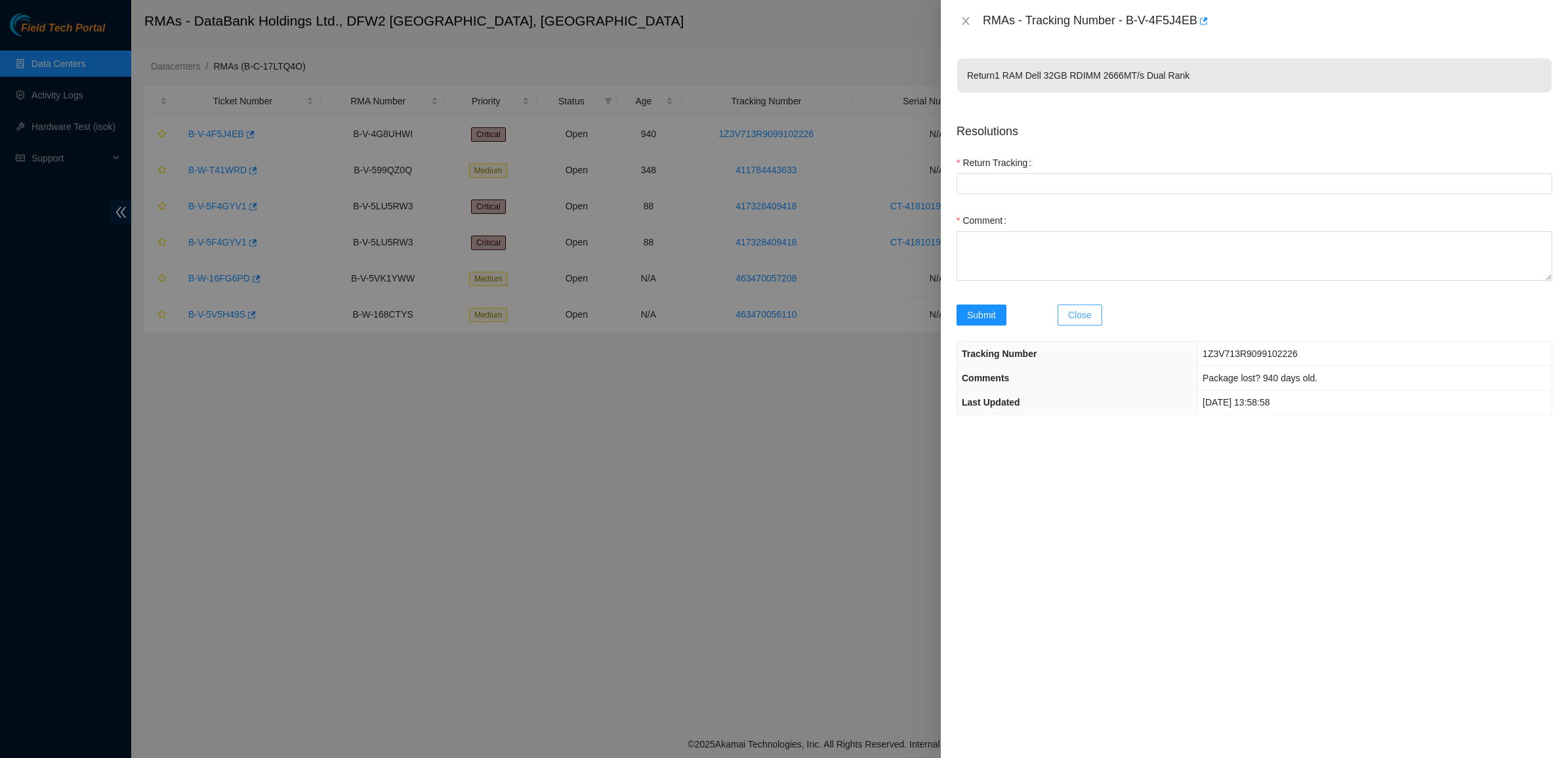
click at [1073, 316] on span "Close" at bounding box center [1080, 315] width 24 height 14
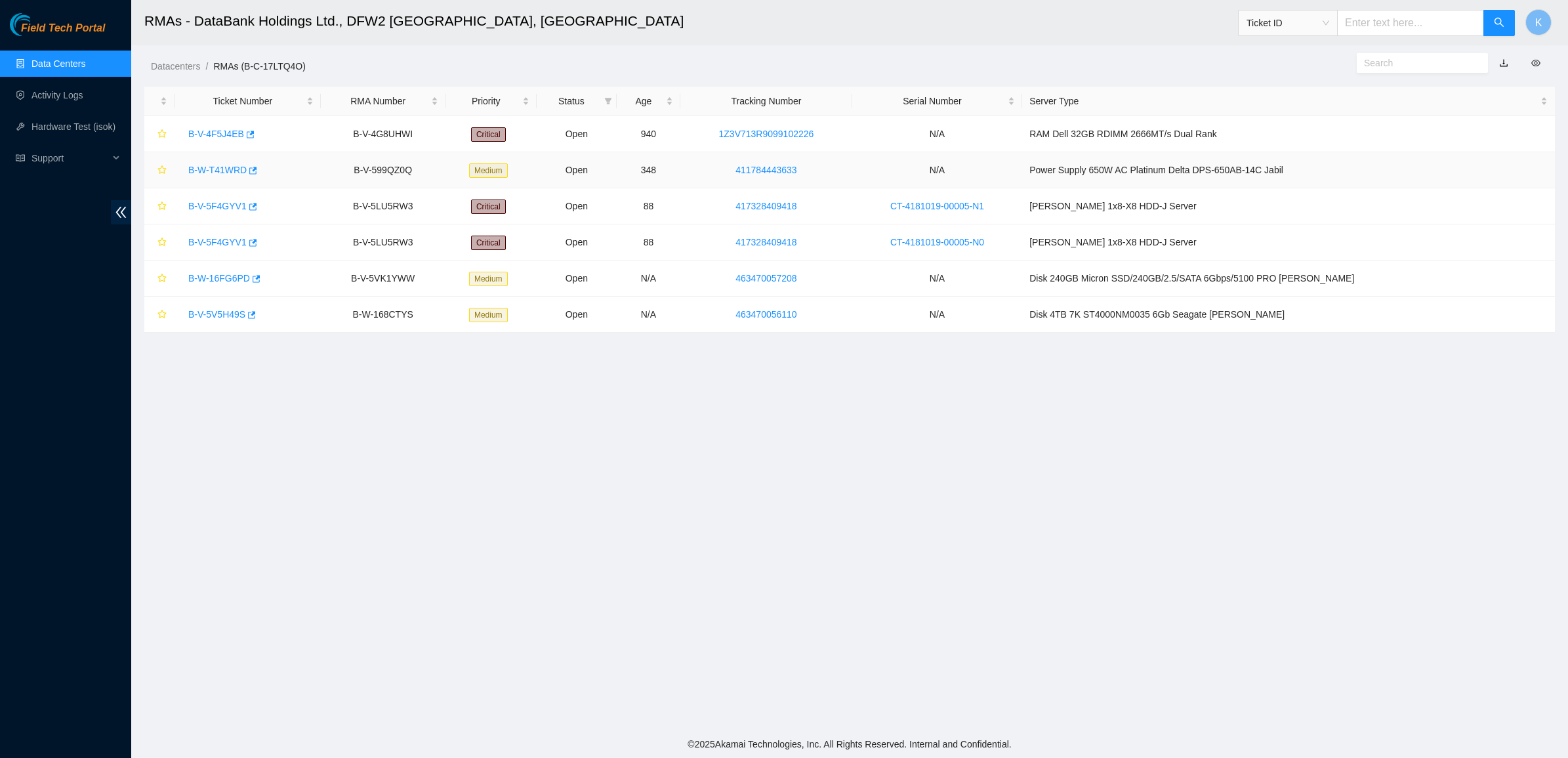
click at [208, 165] on link "B-W-T41WRD" at bounding box center [217, 170] width 59 height 10
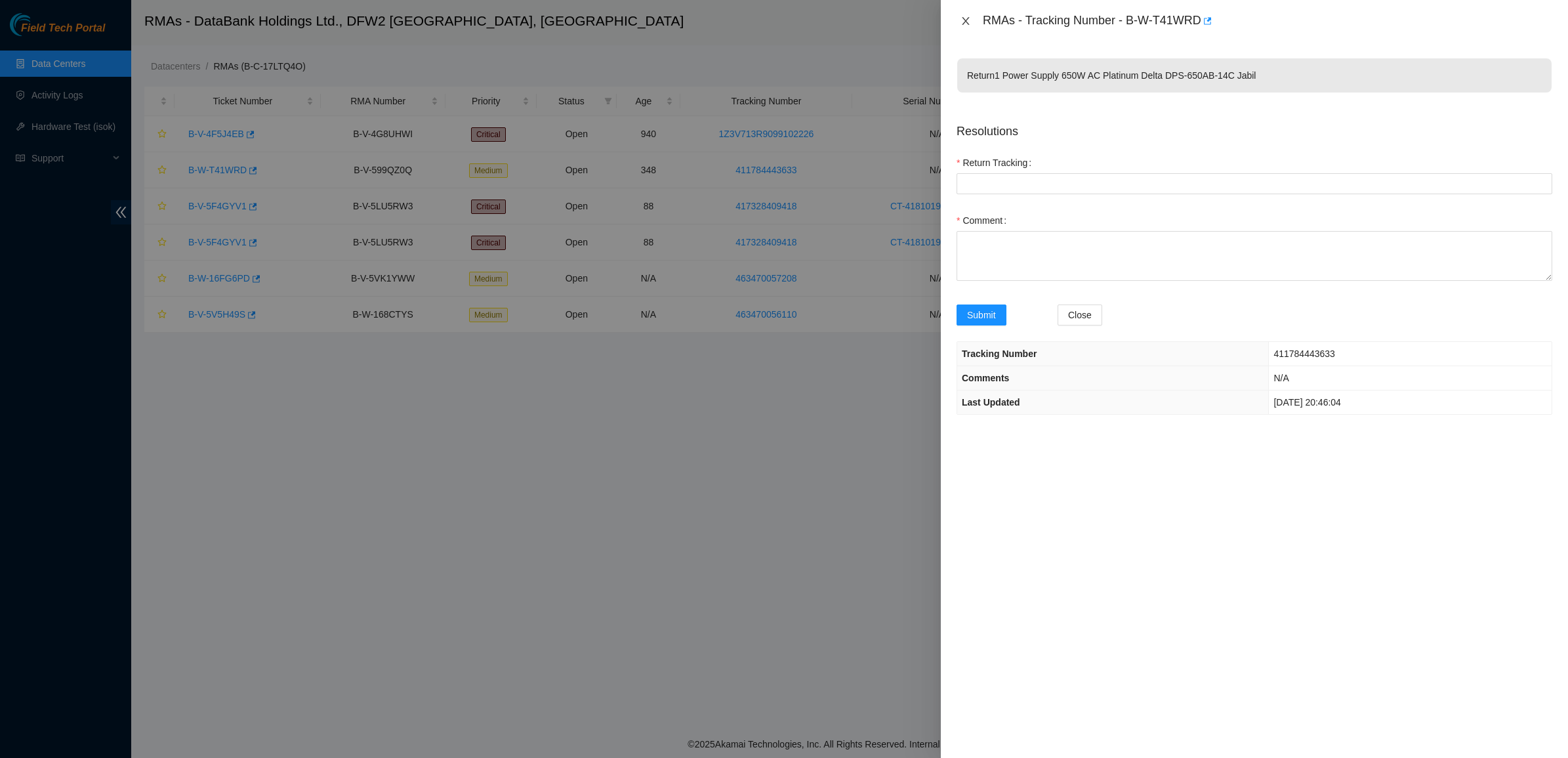
click at [962, 20] on icon "close" at bounding box center [965, 21] width 10 height 10
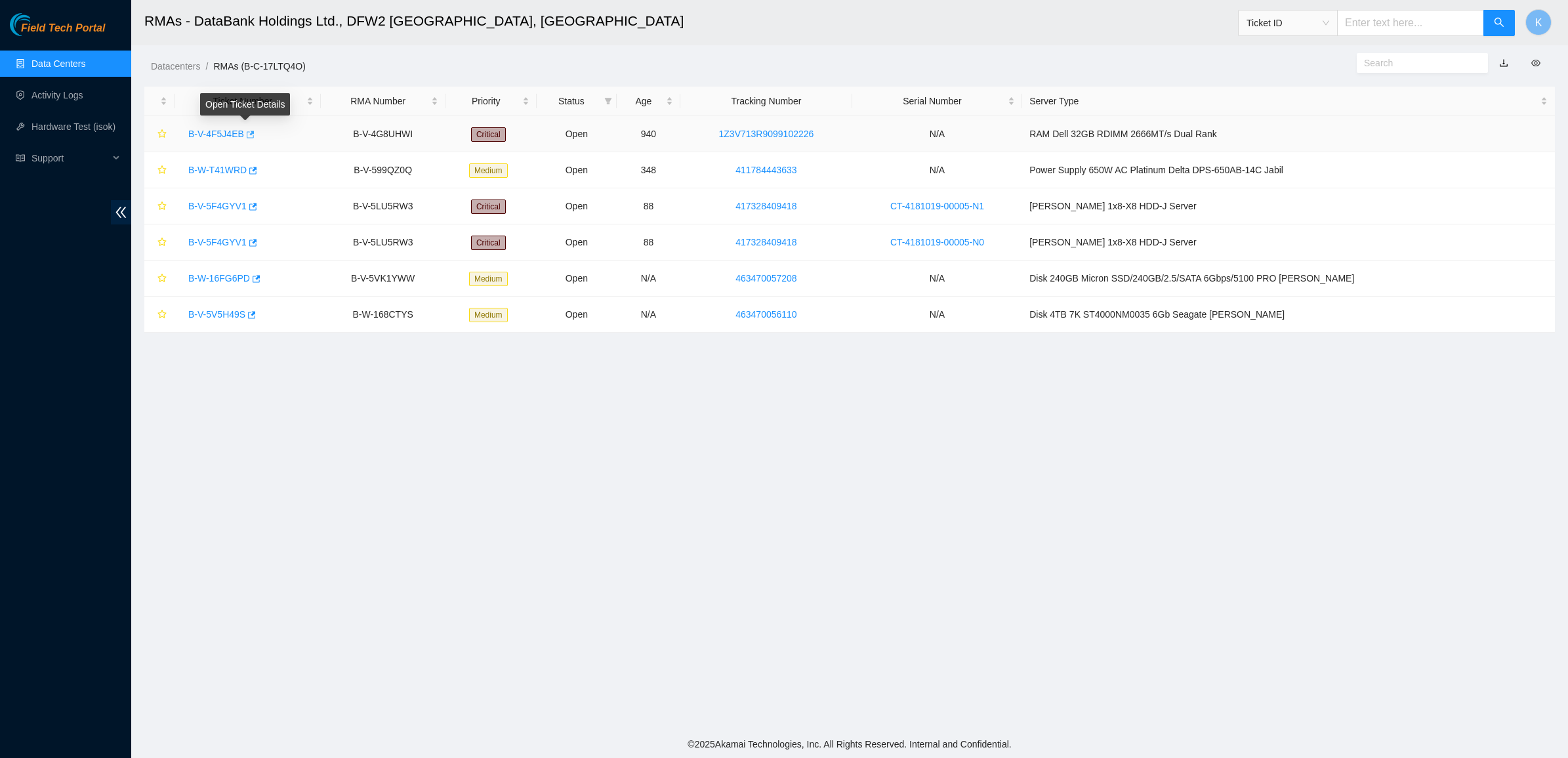
click at [249, 133] on icon "button" at bounding box center [250, 134] width 8 height 7
click at [468, 422] on main "RMAs - DataBank Holdings Ltd., DFW2 Richardson, TX Ticket ID K Datacenters / RM…" at bounding box center [850, 365] width 1437 height 731
click at [223, 280] on link "B-W-16FG6PD" at bounding box center [219, 278] width 62 height 10
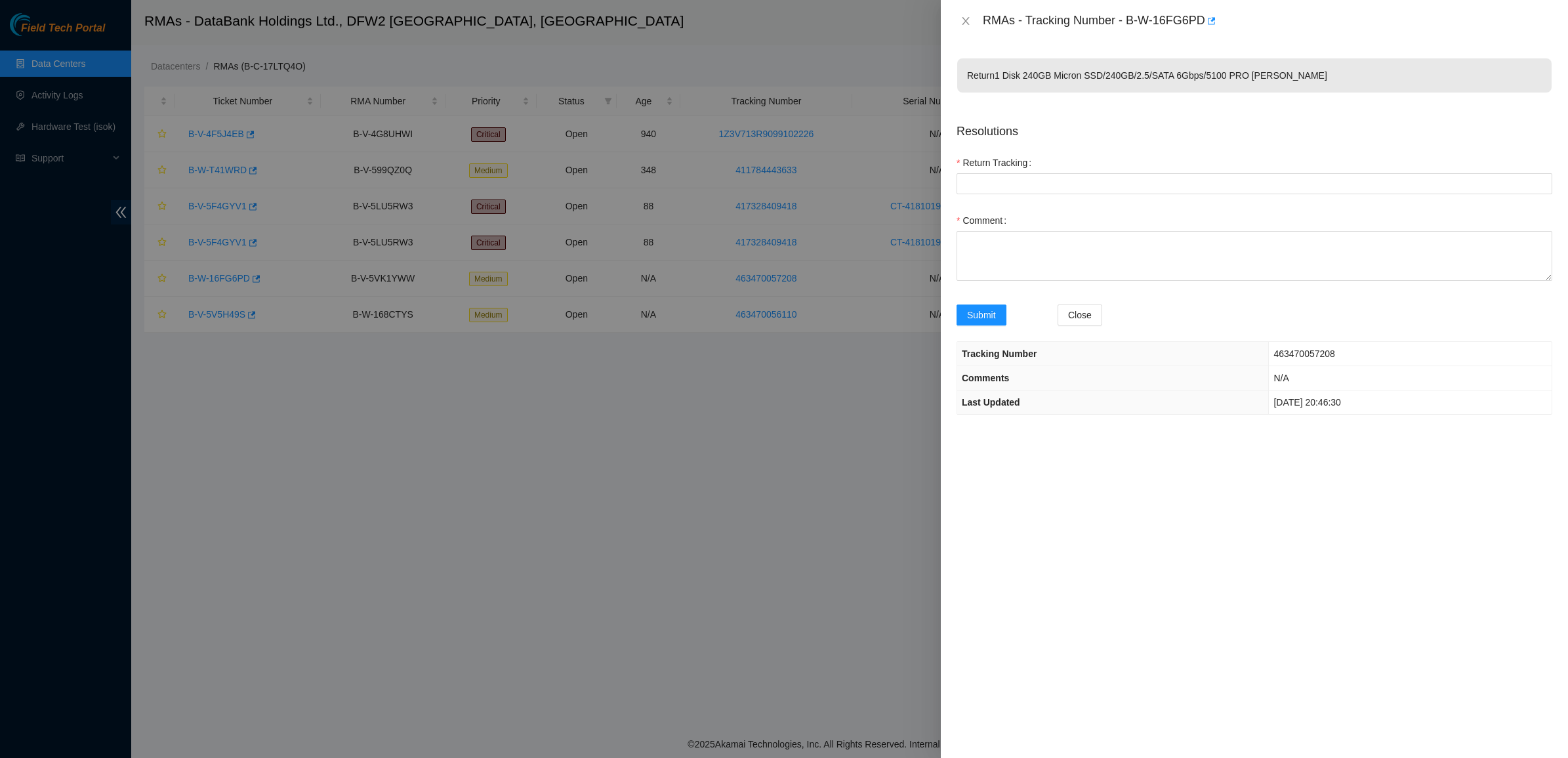
click at [1034, 74] on p "Return 1 Disk 240GB Micron SSD/240GB/2.5/SATA 6Gbps/5100 PRO Ciara" at bounding box center [1254, 76] width 594 height 34
click at [1123, 71] on p "Return 1 Disk 240GB Micron SSD/240GB/2.5/SATA 6Gbps/5100 PRO Ciara" at bounding box center [1254, 76] width 594 height 34
click at [965, 21] on icon "close" at bounding box center [965, 21] width 10 height 10
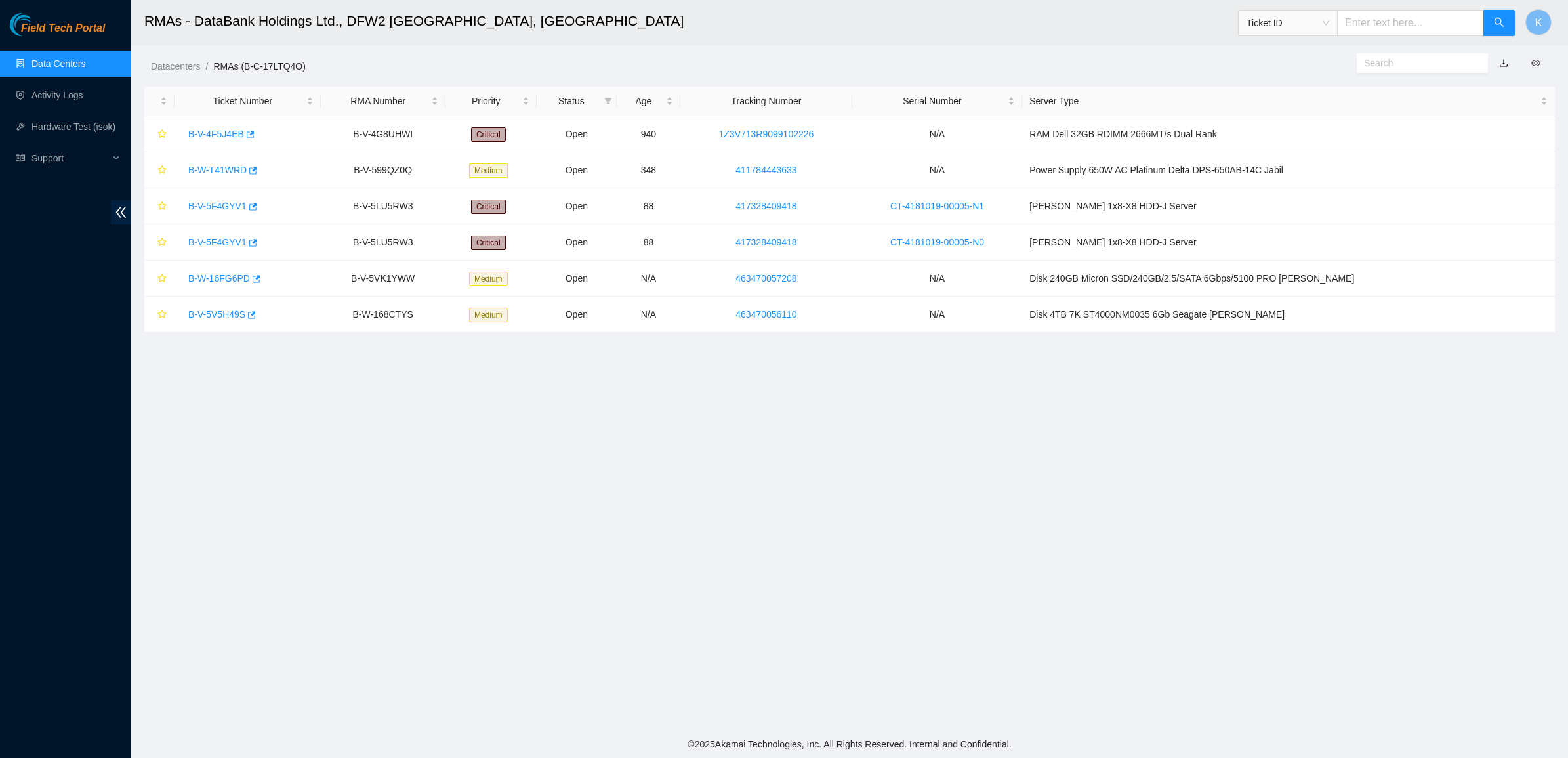
click at [34, 59] on link "Data Centers" at bounding box center [58, 64] width 53 height 10
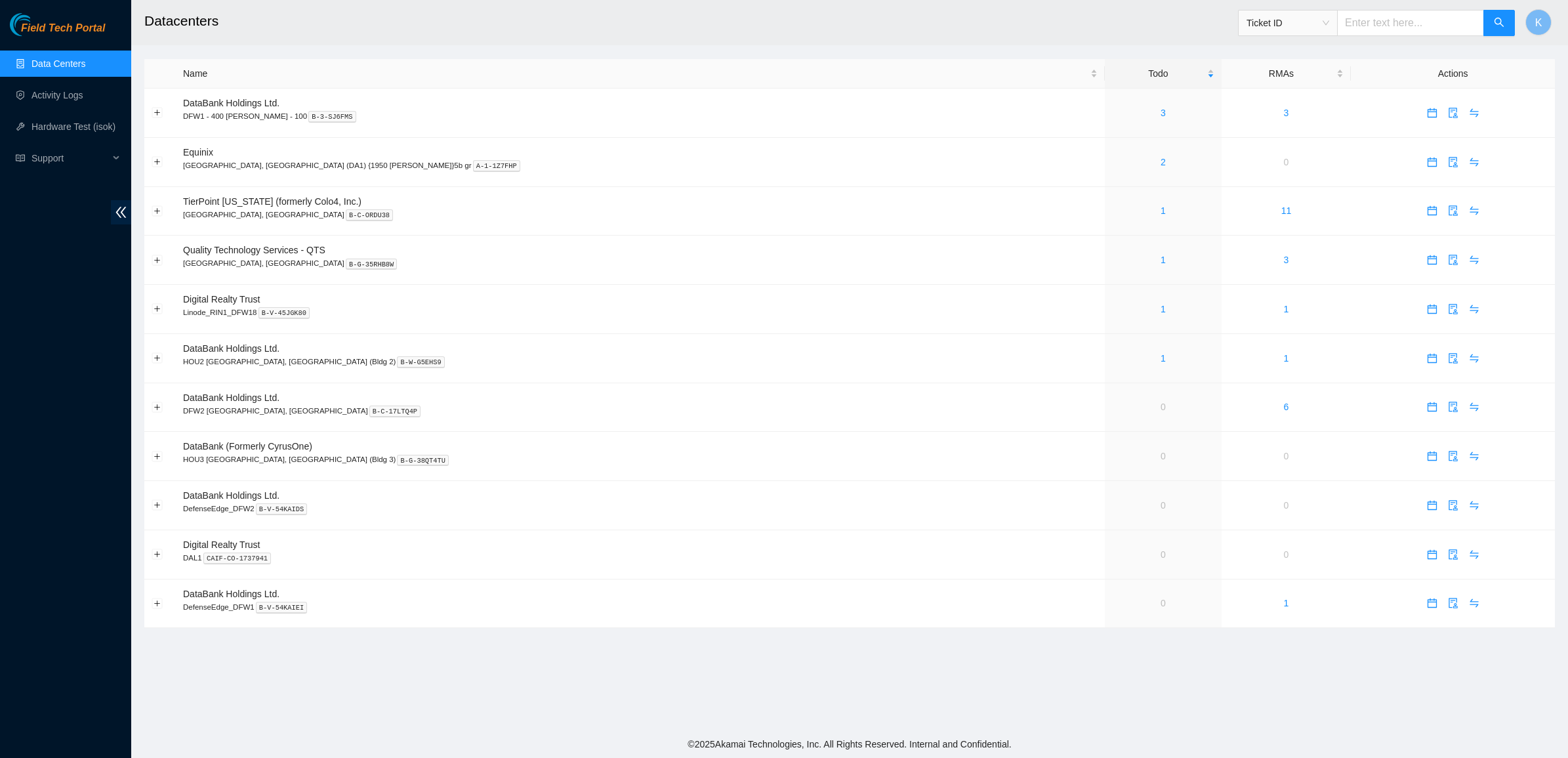
click at [88, 365] on div "Field Tech Portal Data Centers Activity Logs Hardware Test (isok) Support" at bounding box center [65, 385] width 131 height 745
click at [93, 417] on div "Field Tech Portal Data Centers Activity Logs Hardware Test (isok) Support" at bounding box center [65, 385] width 131 height 745
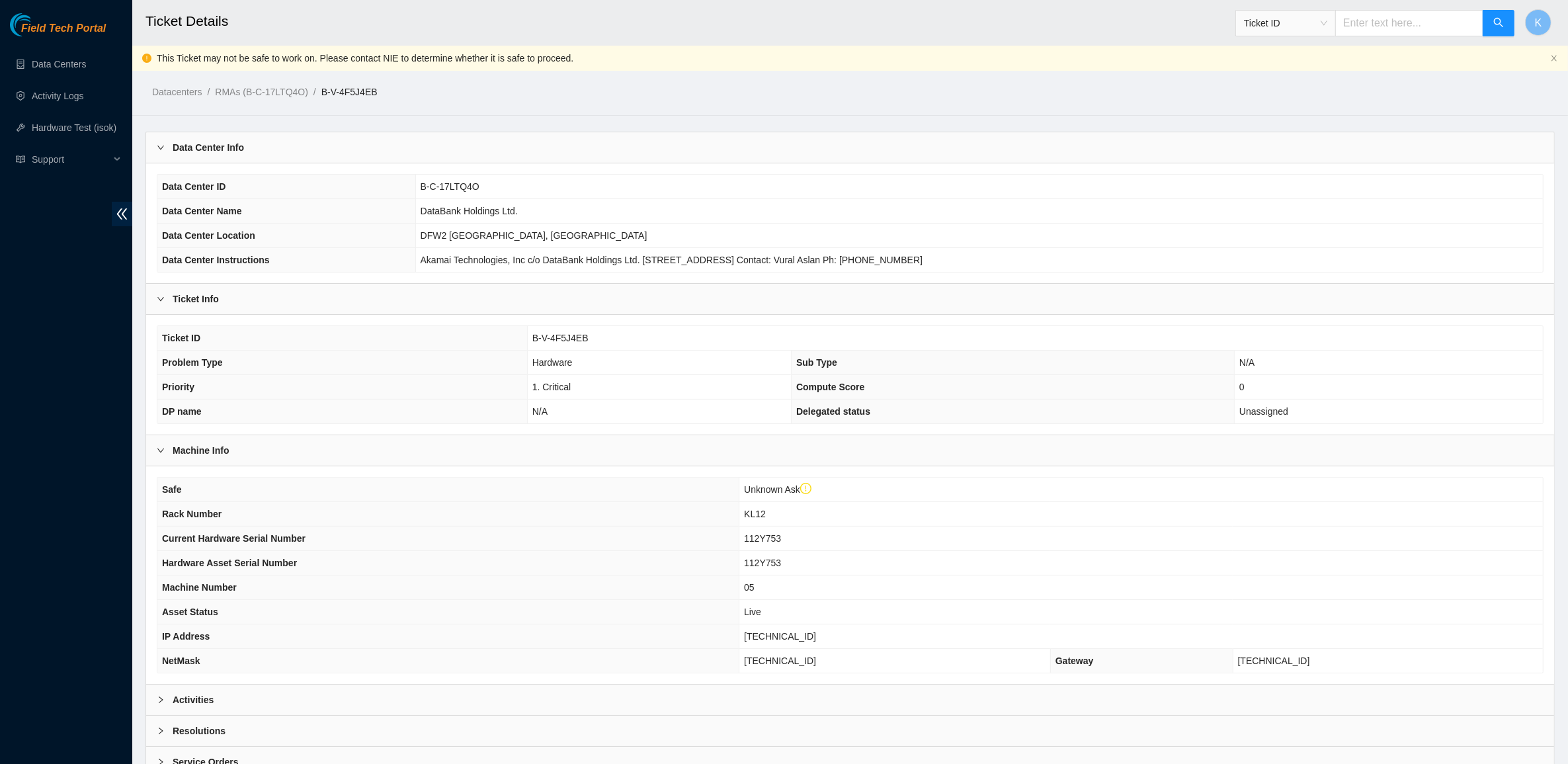
scroll to position [91, 0]
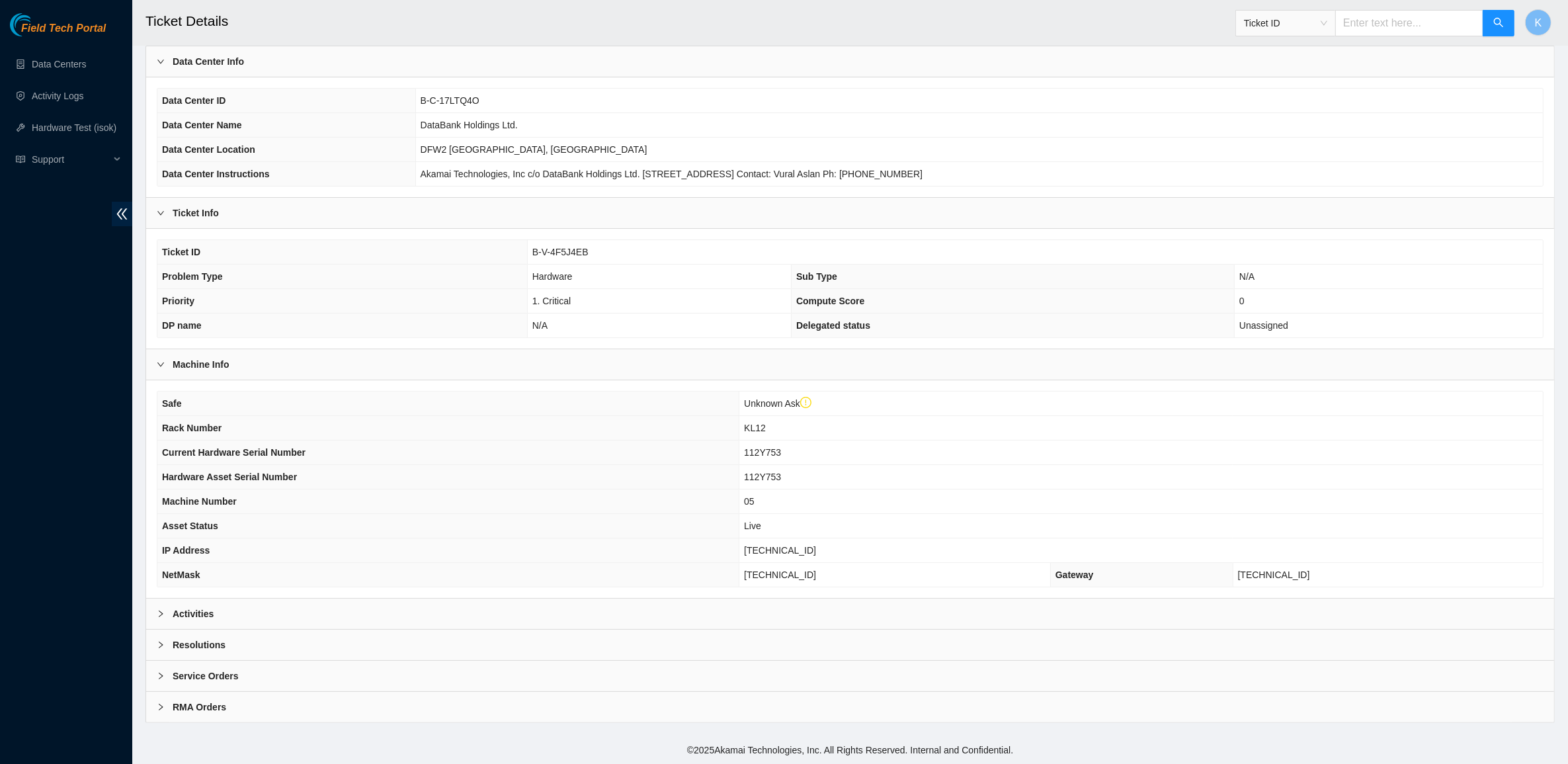
click at [232, 616] on div "Activities" at bounding box center [850, 614] width 1408 height 31
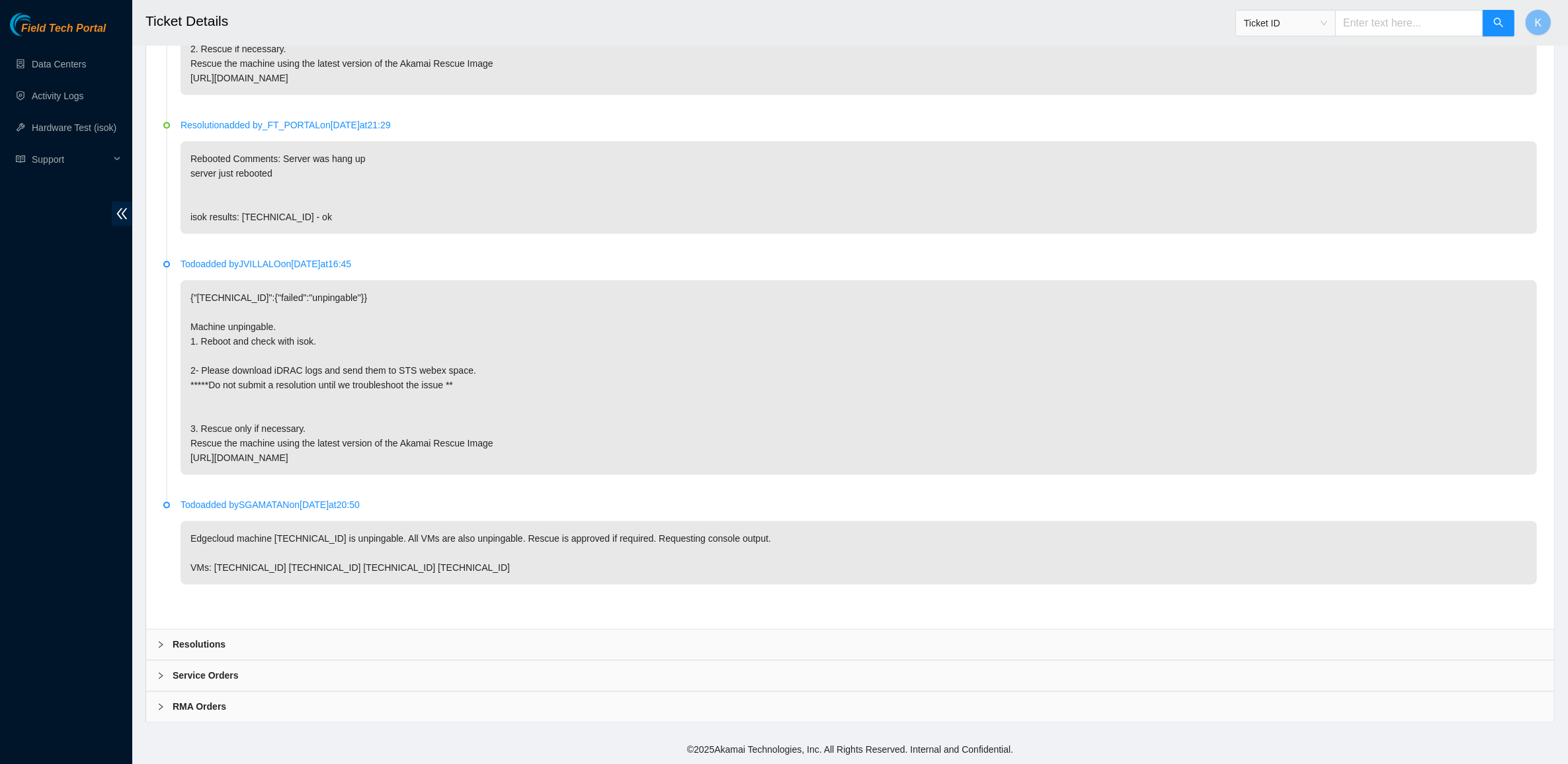
scroll to position [2591, 0]
click at [208, 635] on div "Resolutions" at bounding box center [850, 645] width 1408 height 31
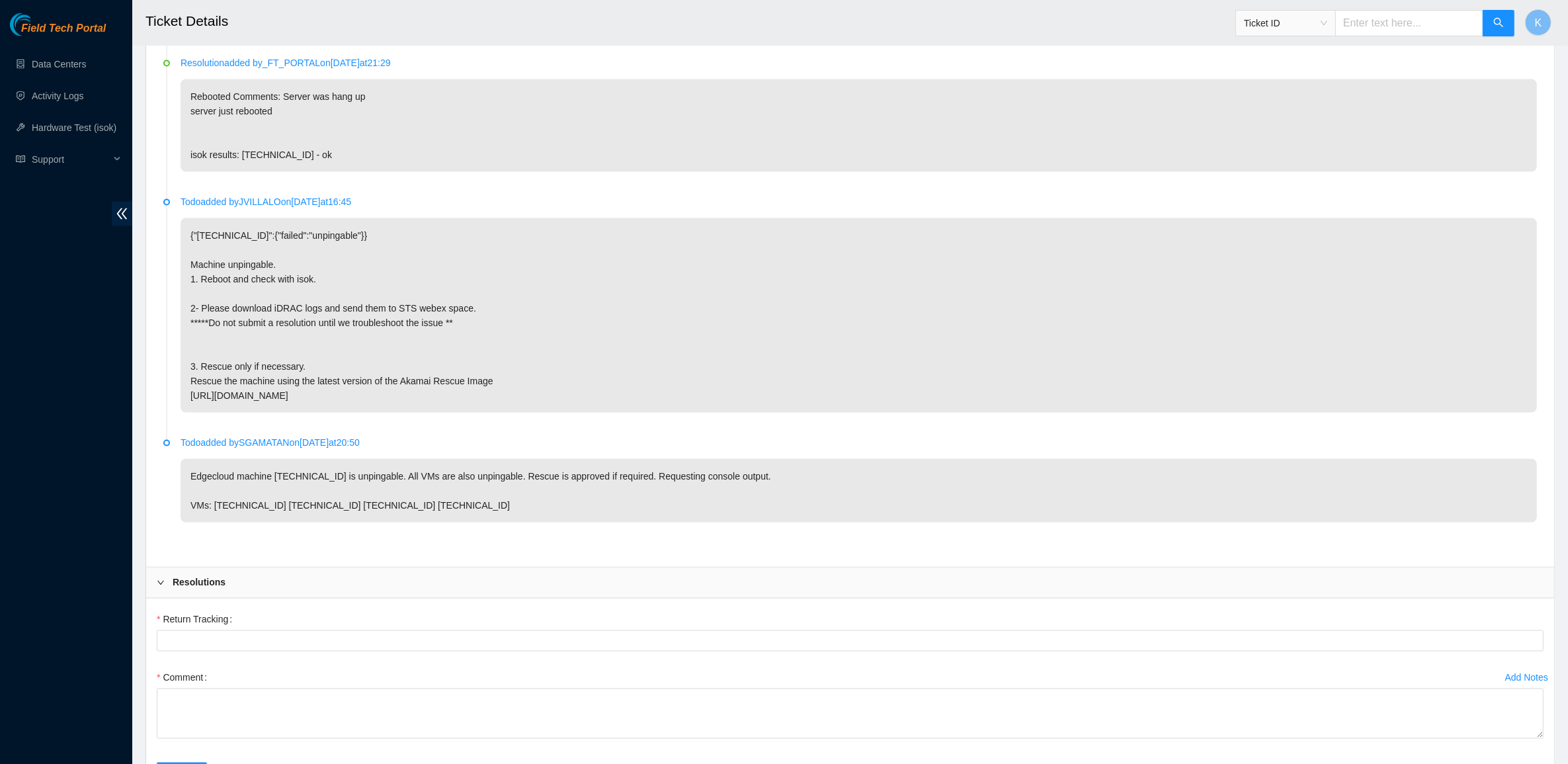
scroll to position [2804, 0]
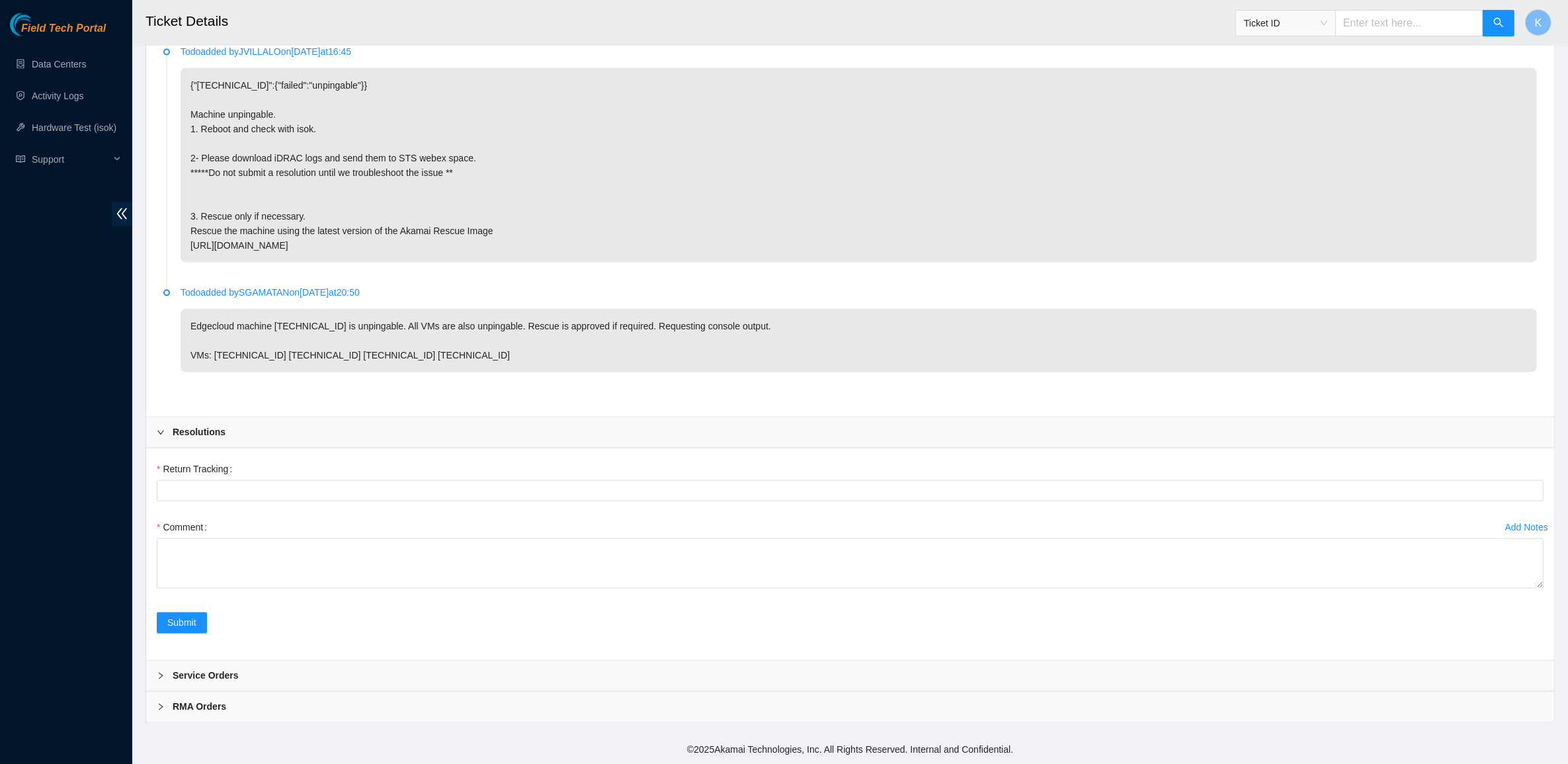
click at [266, 671] on div "Service Orders" at bounding box center [850, 676] width 1408 height 31
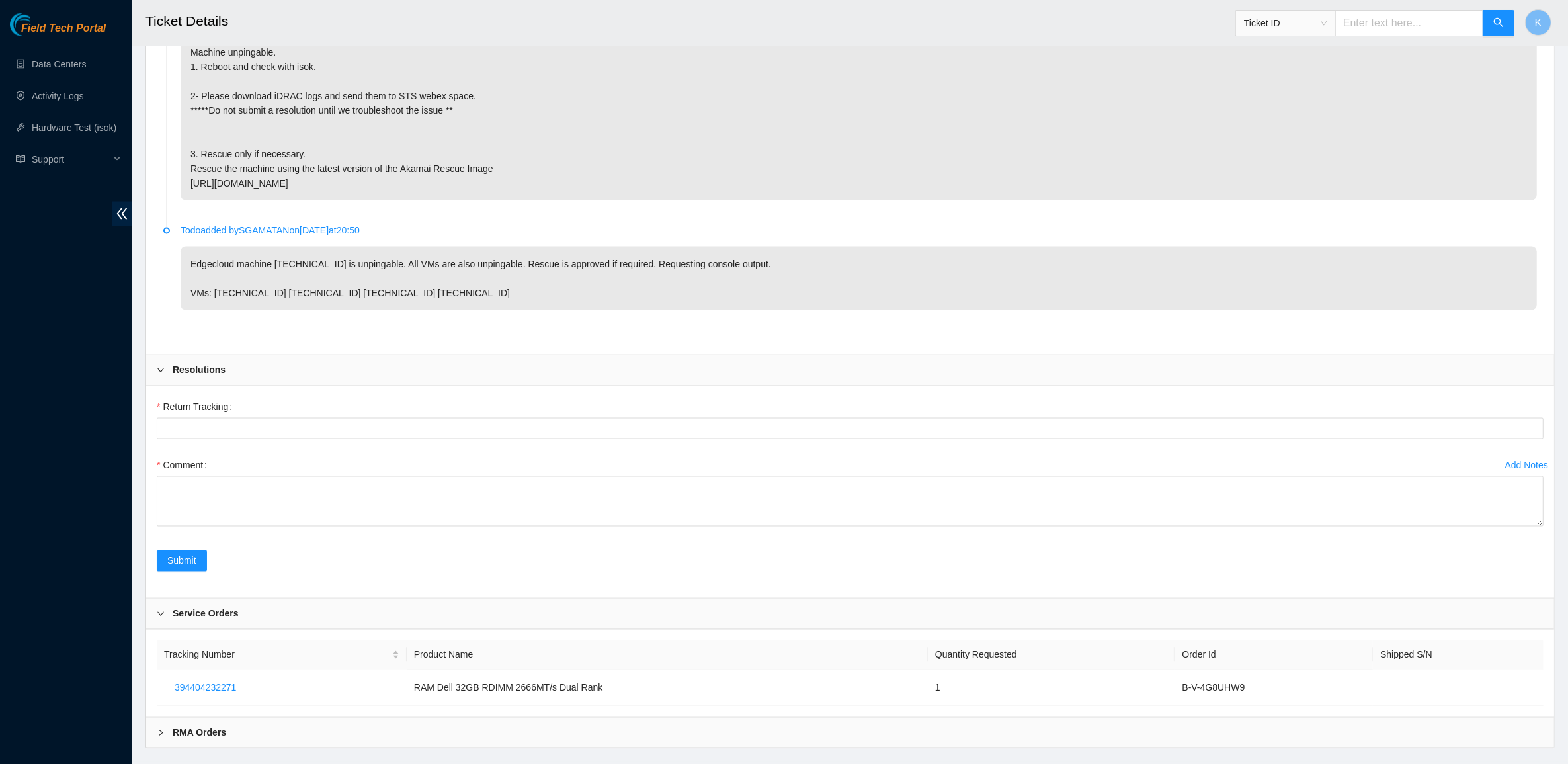
scroll to position [2892, 0]
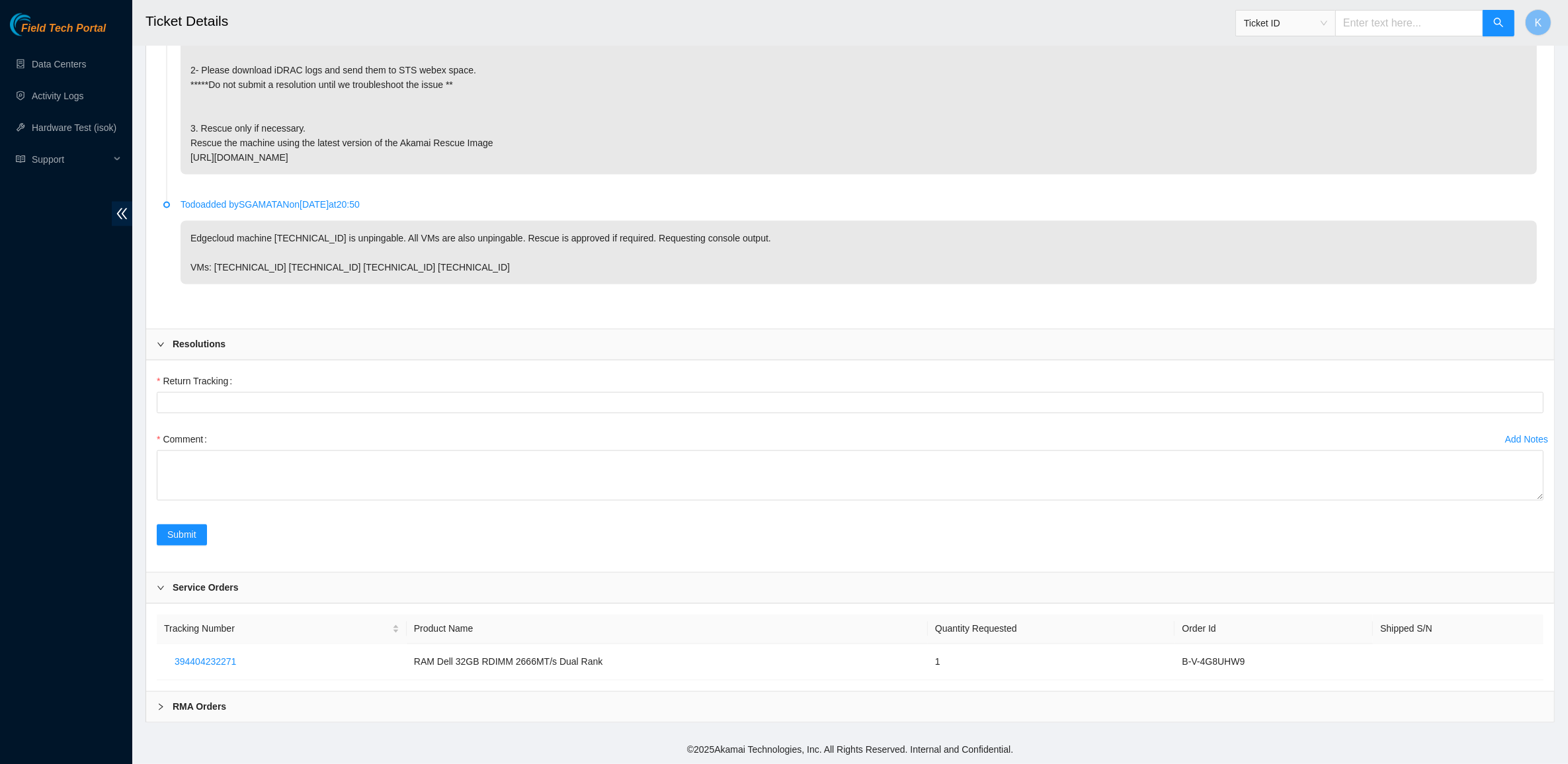
click at [309, 705] on div "RMA Orders" at bounding box center [850, 707] width 1408 height 31
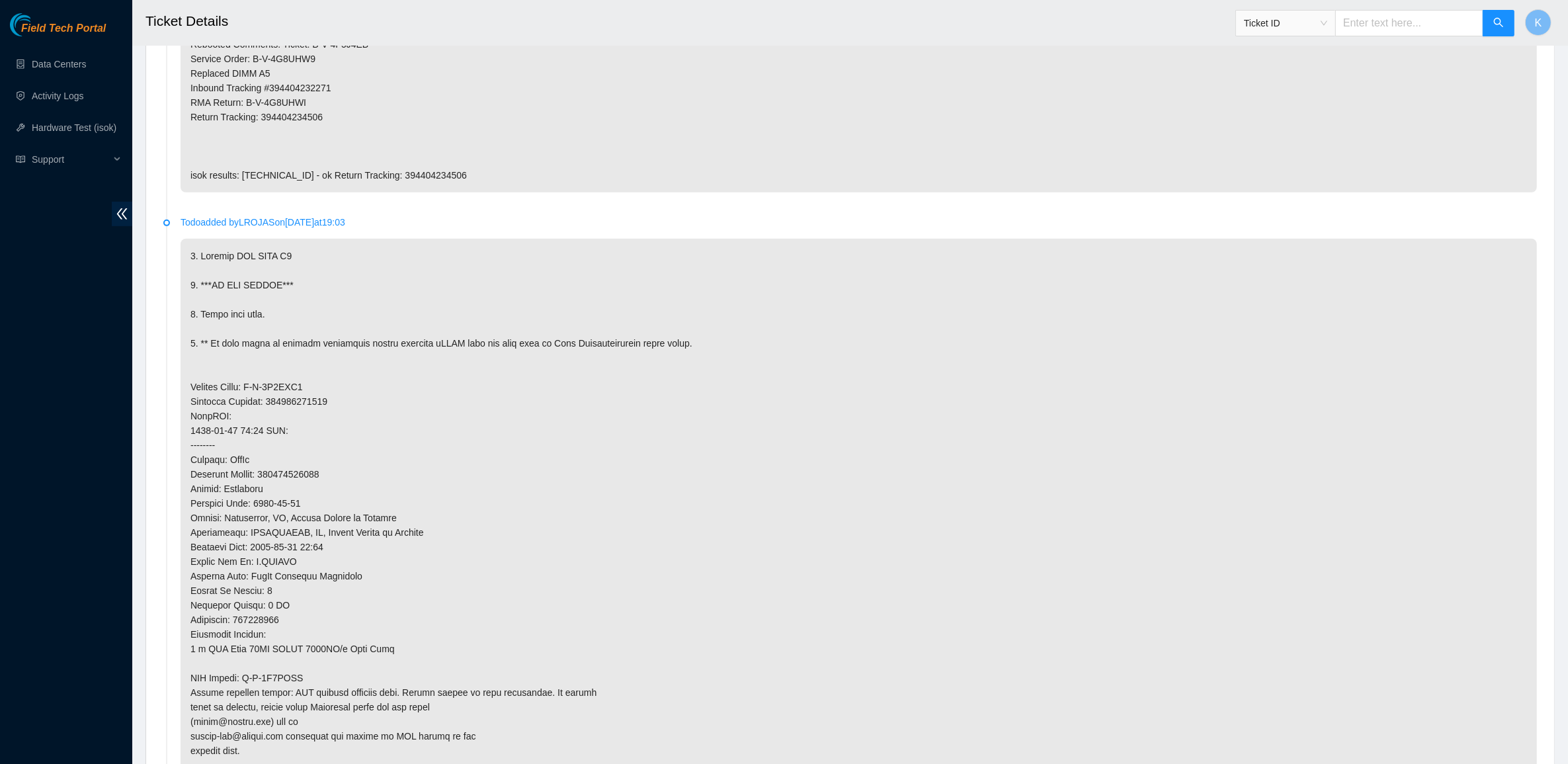
scroll to position [0, 0]
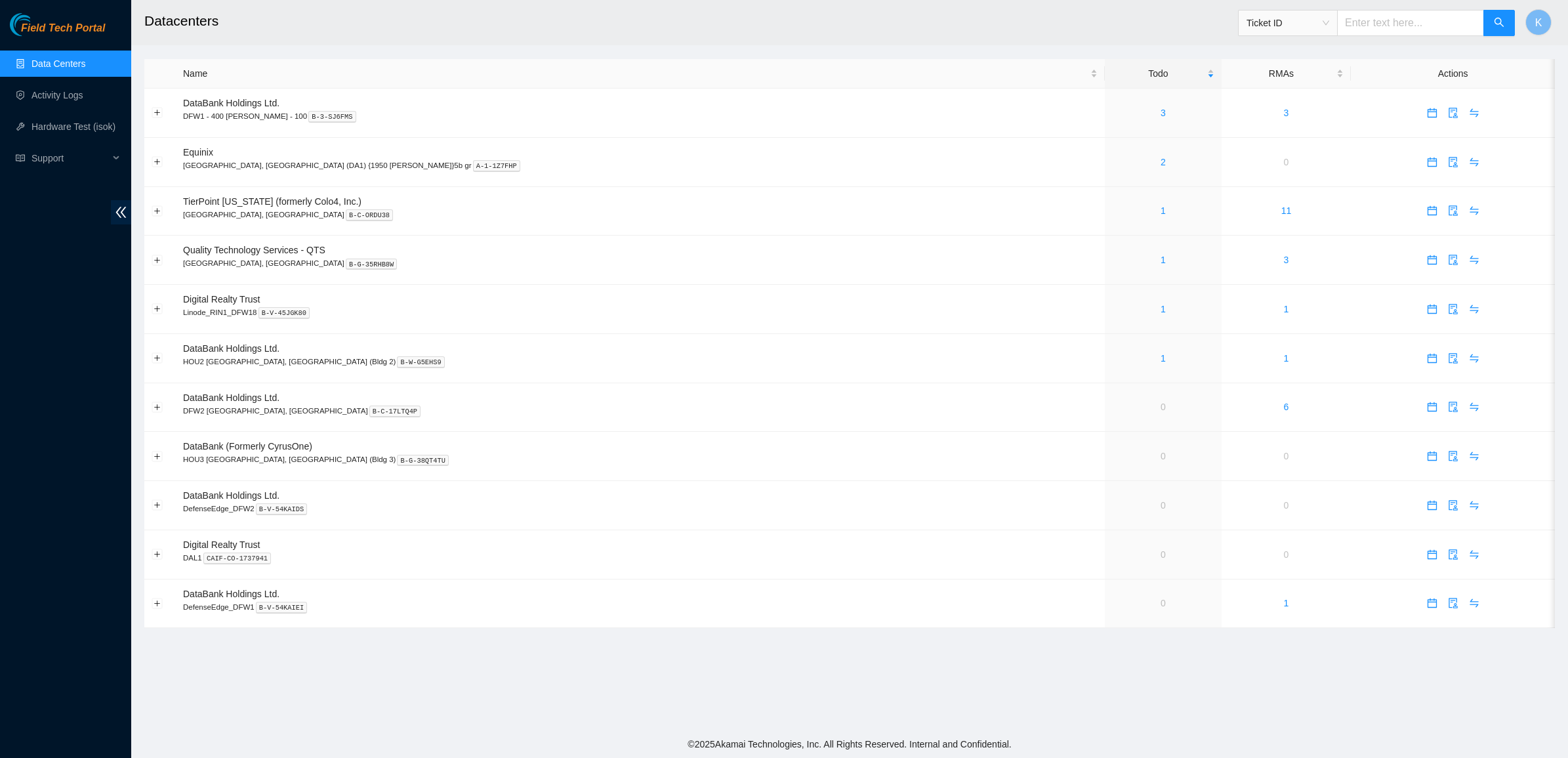
click at [65, 25] on span "Field Tech Portal" at bounding box center [62, 28] width 84 height 13
click at [70, 331] on div "Field Tech Portal Data Centers Activity Logs Hardware Test (isok) Support" at bounding box center [65, 385] width 131 height 745
click at [56, 347] on div "Field Tech Portal Data Centers Activity Logs Hardware Test (isok) Support" at bounding box center [65, 385] width 131 height 745
click at [76, 710] on div "Field Tech Portal Data Centers Activity Logs Hardware Test (isok) Support" at bounding box center [65, 385] width 131 height 745
